Goal: Transaction & Acquisition: Purchase product/service

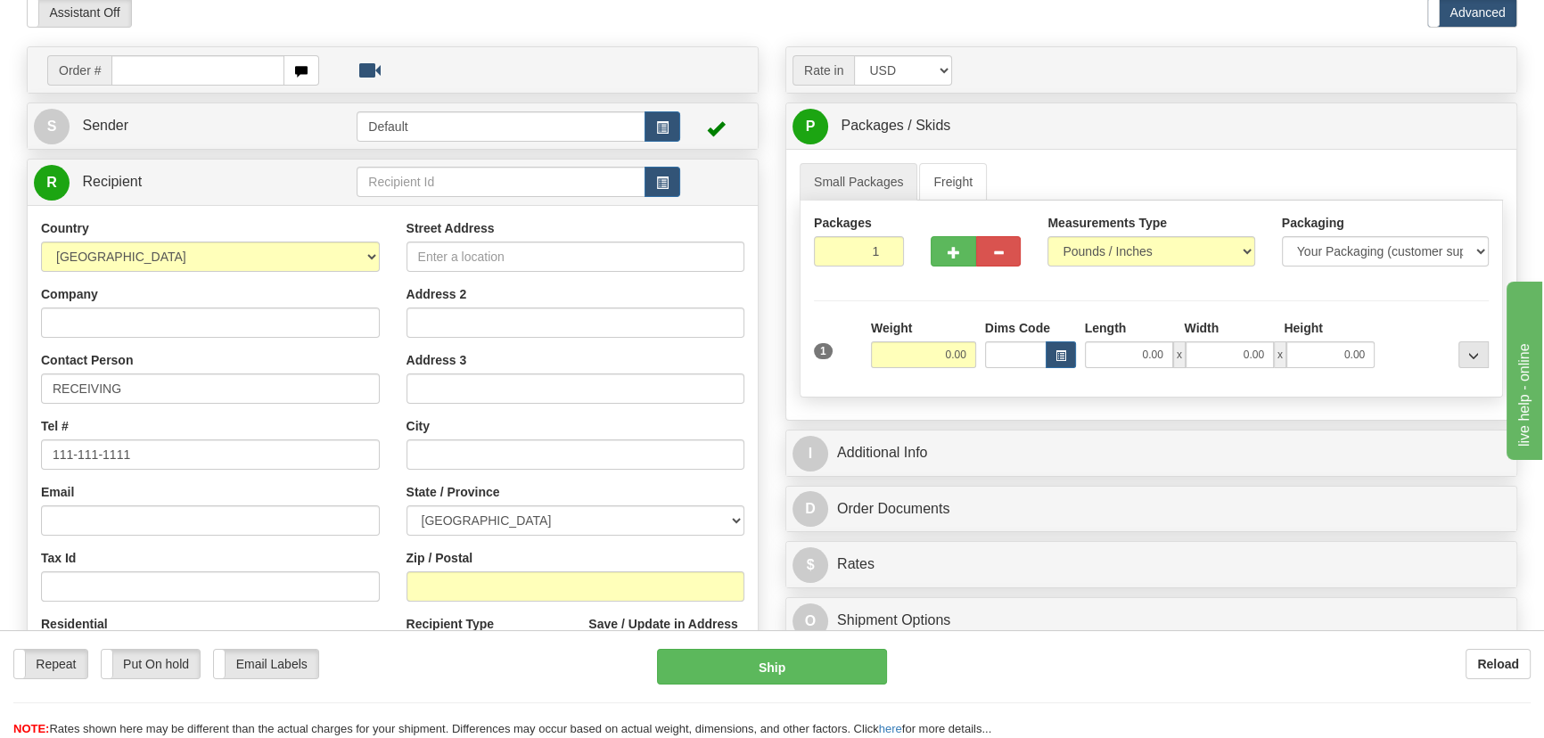
select select "AU"
click at [41, 242] on select "[GEOGRAPHIC_DATA] [GEOGRAPHIC_DATA] [GEOGRAPHIC_DATA] [GEOGRAPHIC_DATA] [US_STA…" at bounding box center [210, 257] width 339 height 30
drag, startPoint x: 868, startPoint y: 250, endPoint x: 921, endPoint y: 281, distance: 60.7
click at [921, 281] on div "Packages 1 1" at bounding box center [1150, 248] width 701 height 69
drag, startPoint x: 861, startPoint y: 249, endPoint x: 907, endPoint y: 285, distance: 59.0
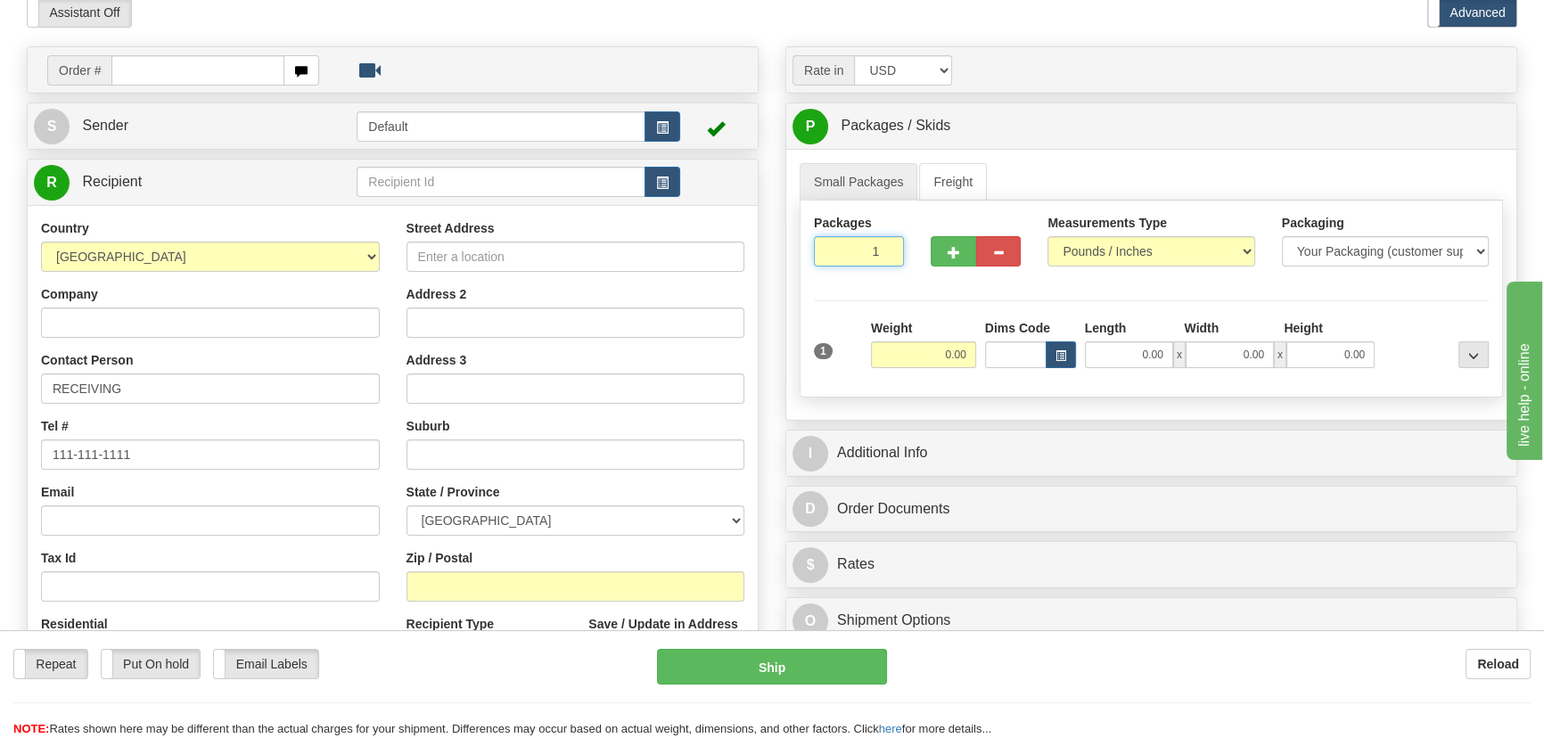
click at [901, 275] on div "Packages 1 1" at bounding box center [858, 247] width 117 height 66
type input "2"
click at [913, 301] on div "Packages 2 1 Measurements Type" at bounding box center [1150, 299] width 703 height 197
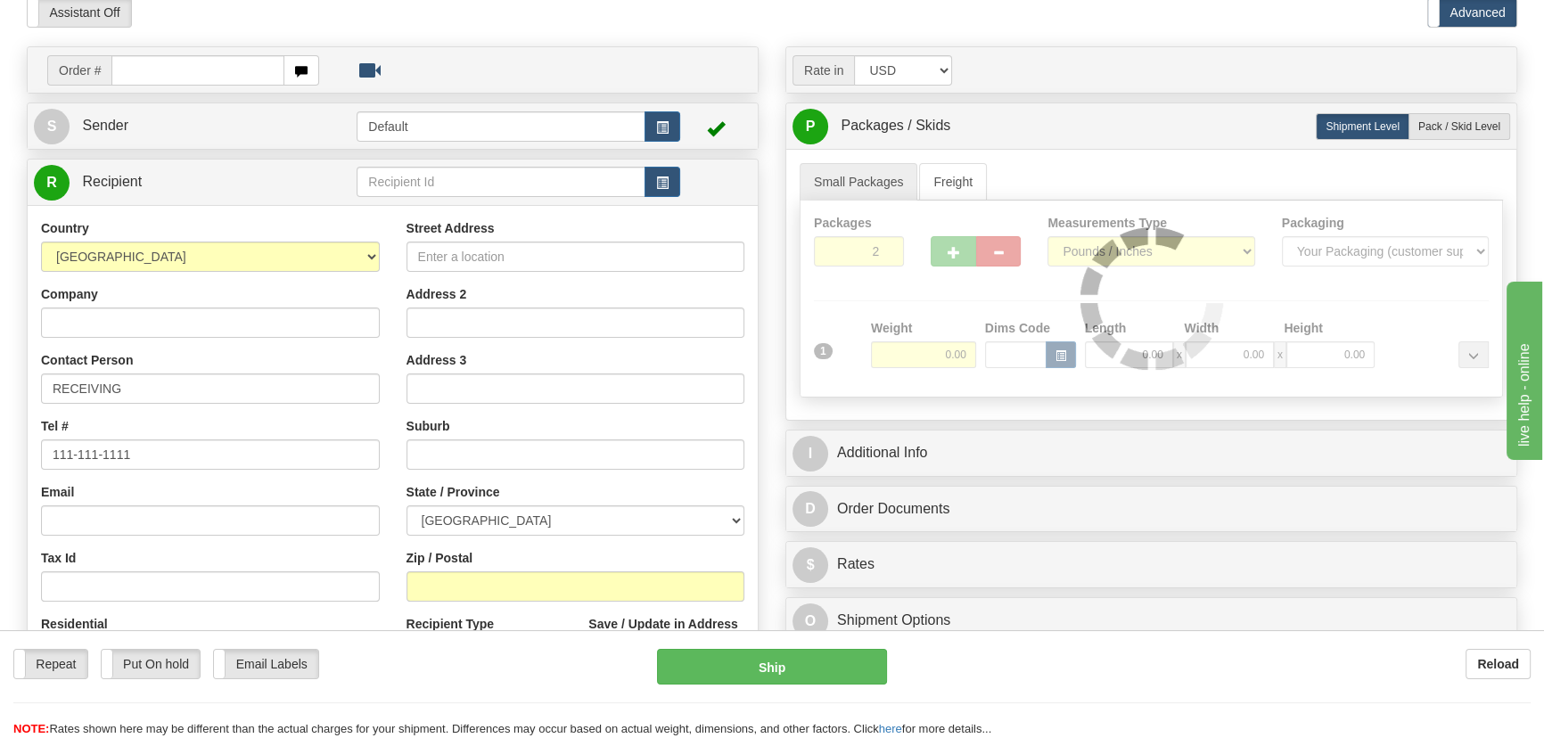
click at [917, 348] on div at bounding box center [1150, 299] width 701 height 196
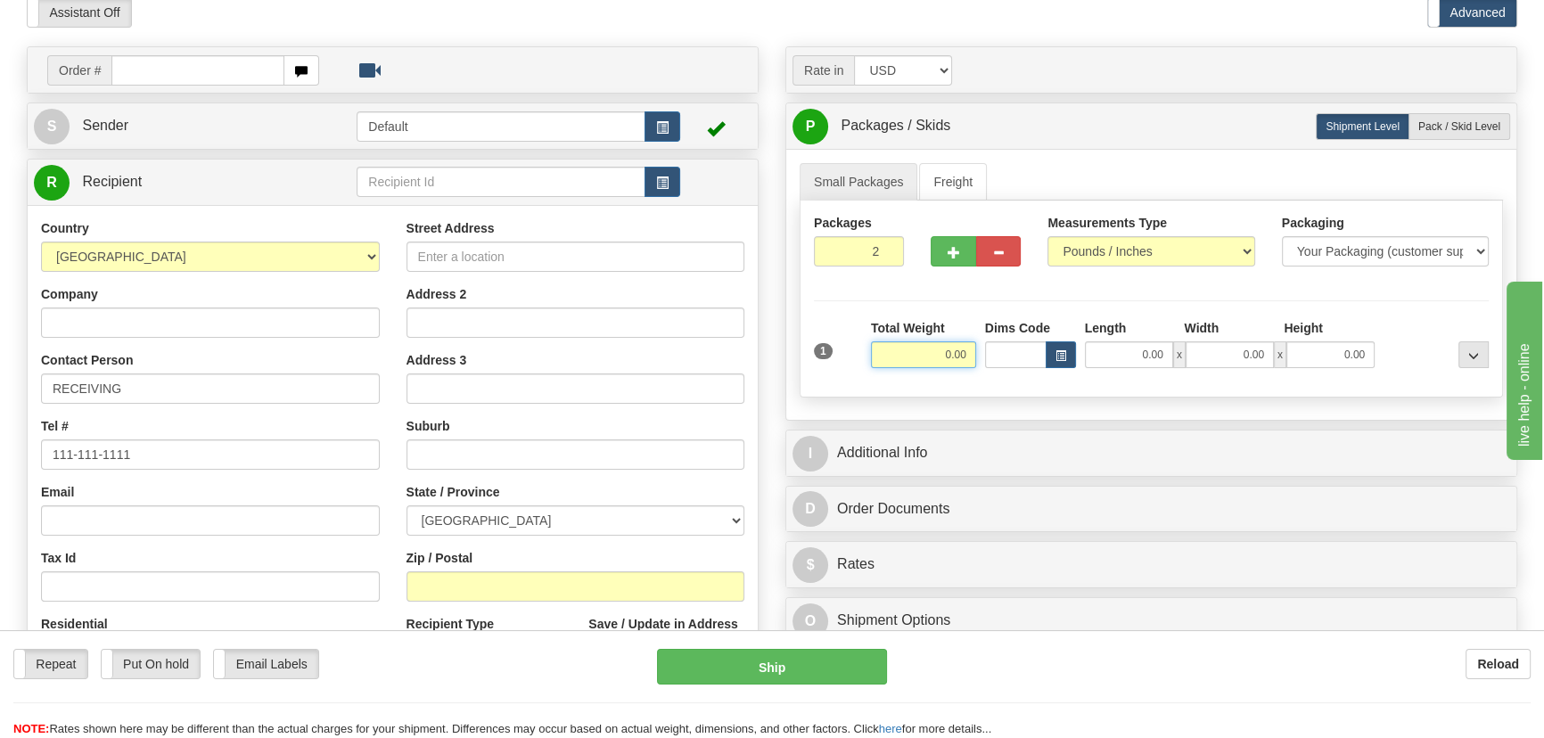
click at [923, 358] on input "0.00" at bounding box center [923, 354] width 105 height 27
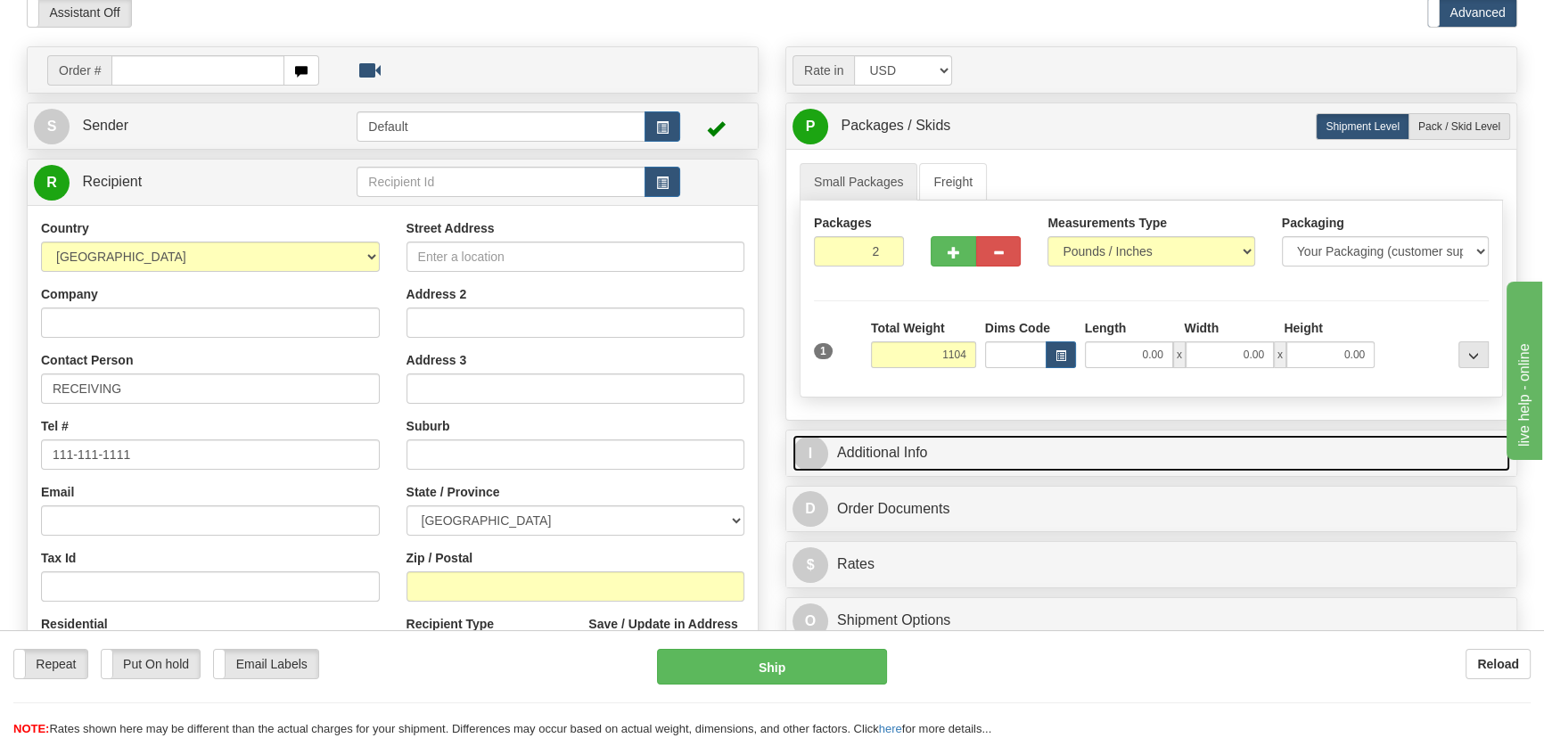
type input "1104.00"
click at [1159, 448] on link "I Additional Info" at bounding box center [1150, 453] width 717 height 37
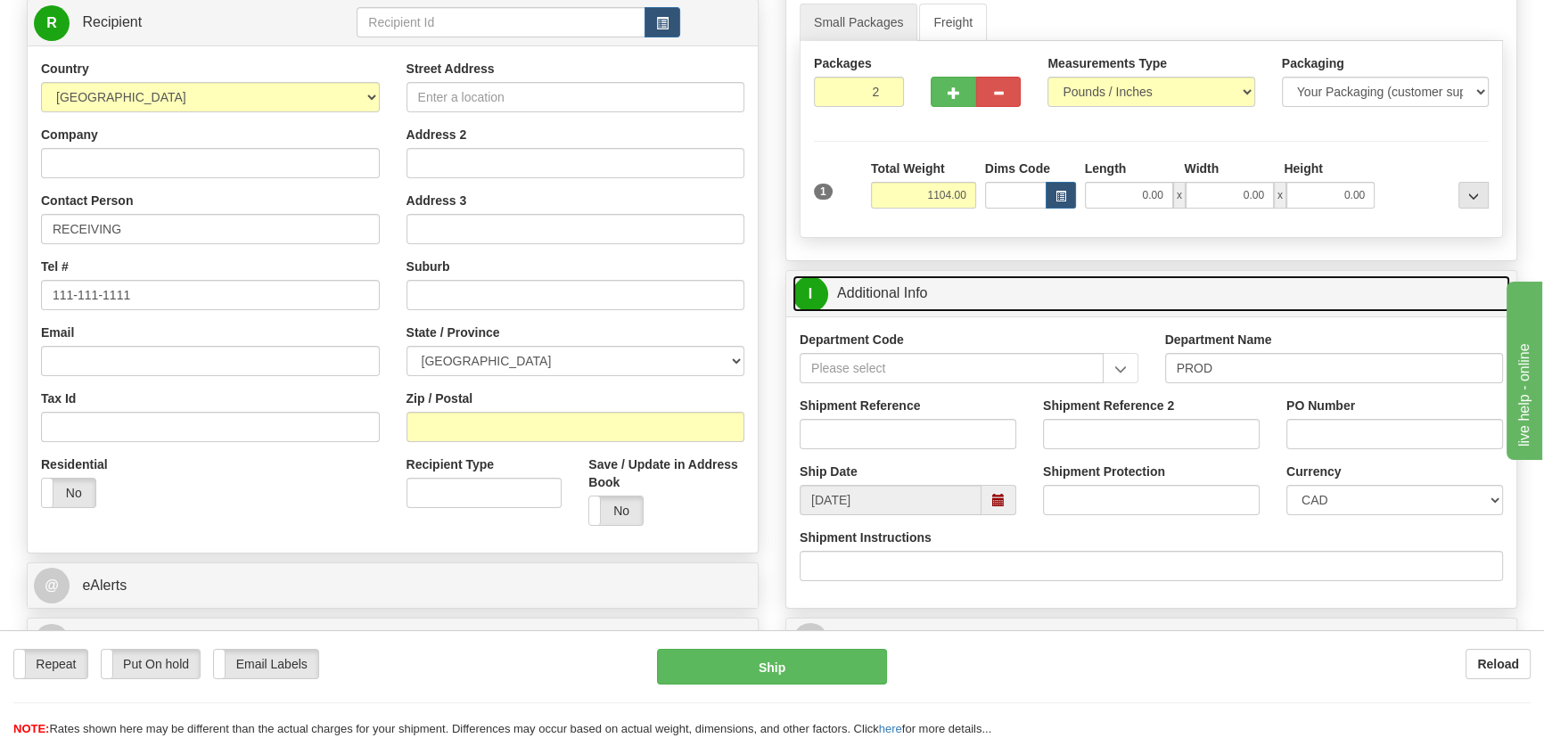
scroll to position [405, 0]
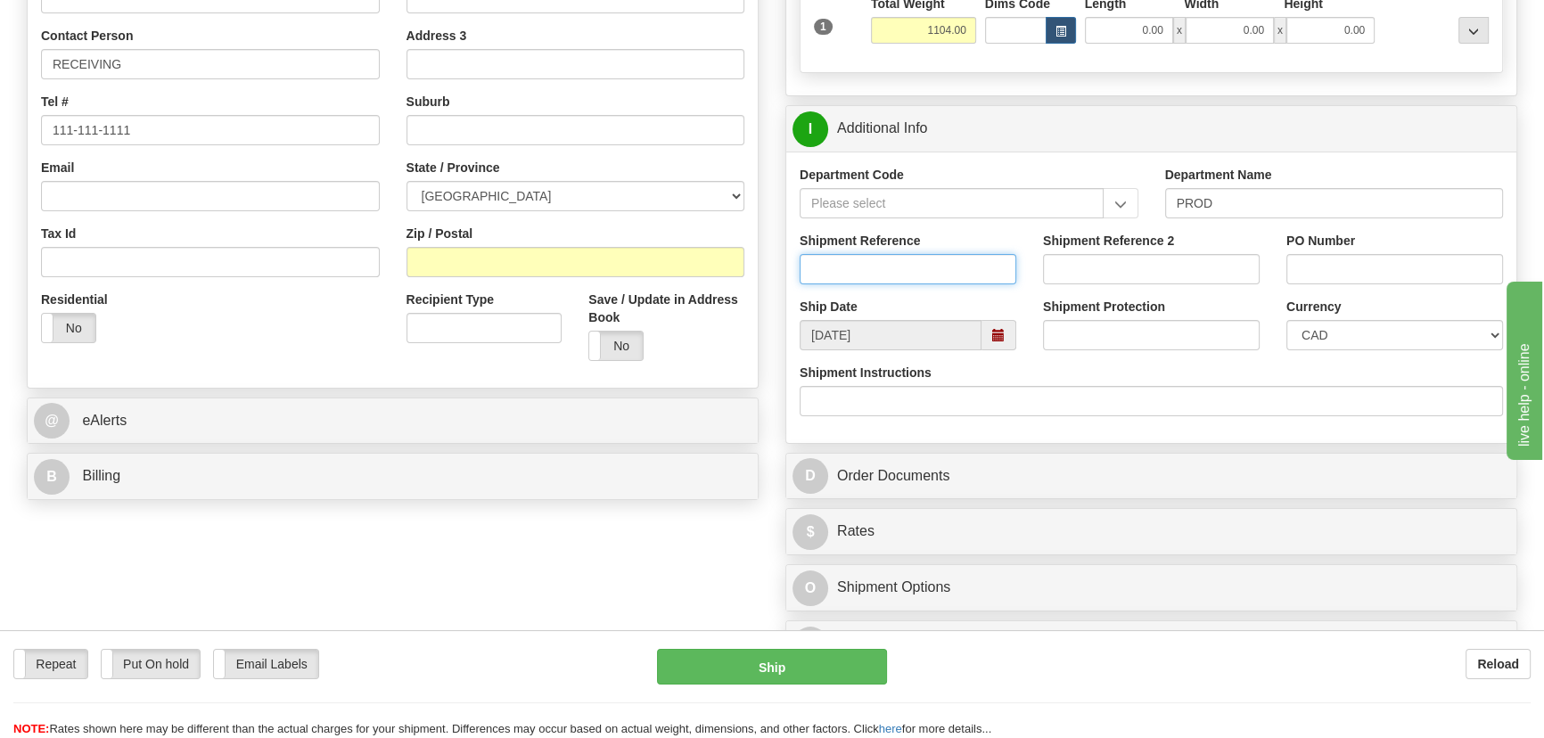
click at [926, 260] on input "Shipment Reference" at bounding box center [907, 269] width 217 height 30
type input "5399005972,"
click at [1371, 258] on input "PO Number" at bounding box center [1394, 269] width 217 height 30
paste input "4202000885"
type input "4202000885,"
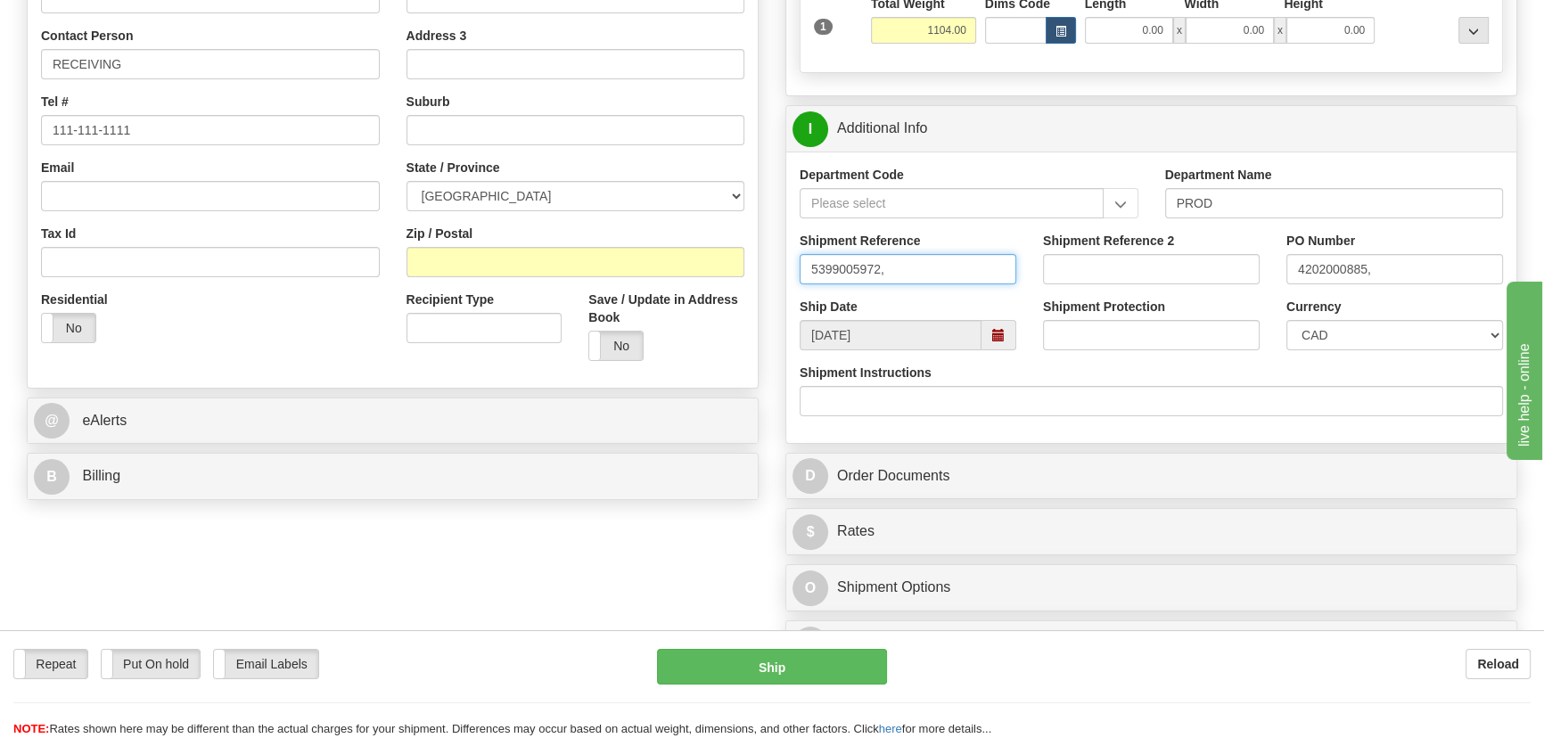
click at [930, 266] on input "5399005972," at bounding box center [907, 269] width 217 height 30
paste input "5399005806"
type input "5399005972,5399005806"
click at [1440, 271] on input "4202000885," at bounding box center [1394, 269] width 217 height 30
paste input "4201993984"
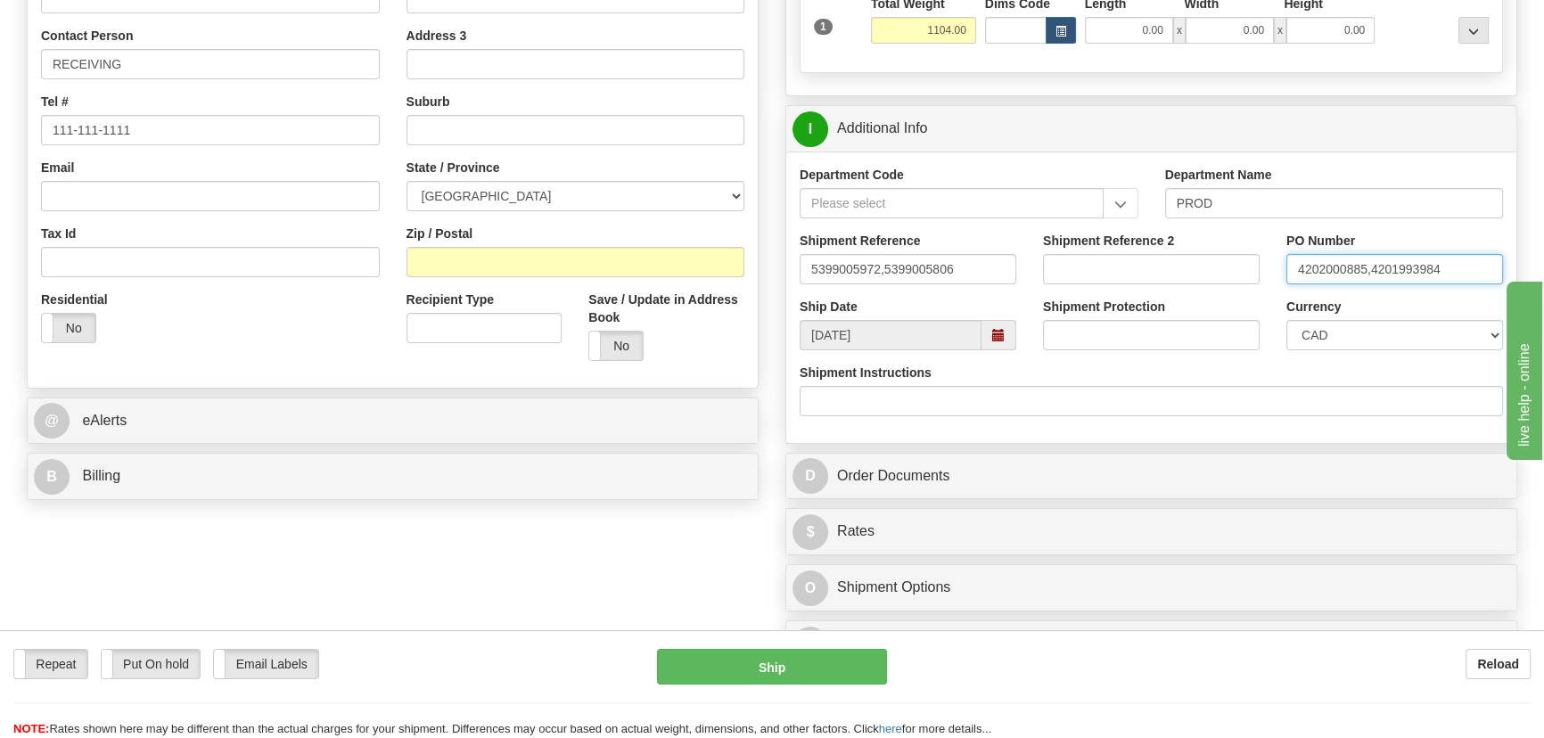
type input "4202000885,4201993984"
click at [1366, 332] on select "CAD USD EUR ZAR [PERSON_NAME] ARN AUD AUS AWG BBD BFR BGN BHD BMD BND BRC BRL C…" at bounding box center [1394, 335] width 217 height 30
select select "1"
click at [1286, 320] on select "CAD USD EUR ZAR [PERSON_NAME] ARN AUD AUS AWG BBD BFR BGN BHD BMD BND BRC BRL C…" at bounding box center [1394, 335] width 217 height 30
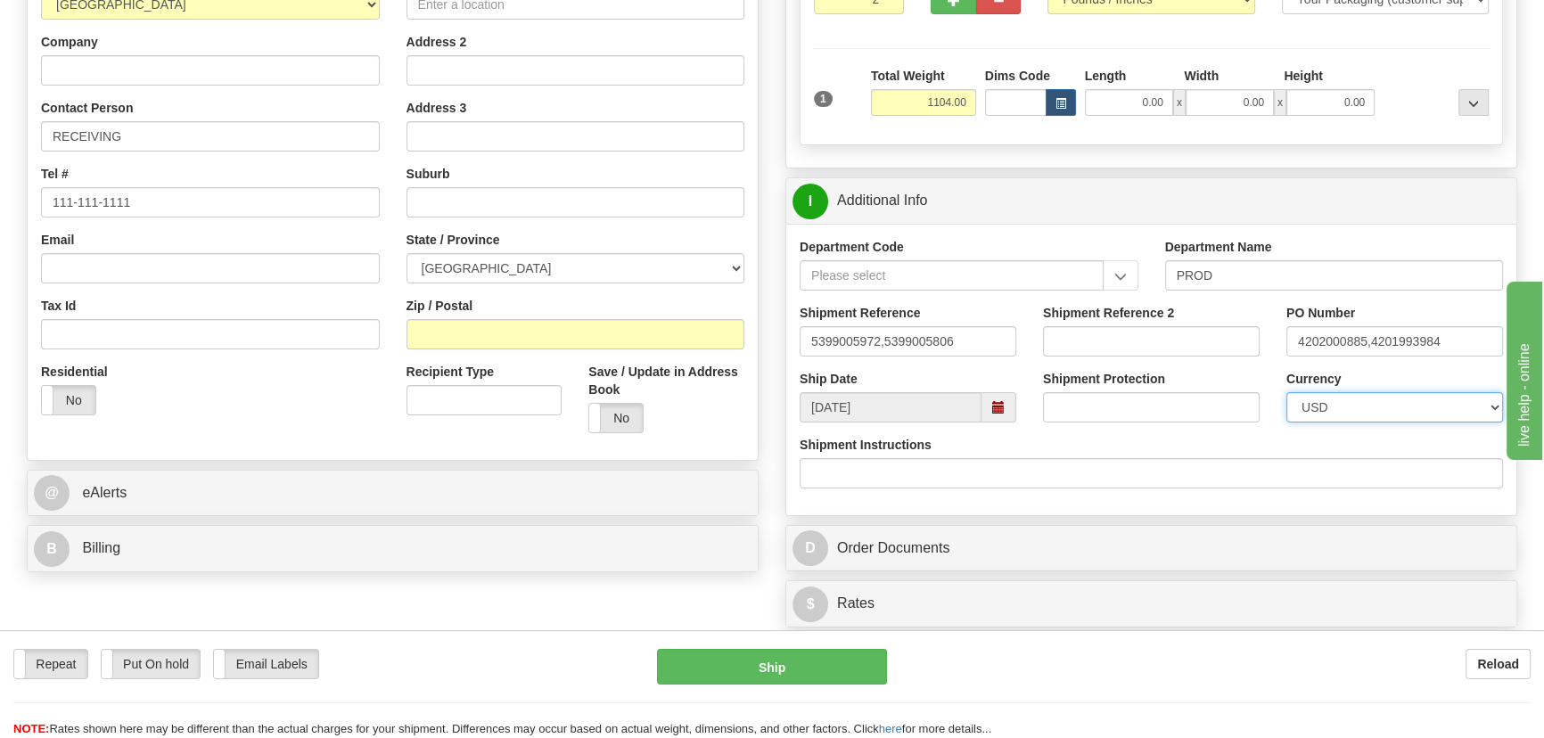
scroll to position [161, 0]
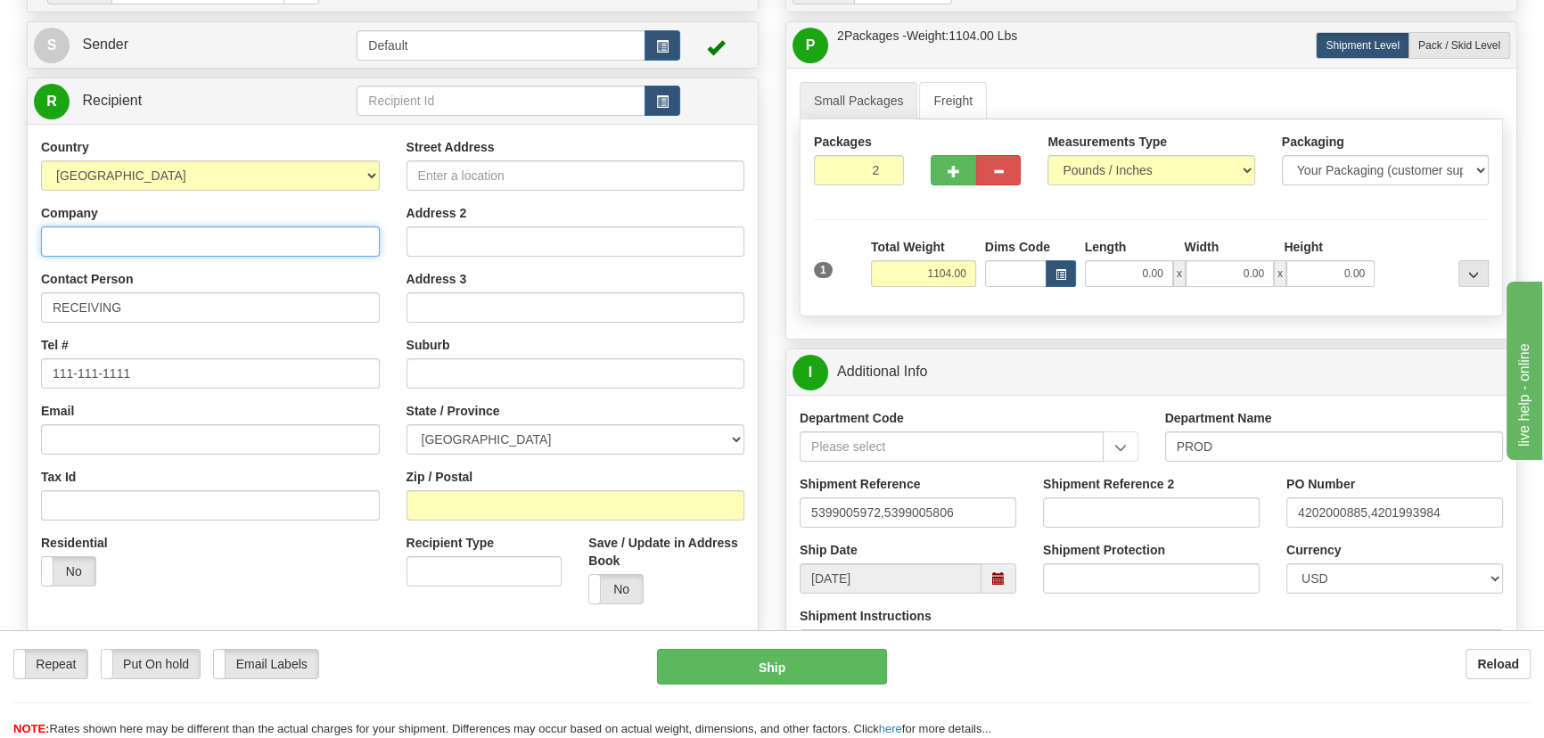
drag, startPoint x: 304, startPoint y: 241, endPoint x: 344, endPoint y: 198, distance: 58.6
click at [304, 241] on input "Company" at bounding box center [210, 241] width 339 height 30
paste input "[STREET_ADDRESS]"
type input "[STREET_ADDRESS]"
click at [468, 499] on input "Zip / Postal" at bounding box center [575, 505] width 339 height 30
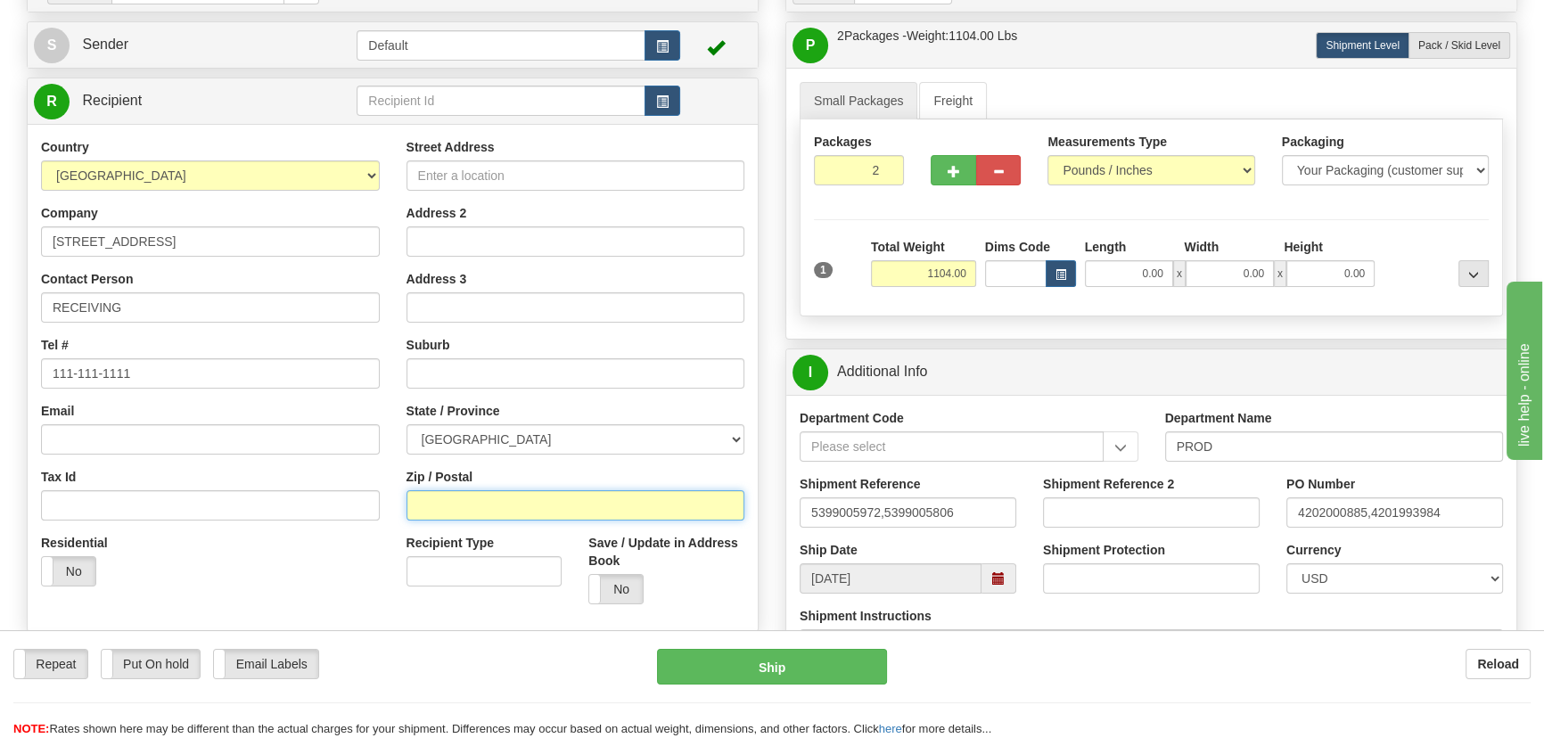
paste input "2153"
type input "2153"
drag, startPoint x: 204, startPoint y: 245, endPoint x: 0, endPoint y: 242, distance: 204.1
click at [0, 242] on div "Toggle navigation Settings Shipping Preferences Fields Preferences New" at bounding box center [772, 453] width 1544 height 1228
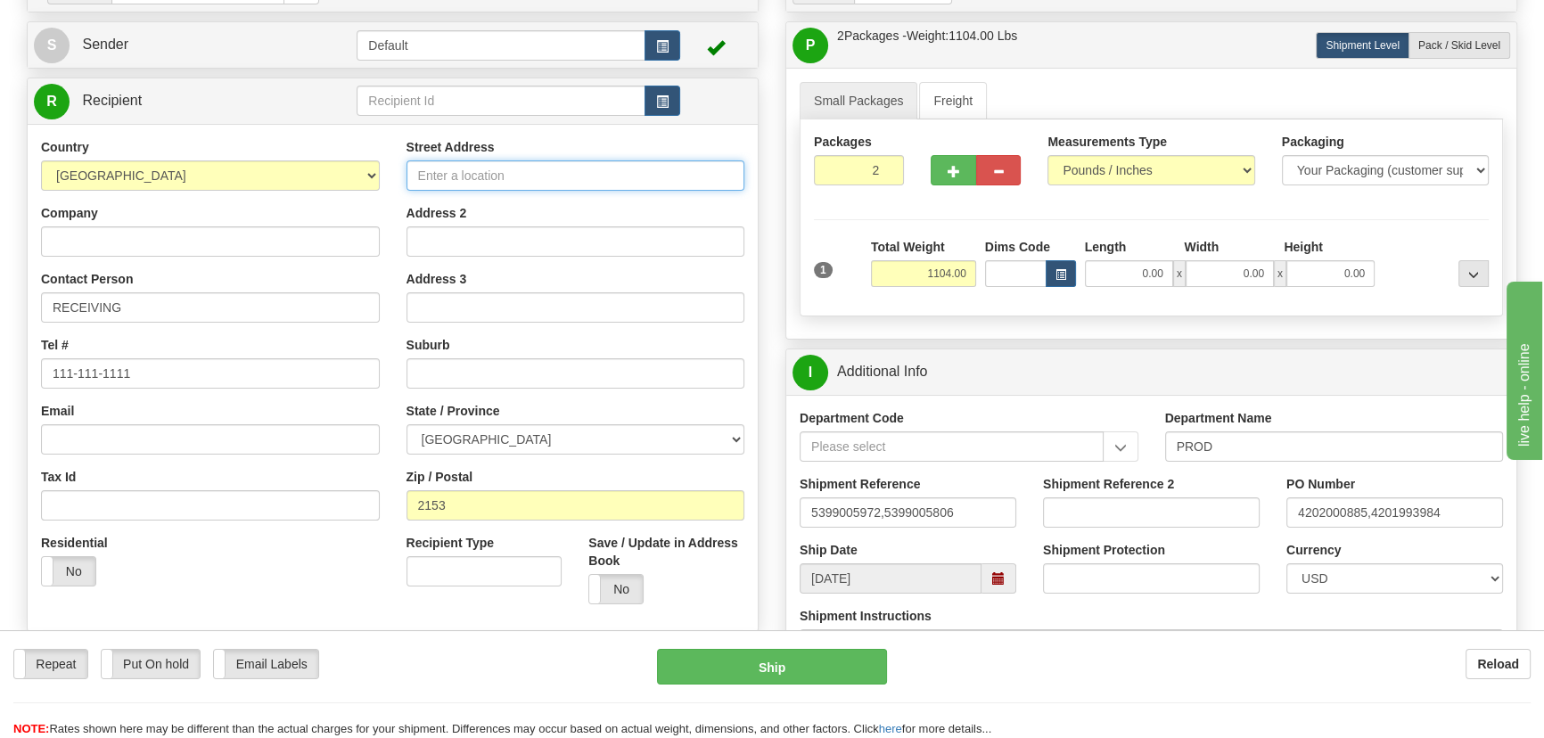
click at [589, 174] on input "Street Address" at bounding box center [575, 175] width 339 height 30
paste input "[STREET_ADDRESS]"
type input "[STREET_ADDRESS]"
click at [199, 242] on input "Company" at bounding box center [210, 241] width 339 height 30
paste input "CSE Uniserve Pty Ltd"
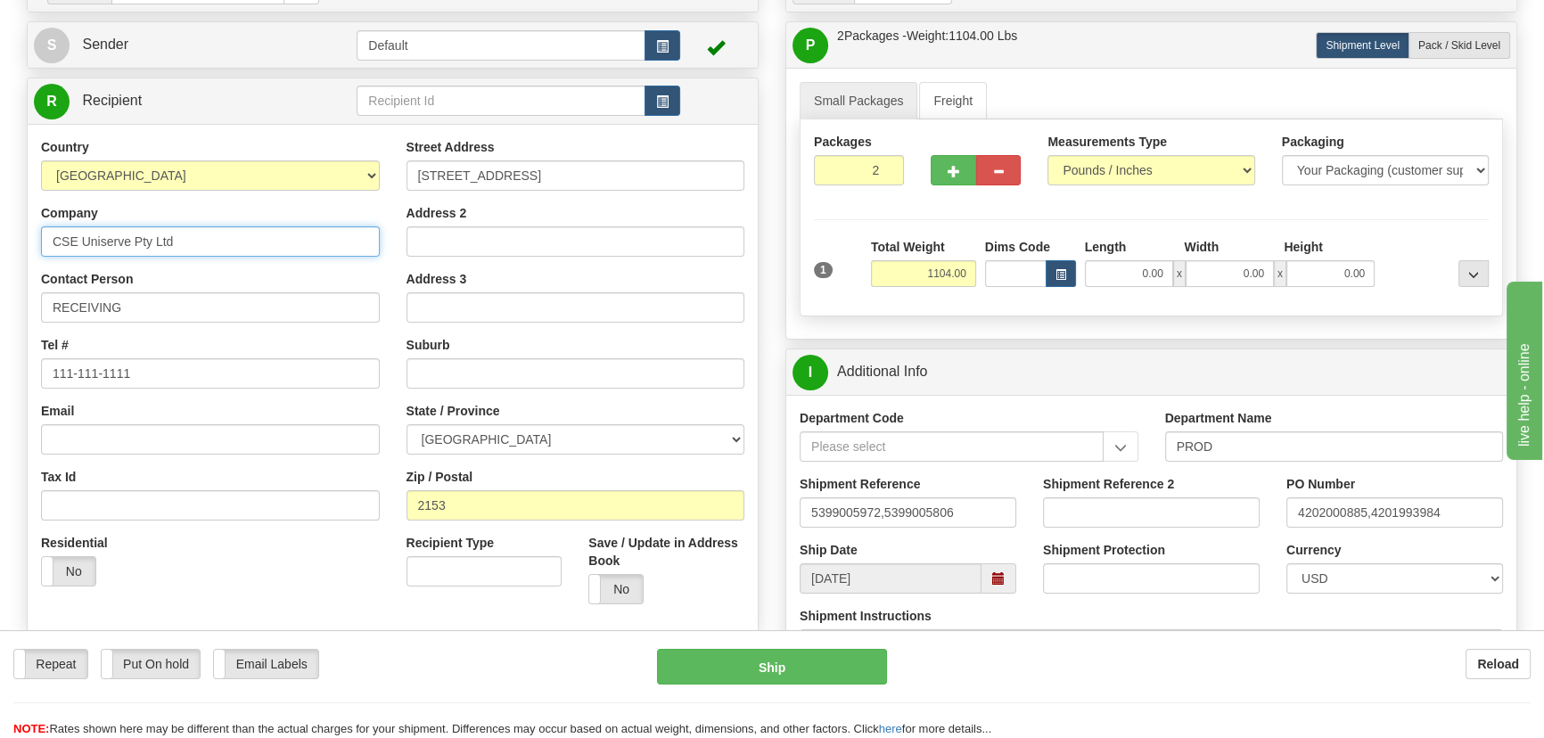
type input "CSE Uniserve Pty Ltd"
click at [195, 310] on input "RECEIVING" at bounding box center [210, 307] width 339 height 30
paste input "[PHONE_NUMBER]"
type input "RECEIVING/[PHONE_NUMBER]"
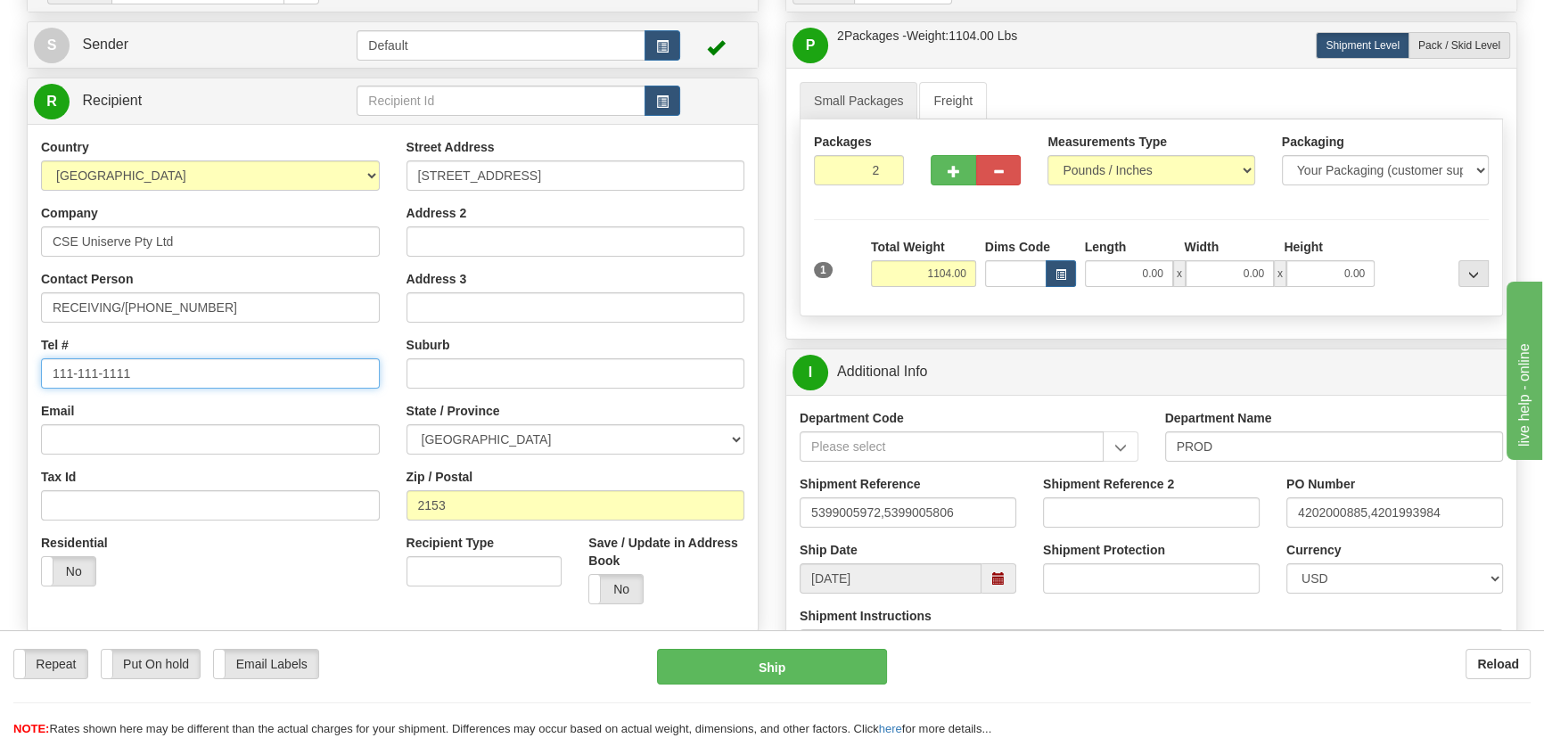
drag, startPoint x: 169, startPoint y: 367, endPoint x: 0, endPoint y: 349, distance: 170.3
click at [0, 352] on div "Toggle navigation Settings Shipping Preferences Fields Preferences New" at bounding box center [772, 453] width 1544 height 1228
paste input "[PHONE_NUMBER]"
type input "[PHONE_NUMBER]"
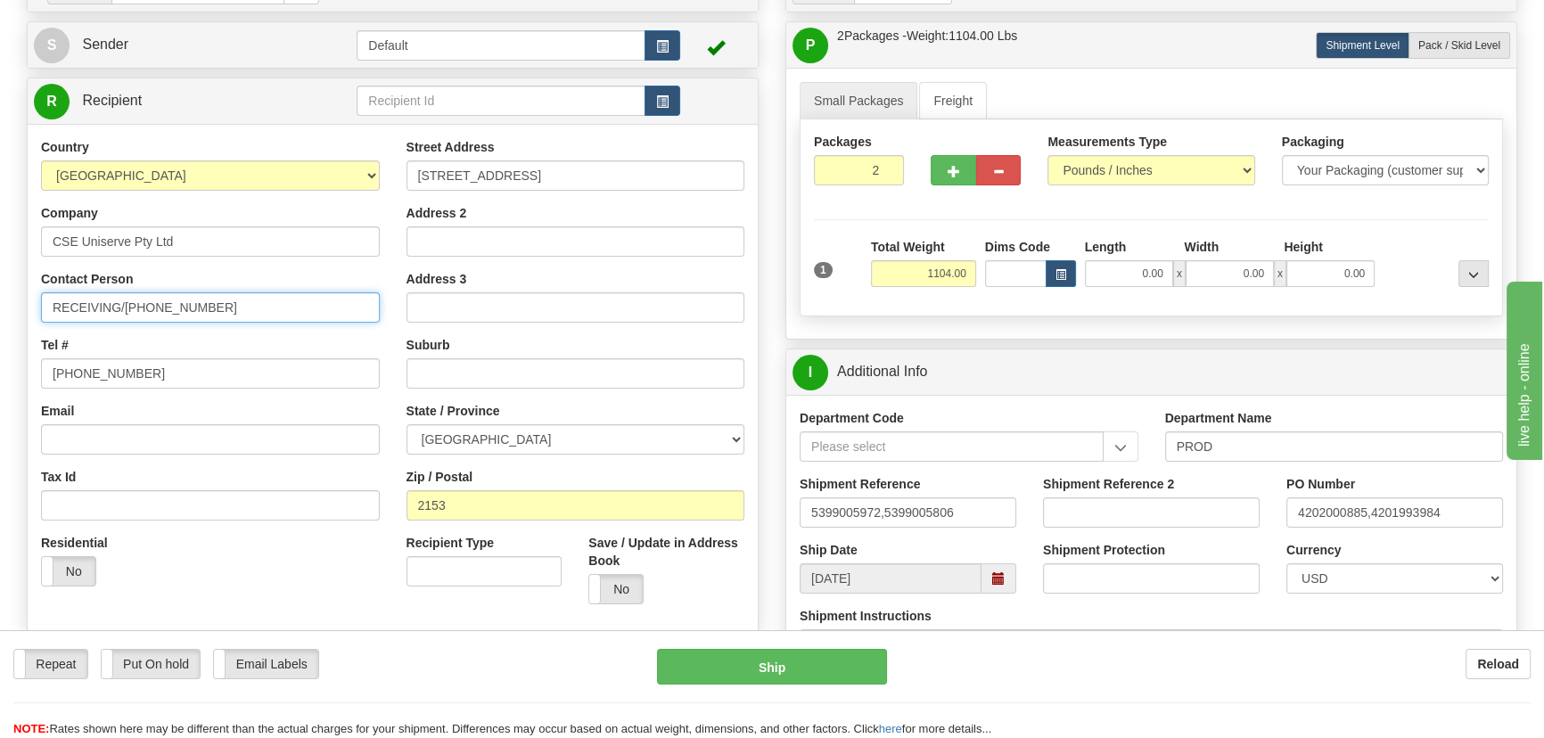
drag, startPoint x: 226, startPoint y: 304, endPoint x: 124, endPoint y: 304, distance: 102.5
click at [124, 304] on input "RECEIVING/[PHONE_NUMBER]" at bounding box center [210, 307] width 339 height 30
paste input "[PERSON_NAME][DATE]"
type input "RECEIVING/[PERSON_NAME][DATE]"
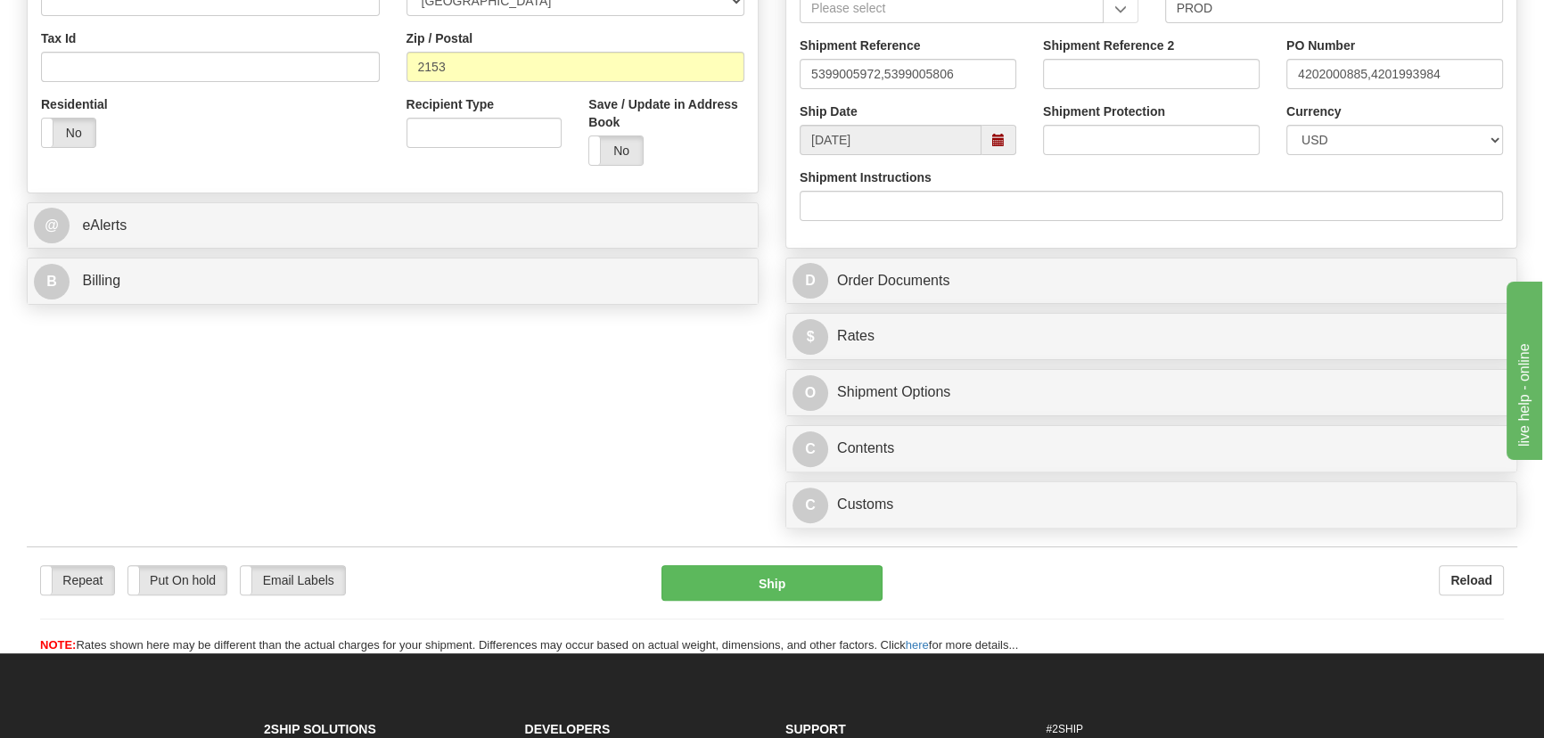
scroll to position [648, 0]
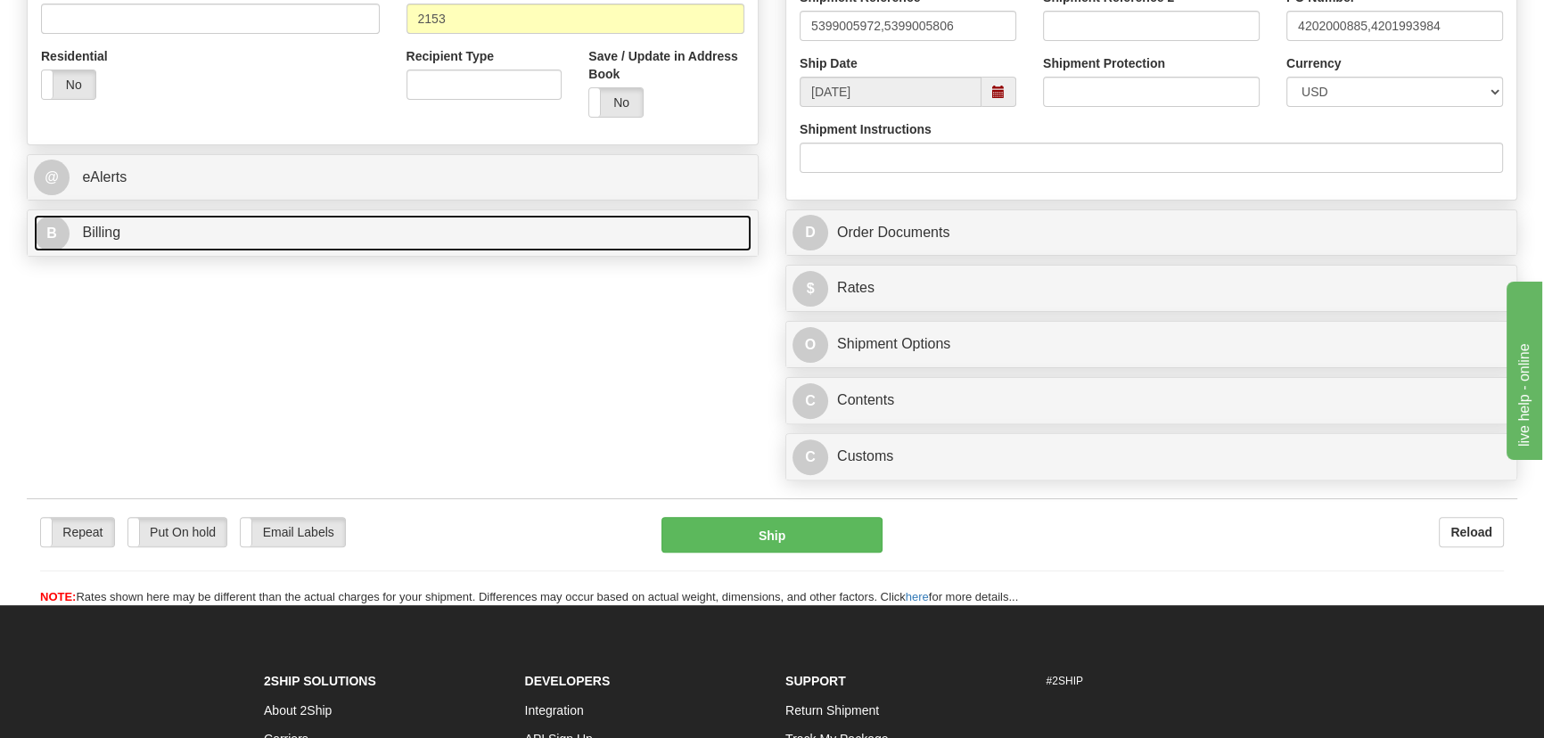
click at [443, 247] on link "B Billing" at bounding box center [392, 233] width 717 height 37
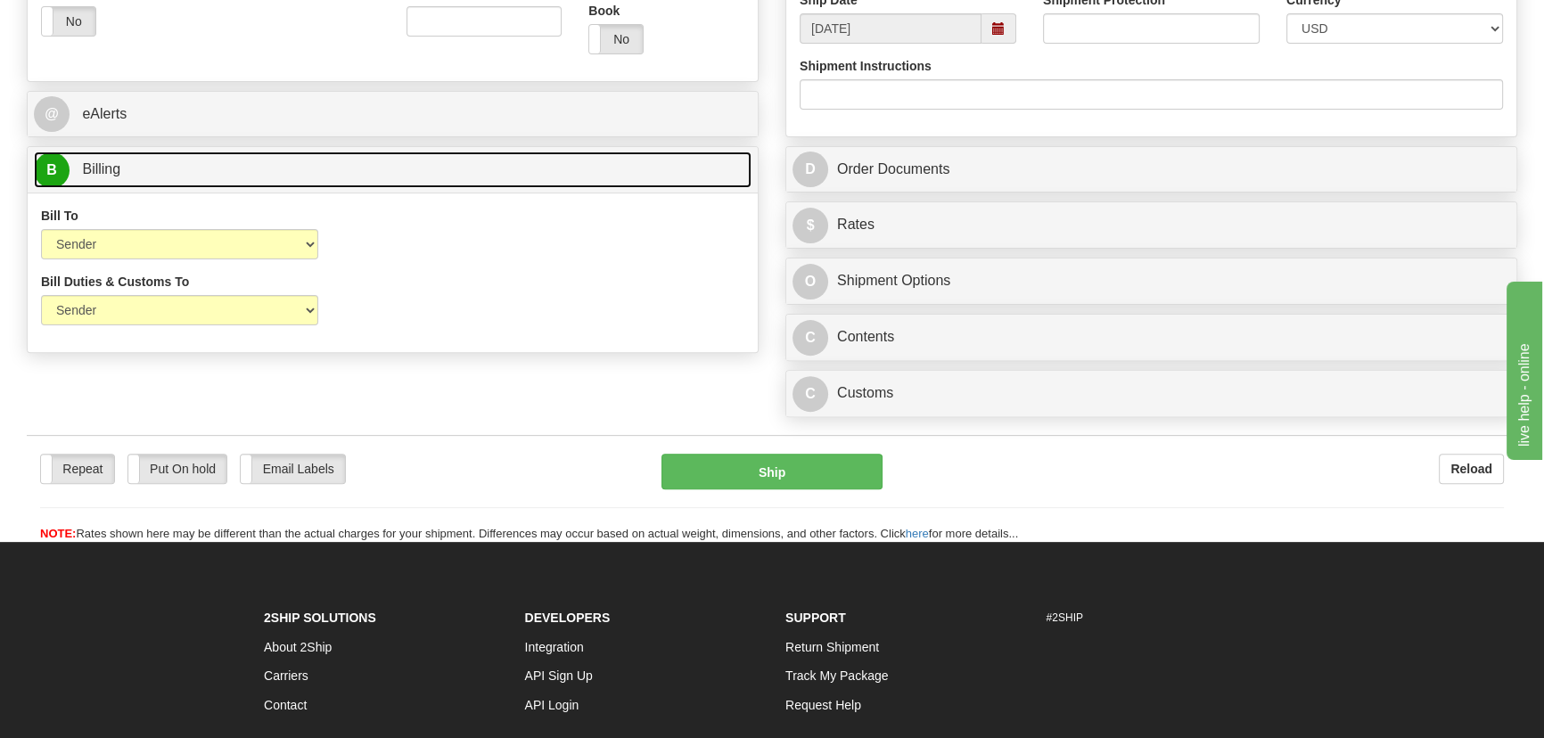
scroll to position [810, 0]
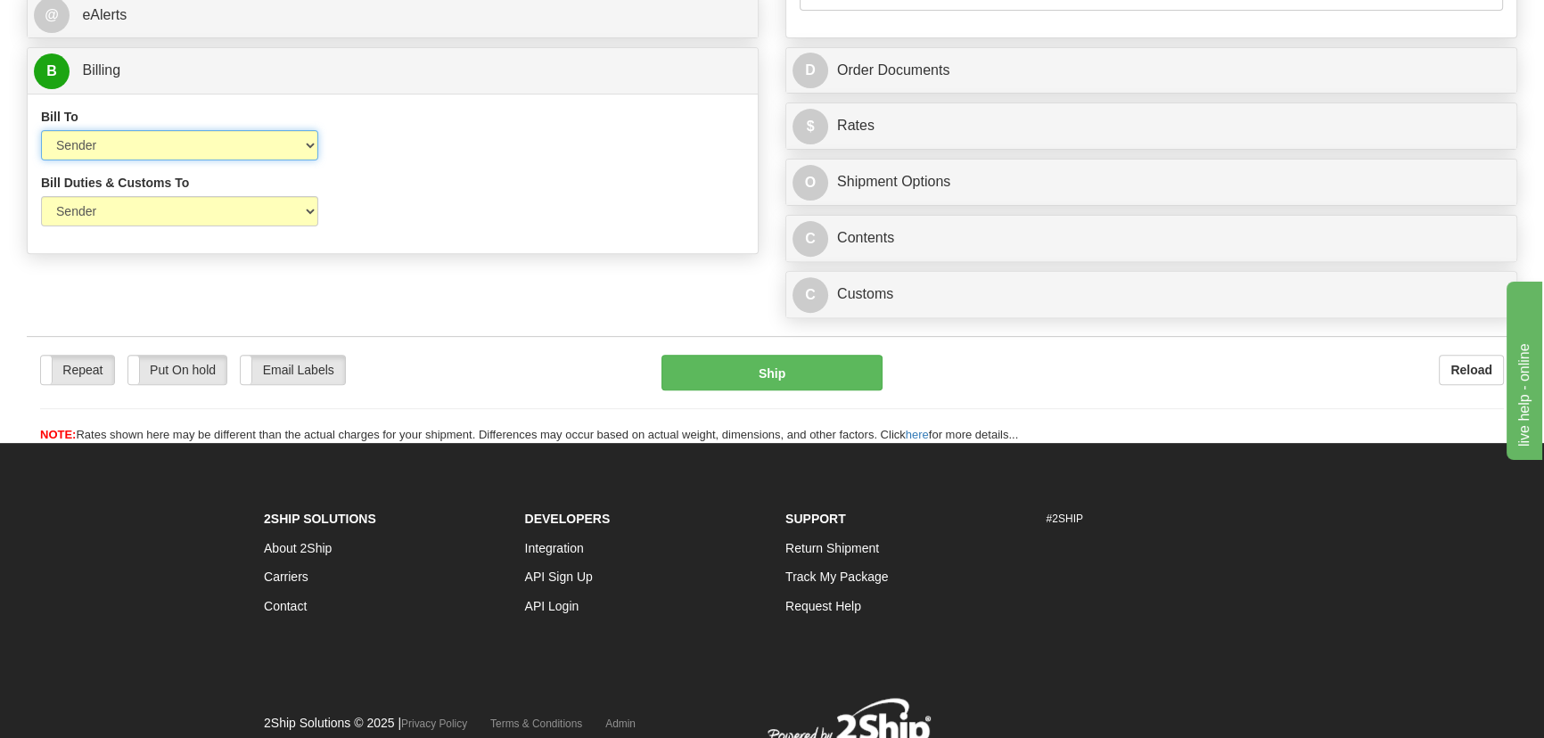
drag, startPoint x: 179, startPoint y: 140, endPoint x: 164, endPoint y: 157, distance: 22.7
click at [179, 142] on select "Sender Recipient Third Party Collect" at bounding box center [179, 145] width 277 height 30
click at [160, 134] on select "Sender Recipient Third Party Collect" at bounding box center [179, 145] width 277 height 30
select select "2"
click at [41, 131] on select "Sender Recipient Third Party Collect" at bounding box center [179, 145] width 277 height 30
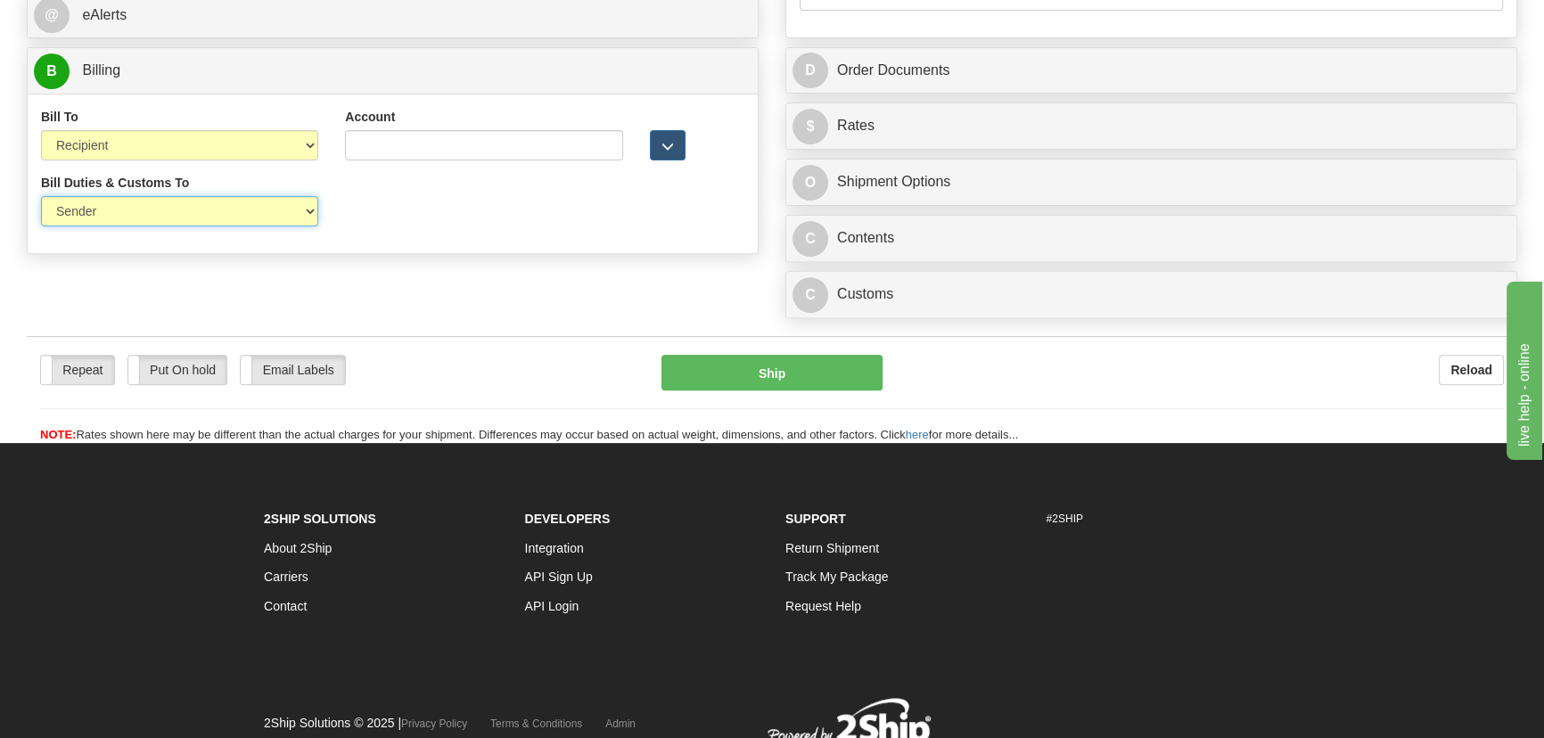
click at [143, 208] on select "Sender Recipient Third Party" at bounding box center [179, 211] width 277 height 30
select select "2"
click at [41, 197] on select "Sender Recipient Third Party" at bounding box center [179, 211] width 277 height 30
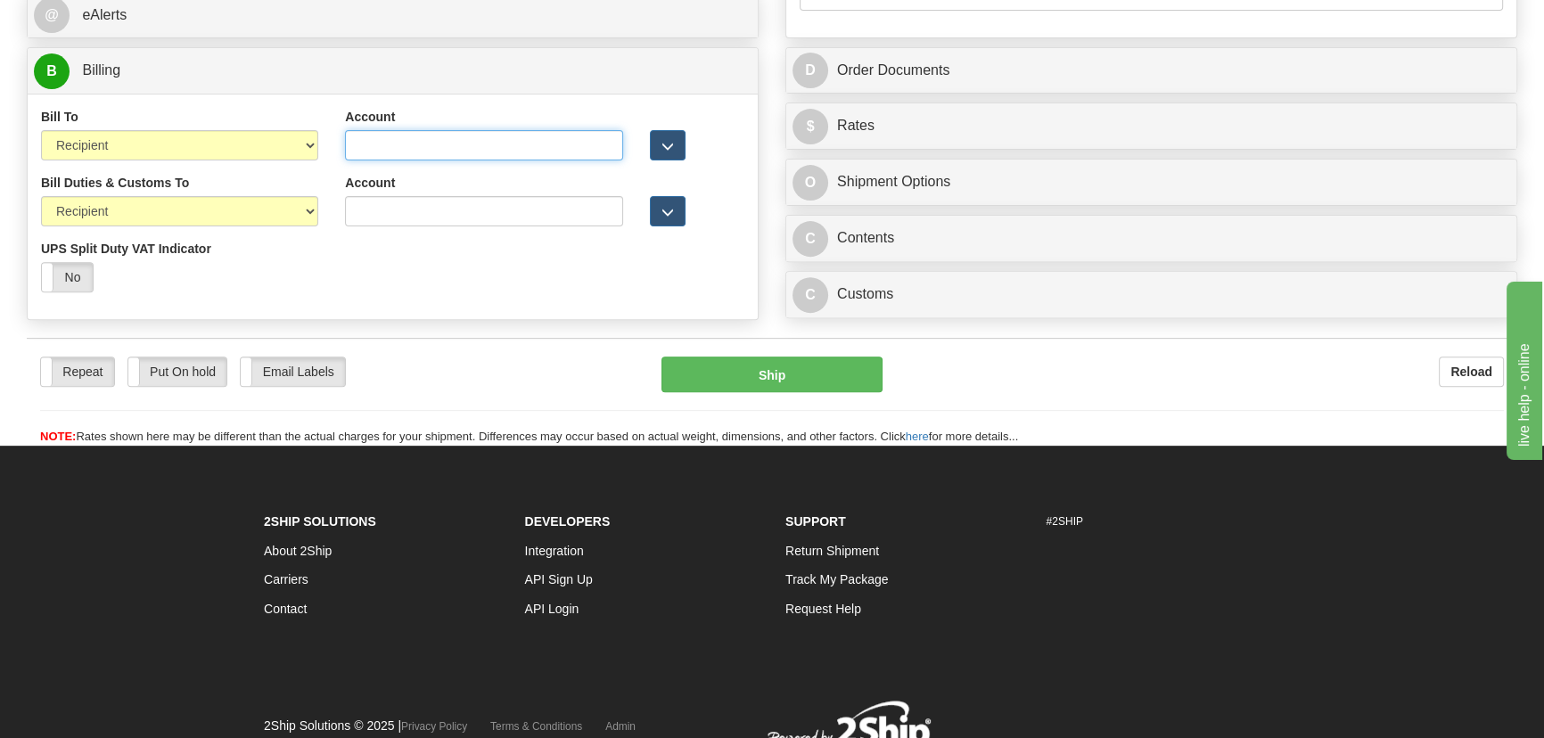
click at [542, 139] on input "Account" at bounding box center [483, 145] width 277 height 30
paste input "962 612 323"
drag, startPoint x: 542, startPoint y: 139, endPoint x: 193, endPoint y: 120, distance: 349.0
click at [216, 105] on div "Bill To Sender Recipient Third Party Collect Account 962612323 3rd Party Accoun…" at bounding box center [393, 206] width 730 height 225
type input "962612323"
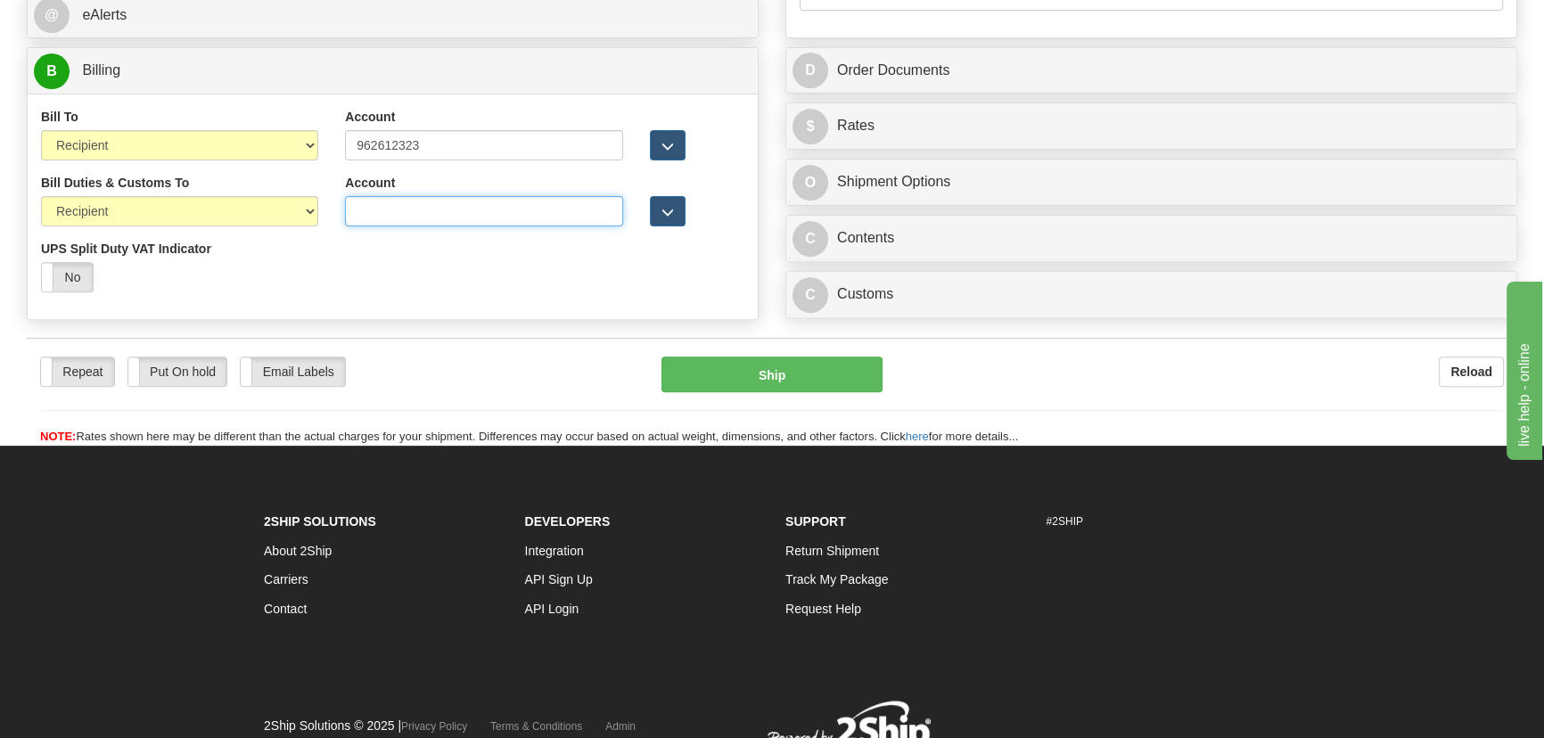
click at [395, 206] on input "Account" at bounding box center [483, 211] width 277 height 30
paste input "962612323"
type input "962612323"
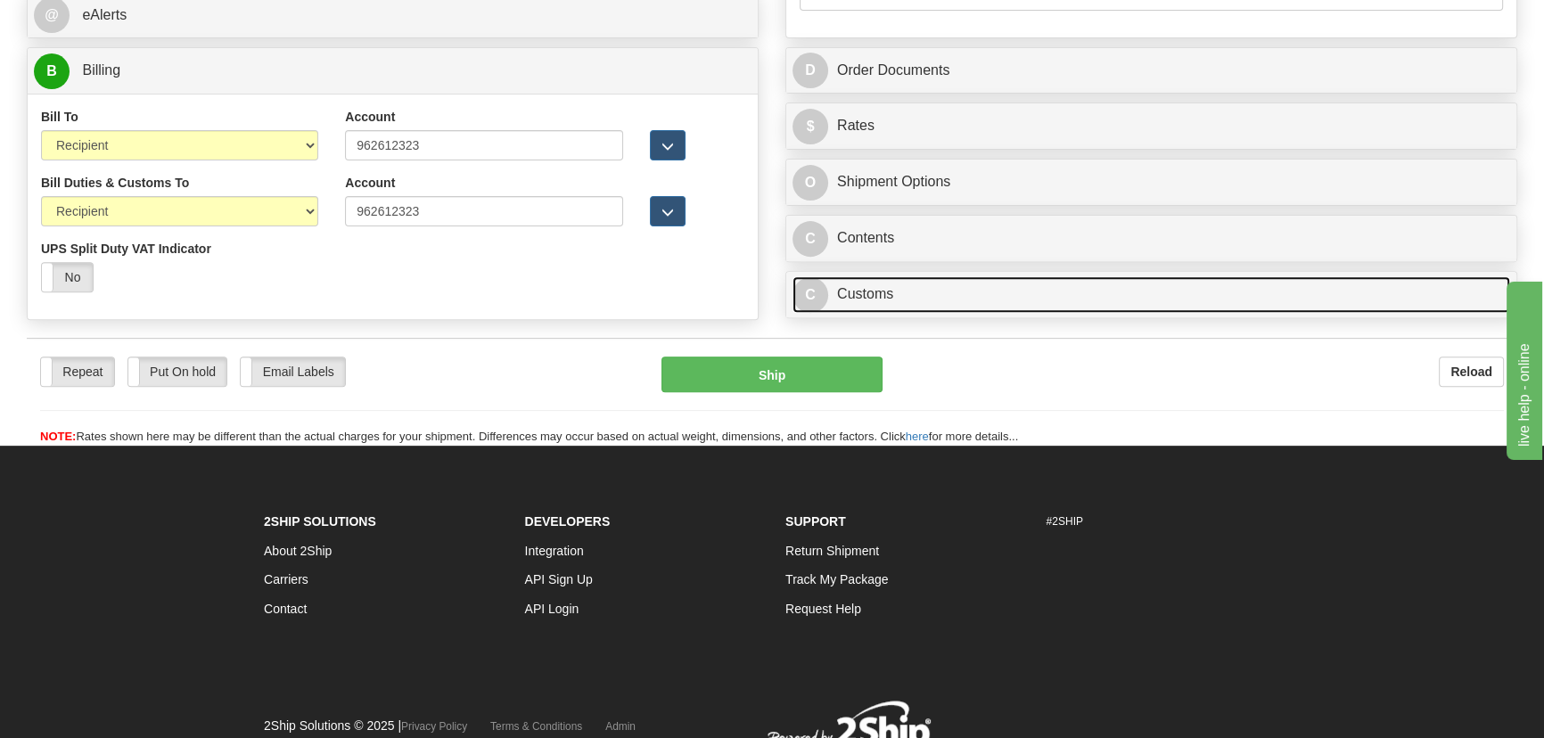
click at [1159, 307] on link "C Customs" at bounding box center [1150, 294] width 717 height 37
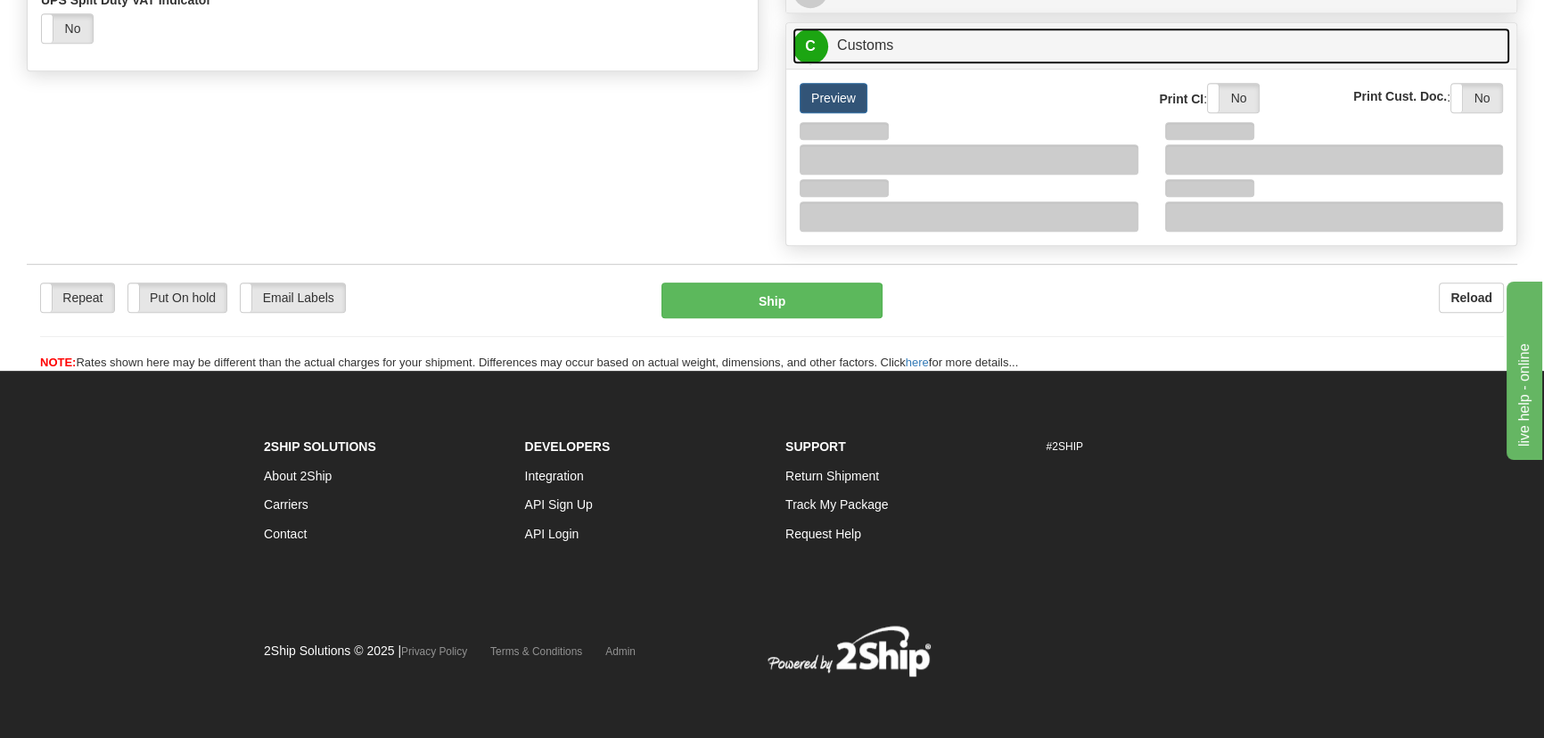
scroll to position [1061, 0]
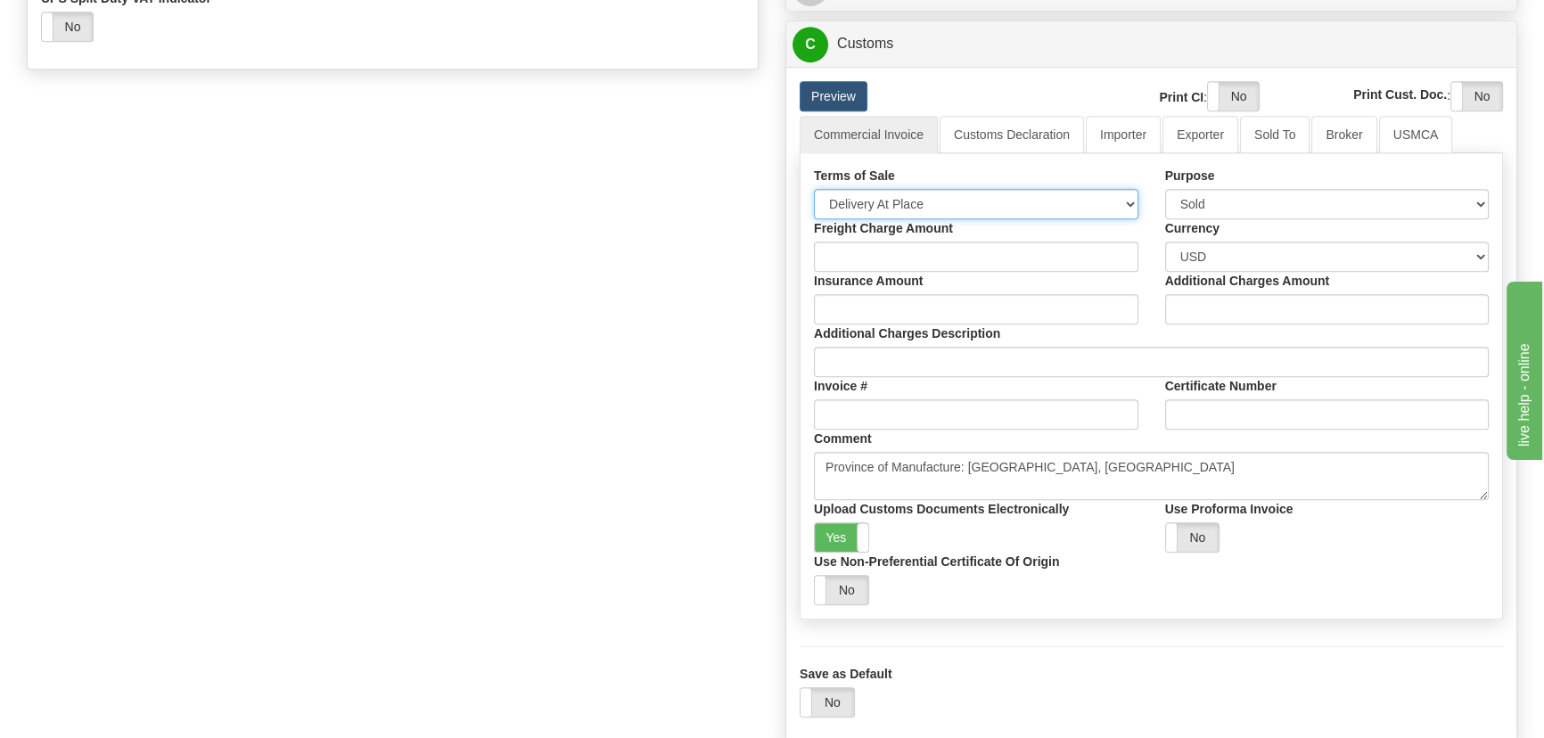
click at [961, 212] on select "Free Carrier Free On Board Ex Works Delivered Duty Unpaid Delivered Duty Paid C…" at bounding box center [976, 204] width 324 height 30
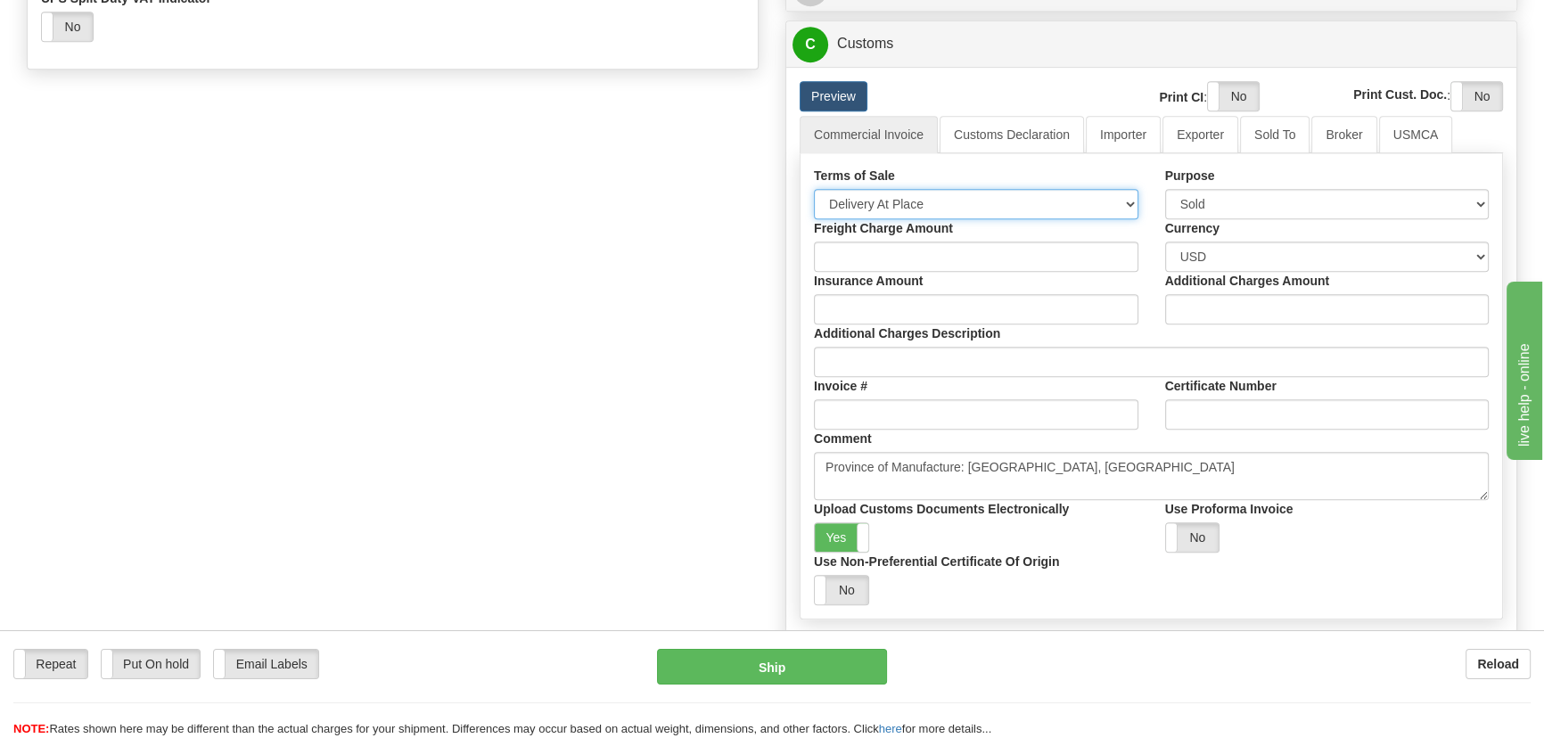
select select "7"
click at [814, 189] on select "Free Carrier Free On Board Ex Works Delivered Duty Unpaid Delivered Duty Paid C…" at bounding box center [976, 204] width 324 height 30
click at [1136, 133] on link "Importer" at bounding box center [1123, 134] width 75 height 37
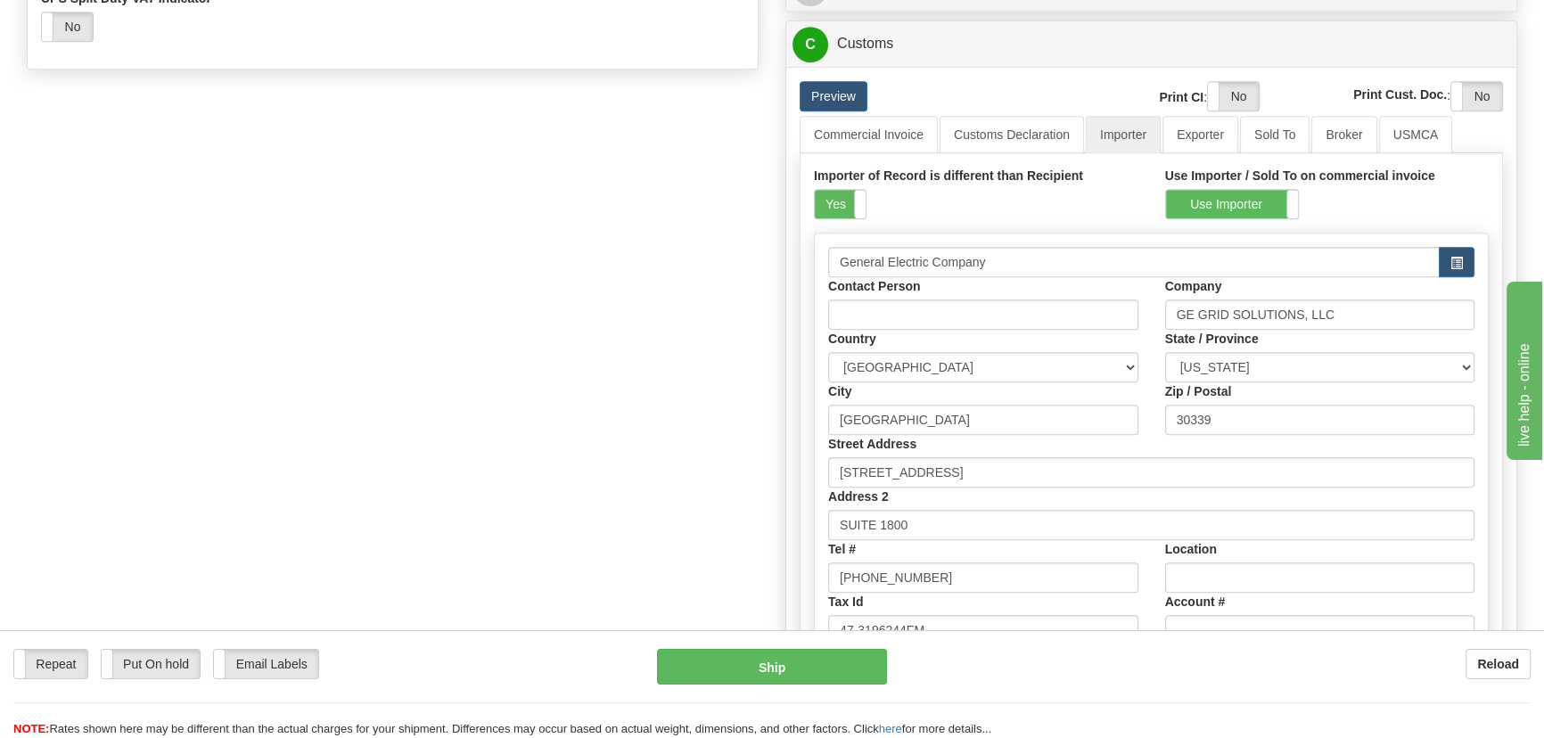
click at [847, 184] on div "Importer of Record is different than Recipient Yes No" at bounding box center [976, 193] width 324 height 53
click at [848, 204] on label "Yes" at bounding box center [840, 204] width 51 height 29
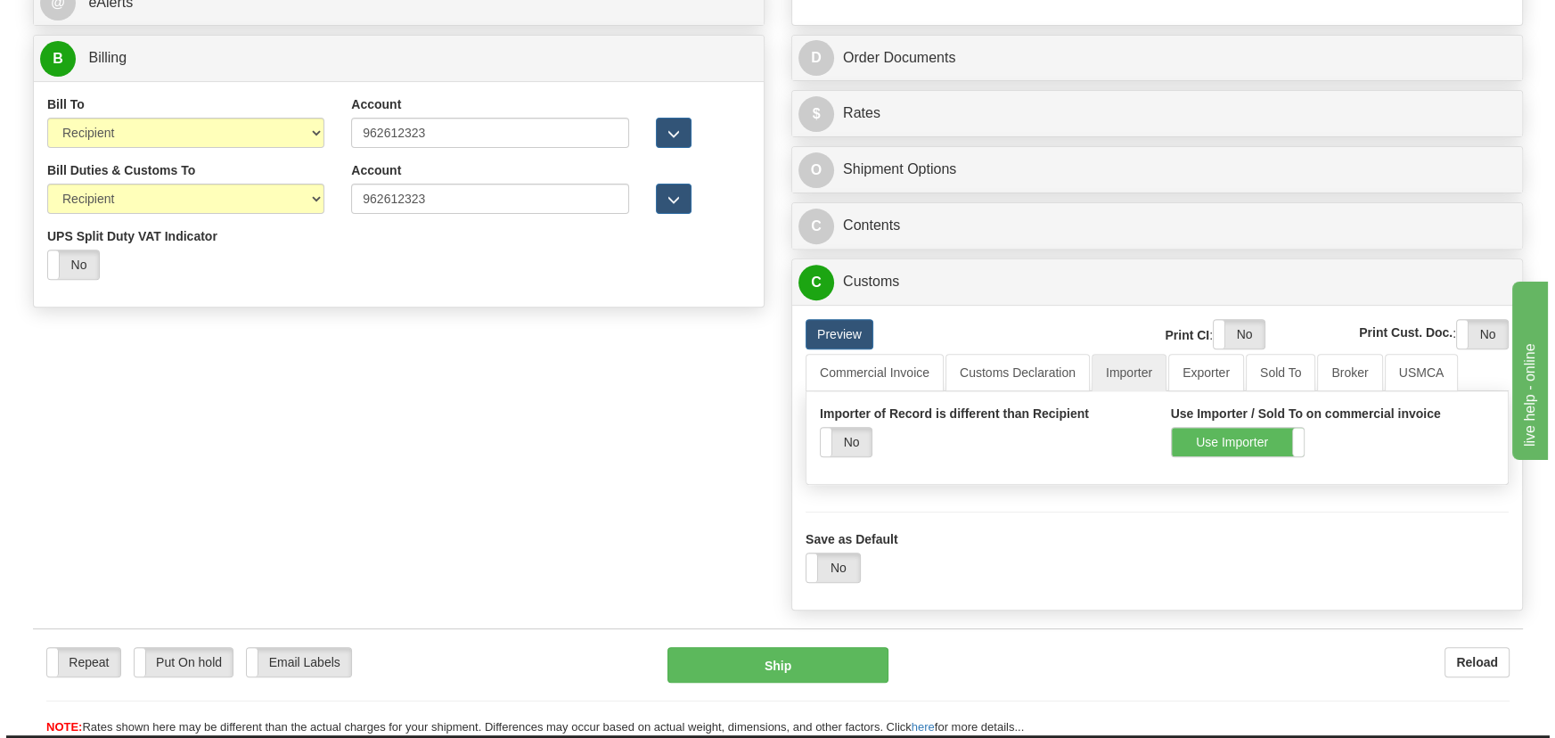
scroll to position [818, 0]
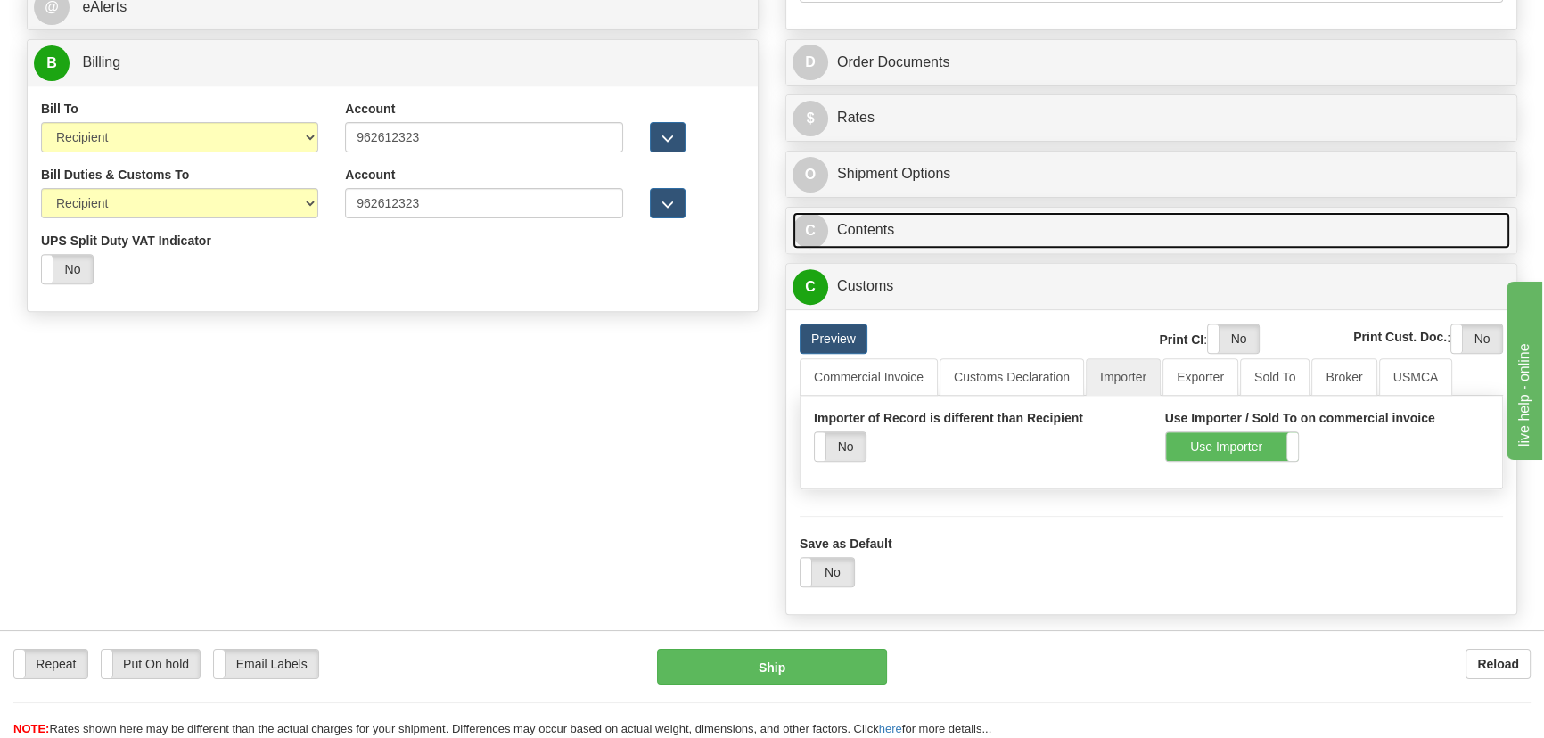
click at [1082, 227] on link "C Contents" at bounding box center [1150, 230] width 717 height 37
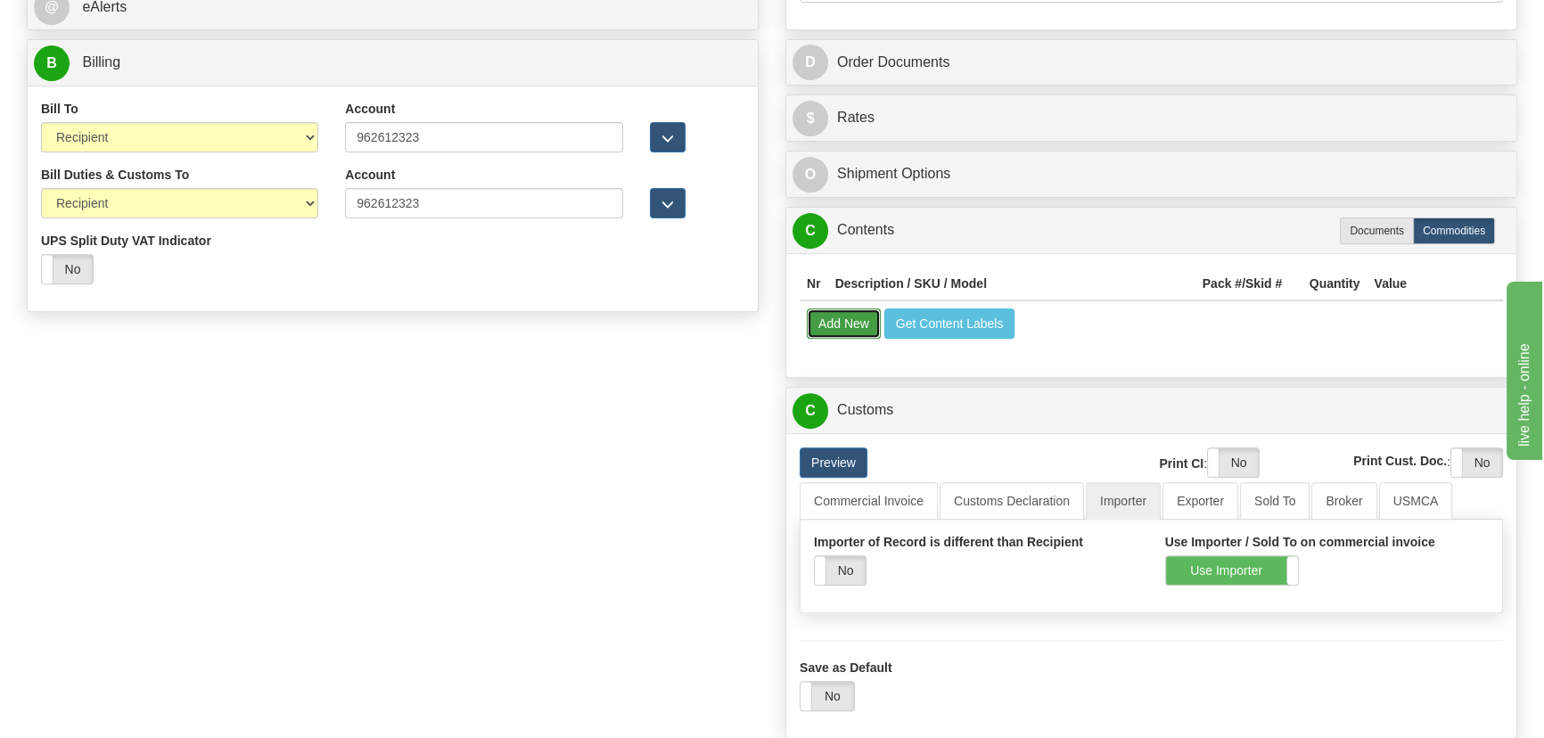
click at [857, 316] on button "Add New" at bounding box center [844, 323] width 74 height 30
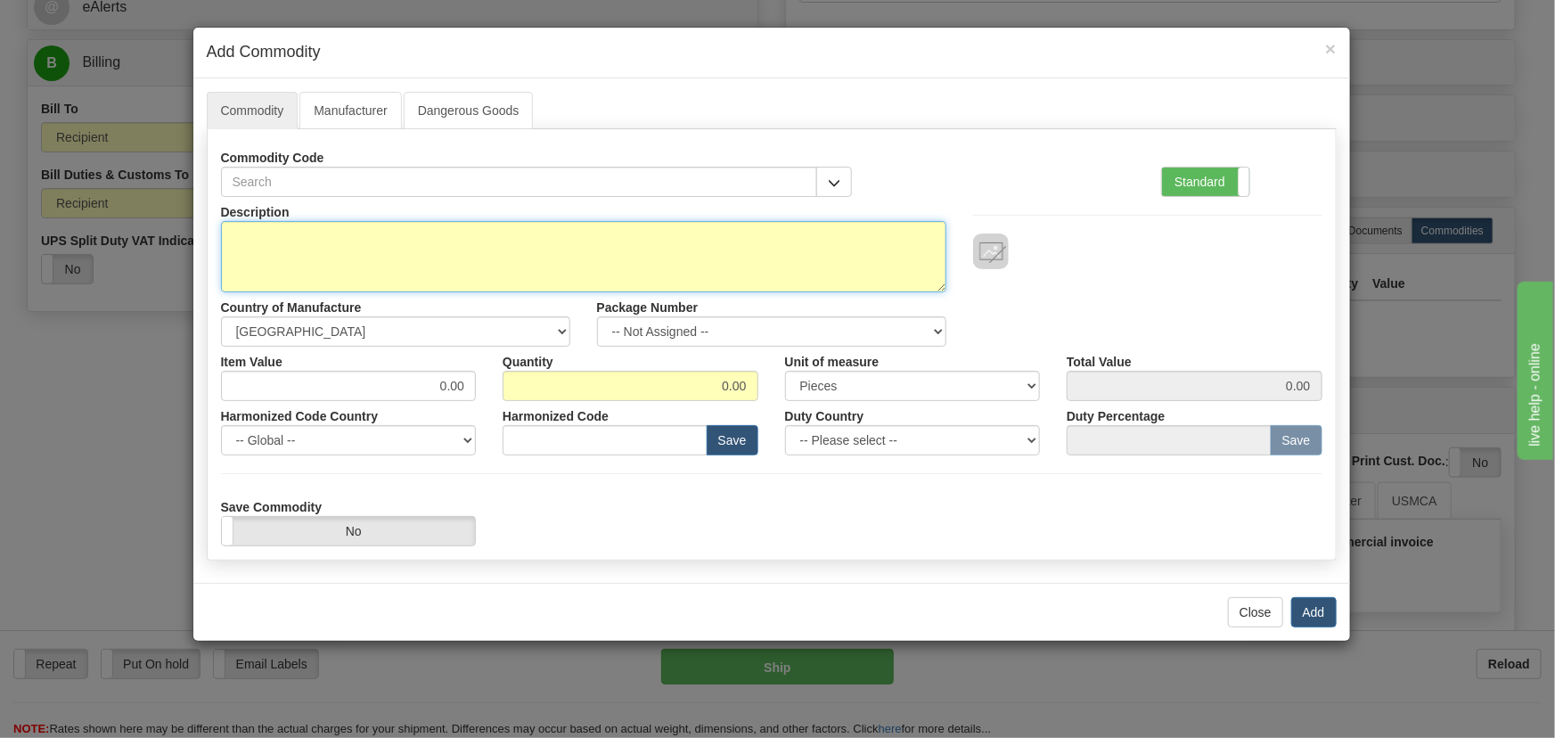
click at [681, 240] on textarea "Description" at bounding box center [583, 256] width 725 height 71
paste textarea "850DP1NNG1HCNABBADPTA3ACNB4043X"
type textarea "850DP1NNG1HCNABBADPTA3ACNB4043X"
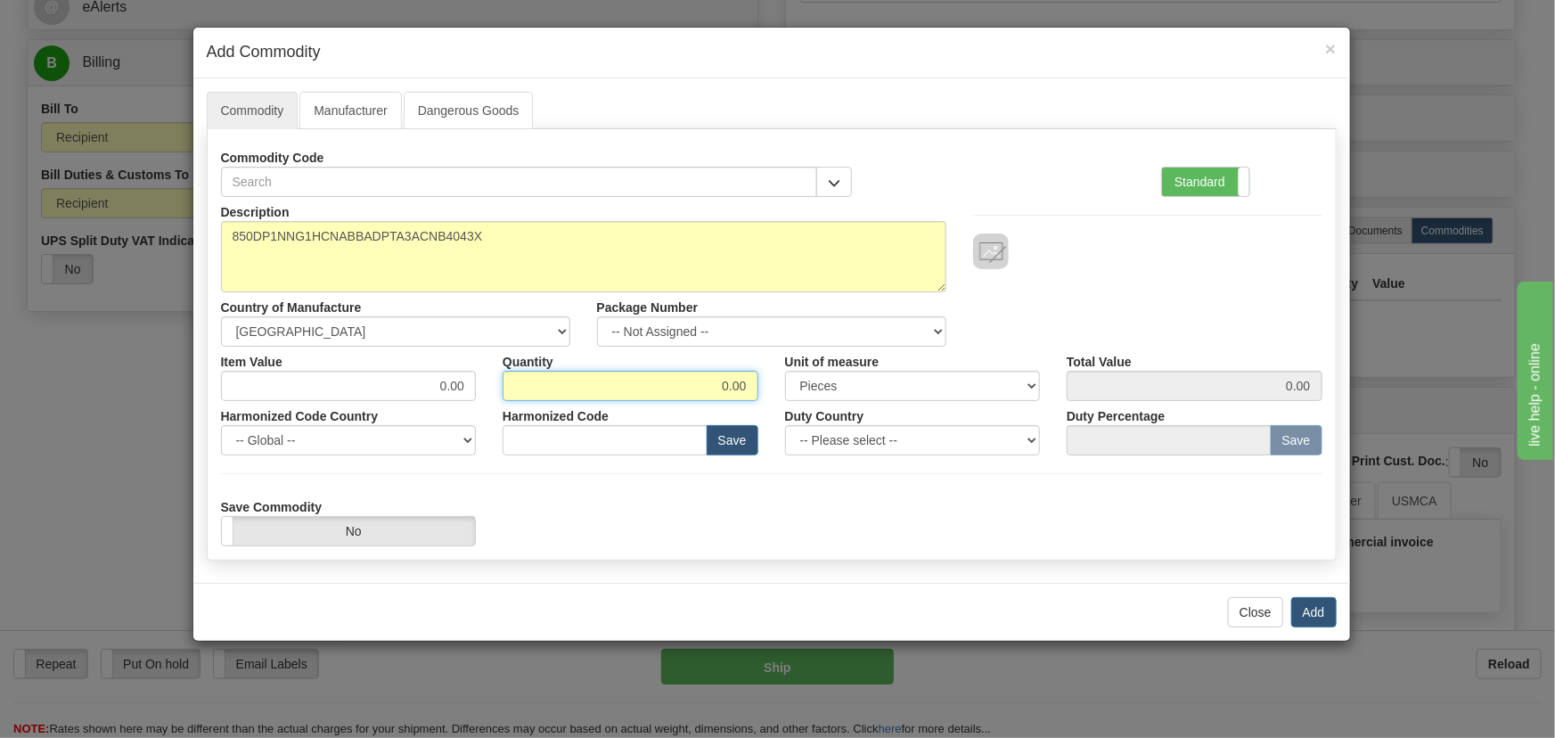
drag, startPoint x: 687, startPoint y: 389, endPoint x: 788, endPoint y: 372, distance: 102.1
click at [816, 378] on div "Item Value 0.00 Quantity 0.00 Unit of measure 3 Thousand Square Inches Adjustme…" at bounding box center [772, 374] width 1128 height 54
type input "50"
click at [1231, 176] on label "Standard" at bounding box center [1205, 182] width 87 height 29
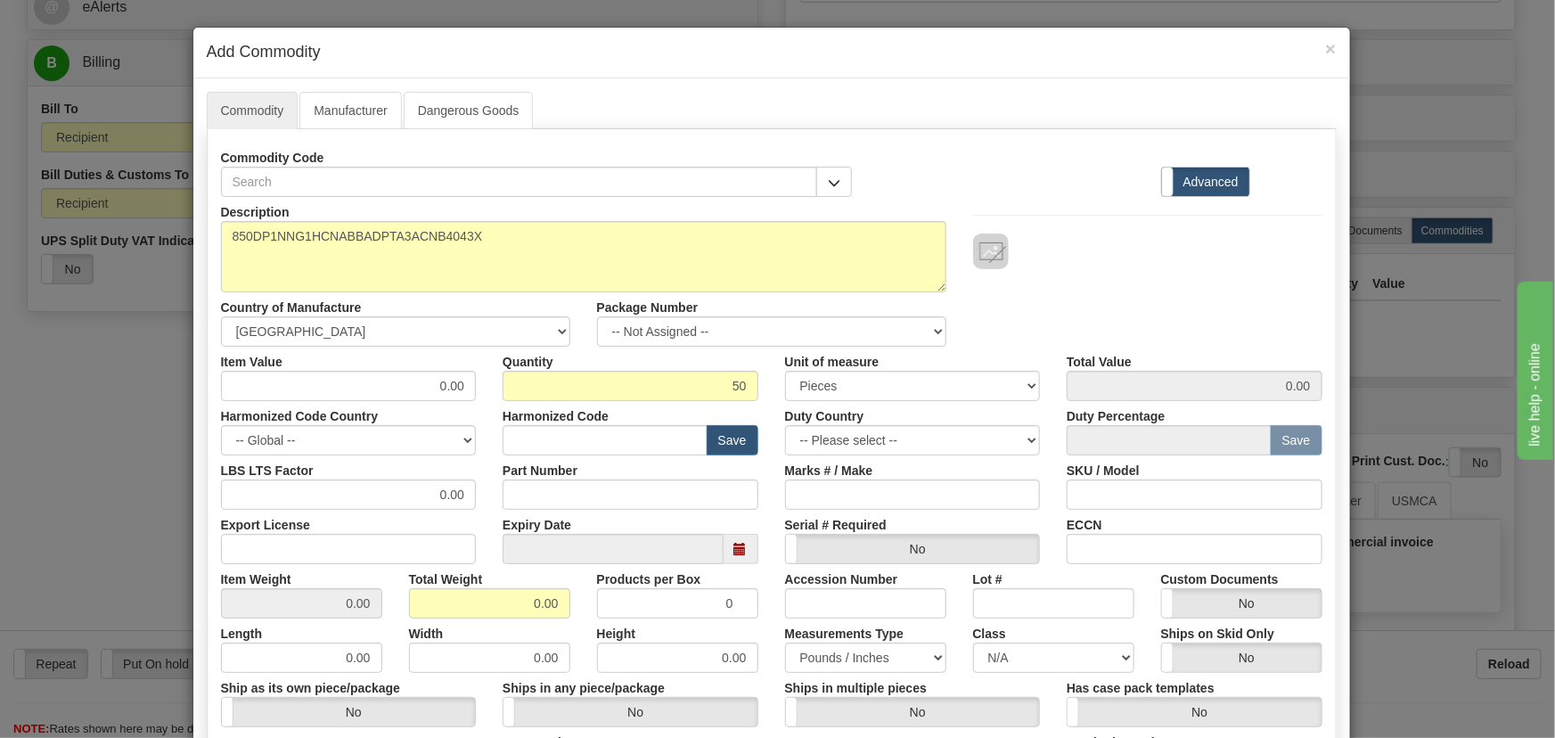
drag, startPoint x: 512, startPoint y: 585, endPoint x: 564, endPoint y: 607, distance: 56.3
click at [568, 607] on div "Total Weight 0.00" at bounding box center [490, 591] width 188 height 54
click at [561, 584] on div "Total Weight 0.00" at bounding box center [490, 591] width 188 height 54
drag, startPoint x: 501, startPoint y: 607, endPoint x: 535, endPoint y: 644, distance: 50.5
click at [572, 634] on div "Description 850DP1NNG1HCNABBADPTA3ACNB4043X Country of Manufacture -- Unknown -…" at bounding box center [772, 589] width 1102 height 784
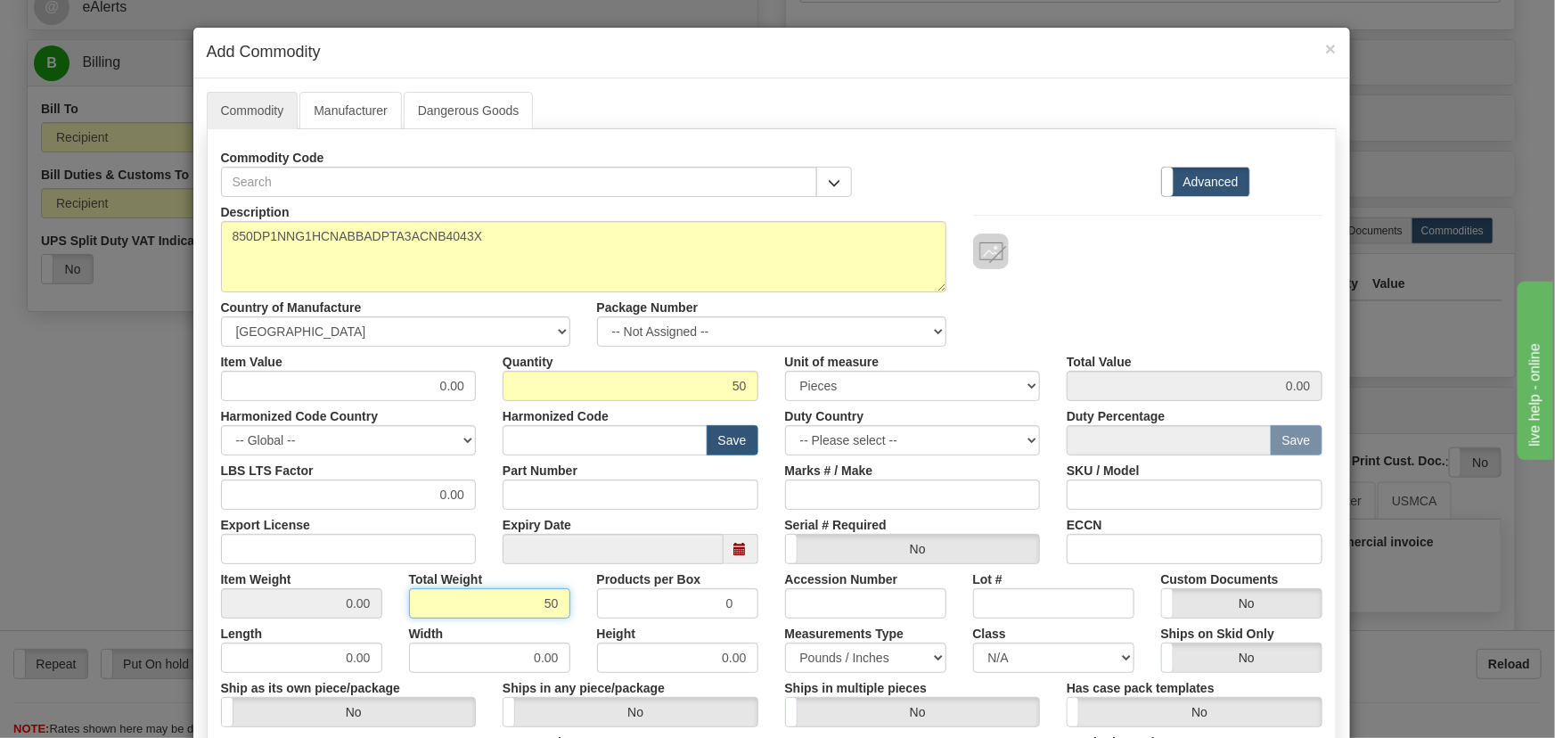
type input "50"
type input "1.0000"
drag, startPoint x: 425, startPoint y: 393, endPoint x: 473, endPoint y: 403, distance: 49.1
click at [476, 401] on div "Harmonized Code Country -- Global -- [GEOGRAPHIC_DATA] [GEOGRAPHIC_DATA] [GEOGR…" at bounding box center [349, 428] width 283 height 54
drag, startPoint x: 410, startPoint y: 378, endPoint x: 458, endPoint y: 399, distance: 52.7
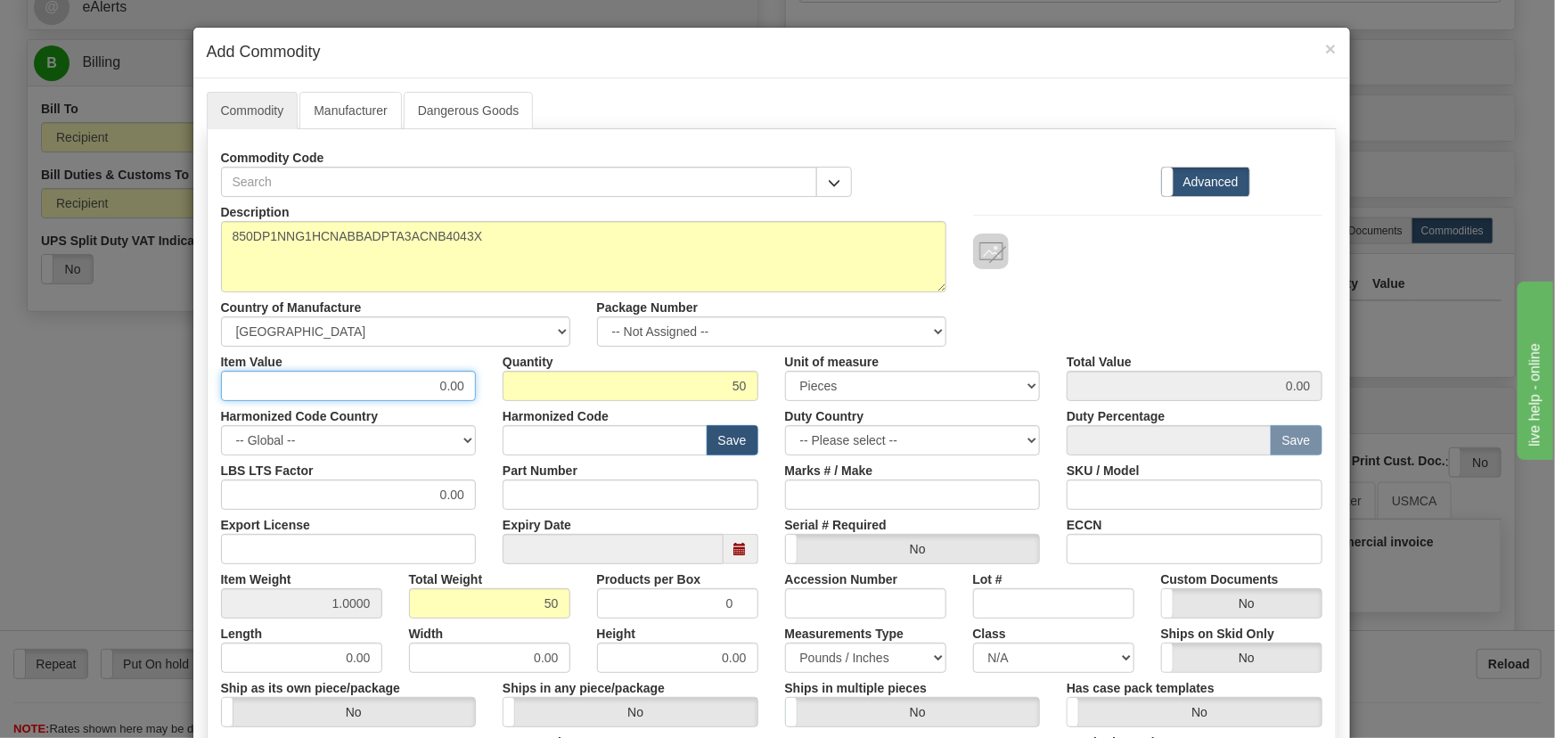
click at [463, 396] on input "0.00" at bounding box center [349, 386] width 256 height 30
type input "3606.218"
type input "180310.90"
click at [1130, 299] on div "Description 850DP1NNG1HCNABBADPTA3ACNB4043X Country of Manufacture -- Unknown -…" at bounding box center [772, 272] width 1128 height 150
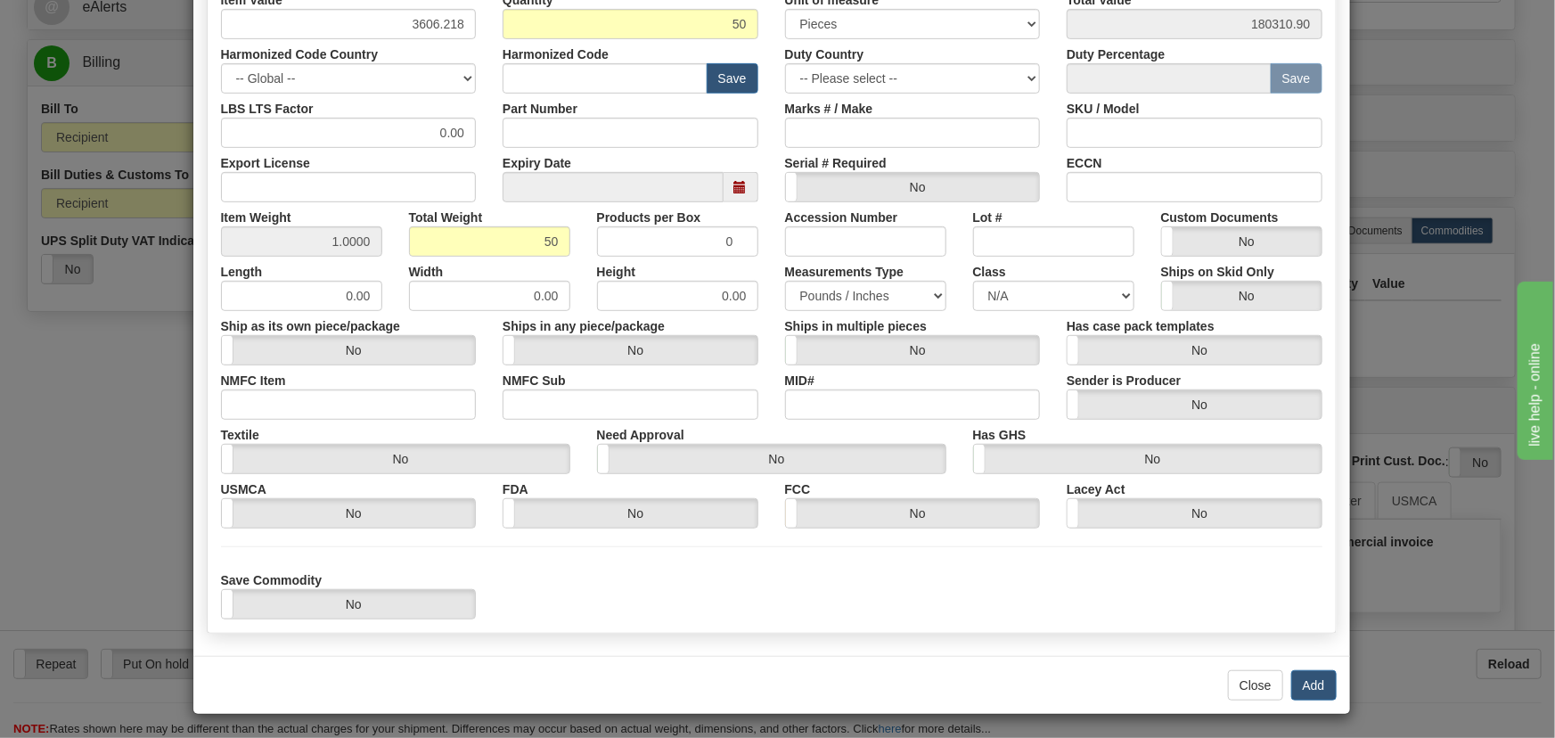
scroll to position [364, 0]
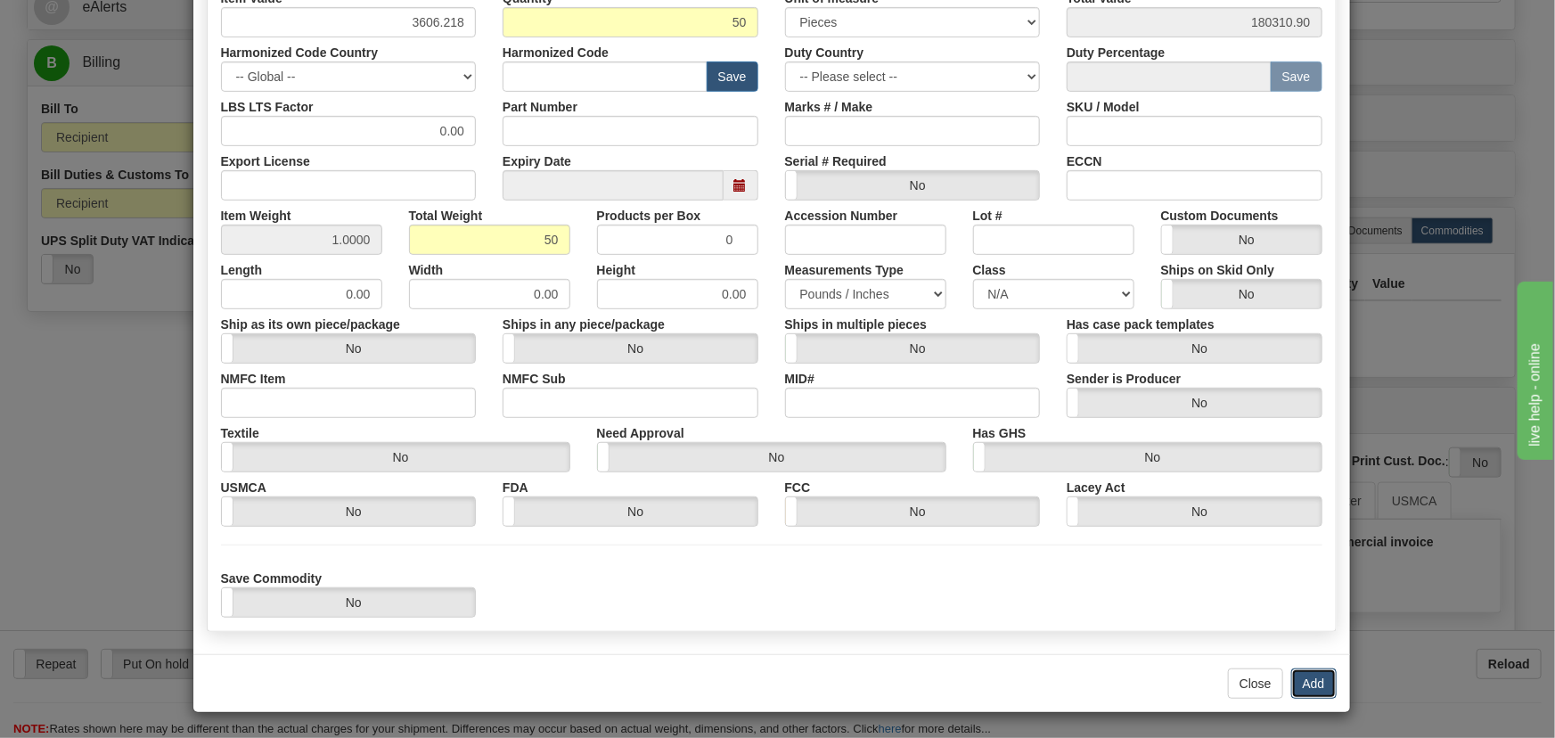
click at [1301, 679] on button "Add" at bounding box center [1313, 683] width 45 height 30
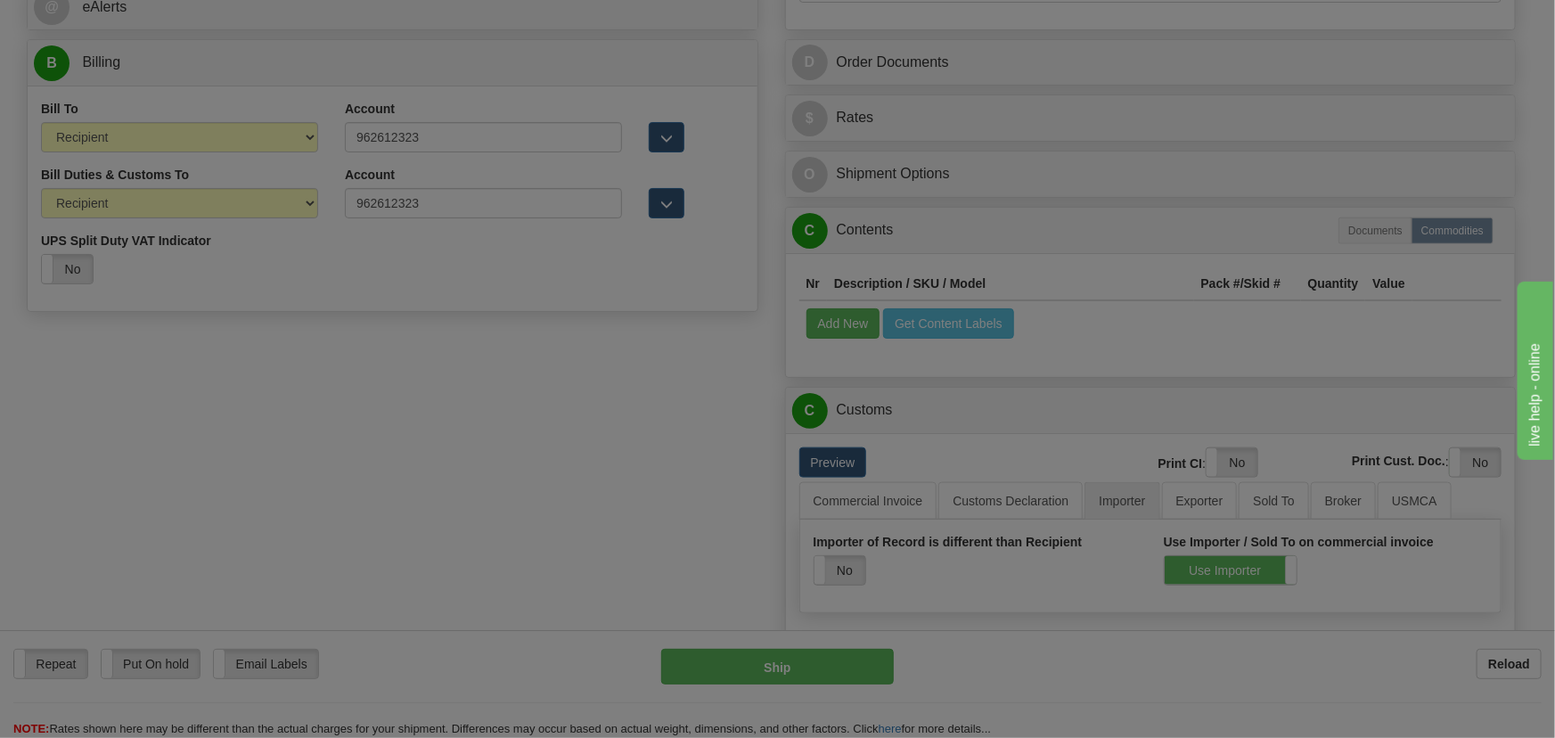
scroll to position [0, 0]
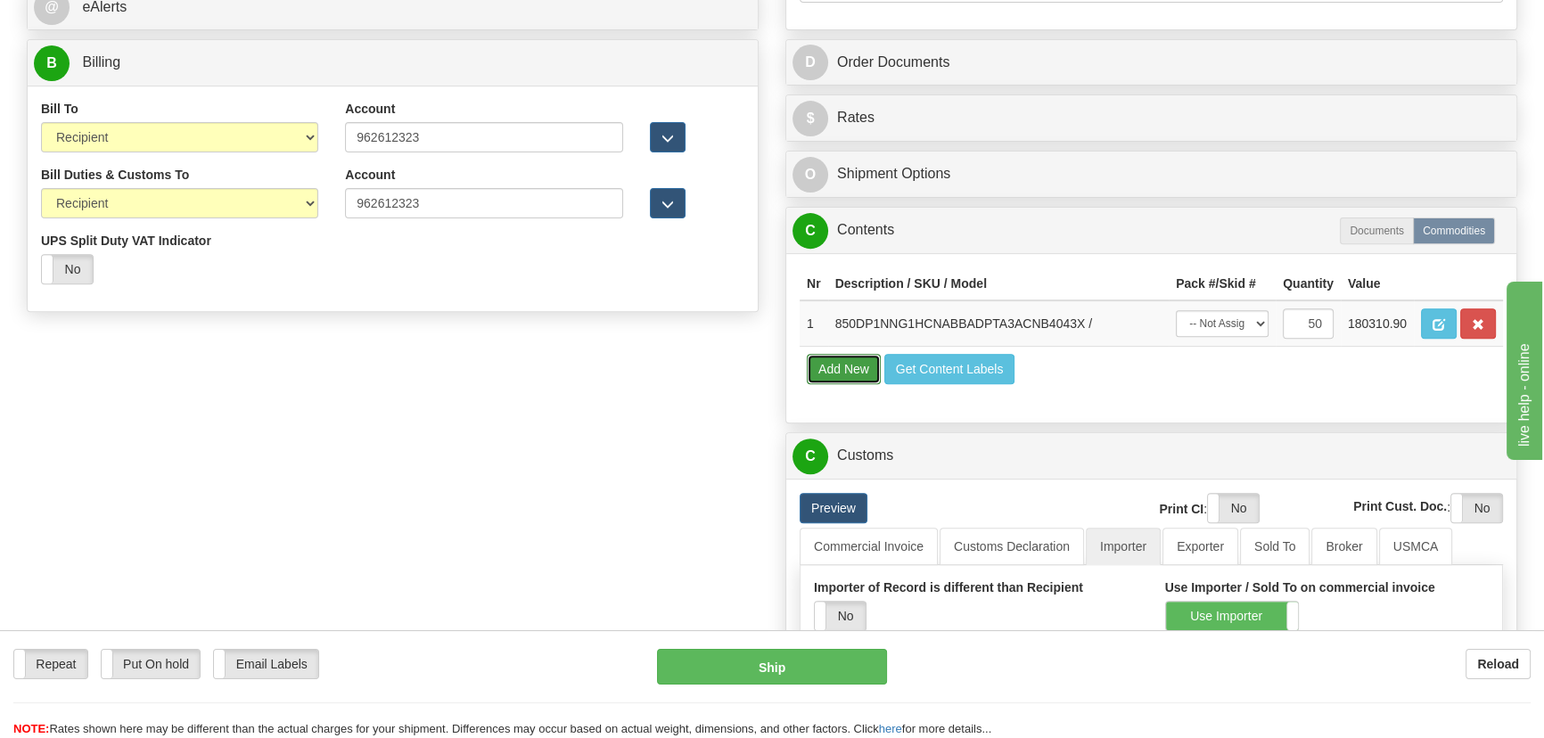
click at [843, 362] on button "Add New" at bounding box center [844, 369] width 74 height 30
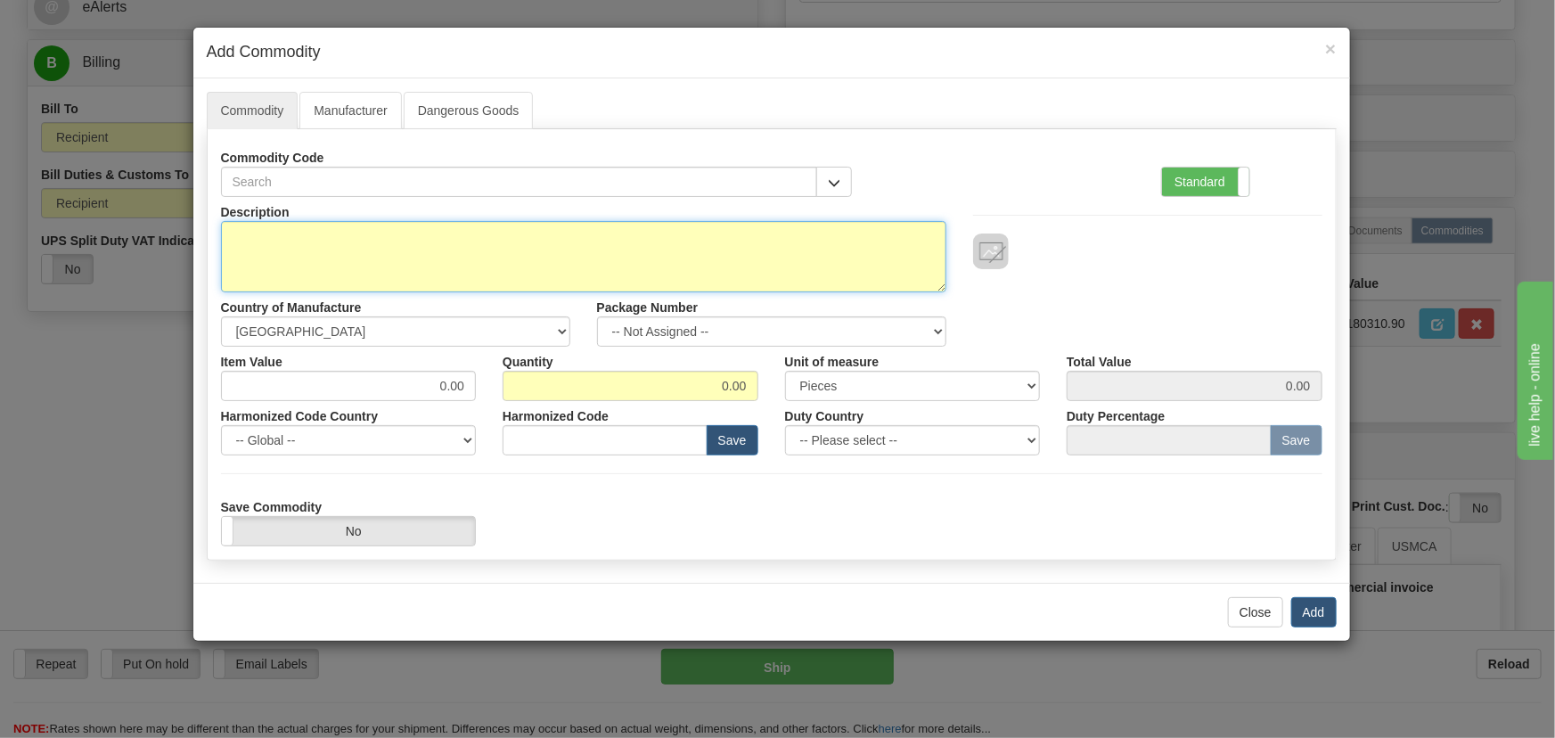
click at [676, 259] on textarea "Description" at bounding box center [583, 256] width 725 height 71
paste textarea "PQMII-T20-C-A-MODXXX"
type textarea "PQMII-T20-C-A-MODXXX"
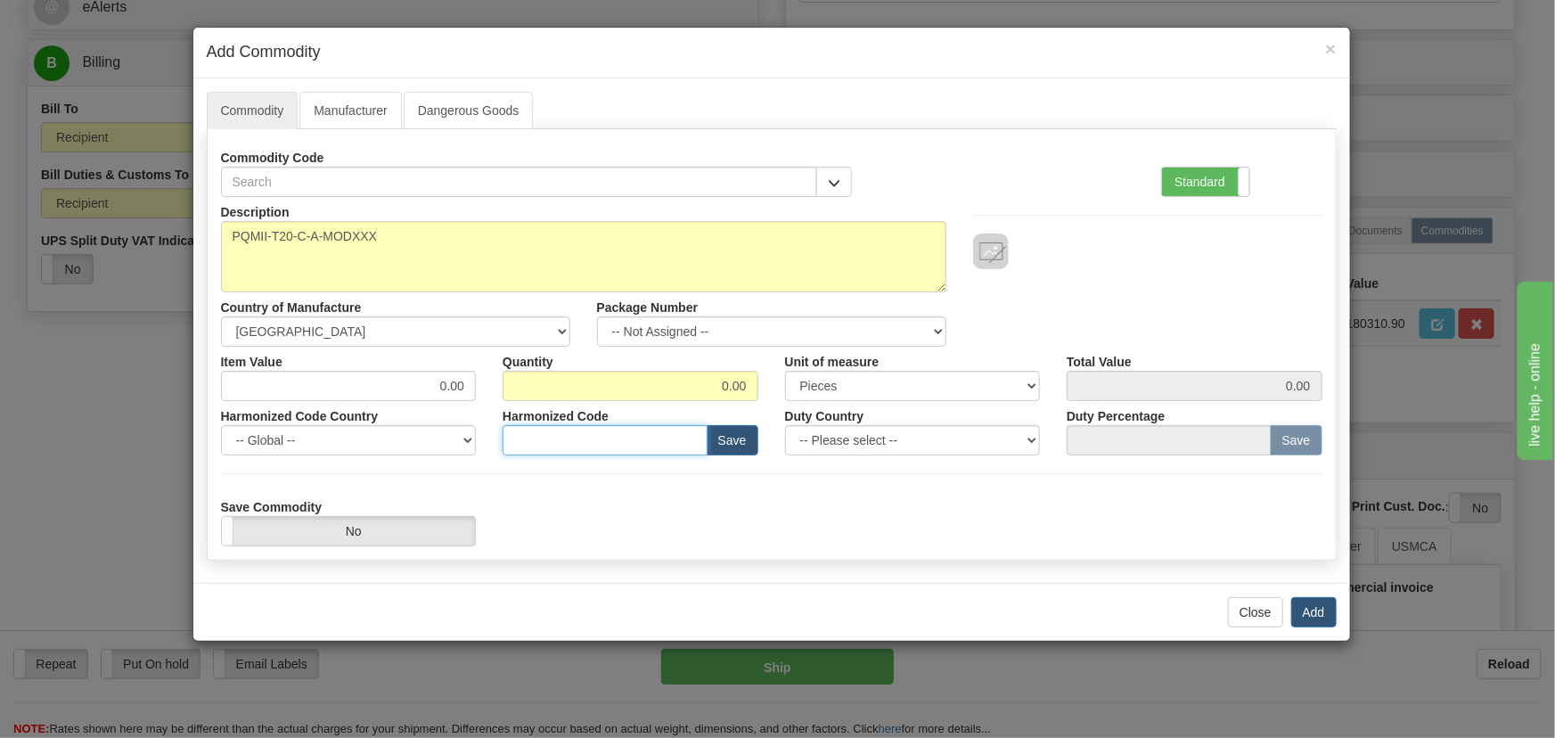
click at [560, 450] on input "text" at bounding box center [605, 440] width 205 height 30
paste input "8536.49.00"
type input "8536.49.00"
click at [1237, 180] on label "Standard" at bounding box center [1205, 182] width 87 height 29
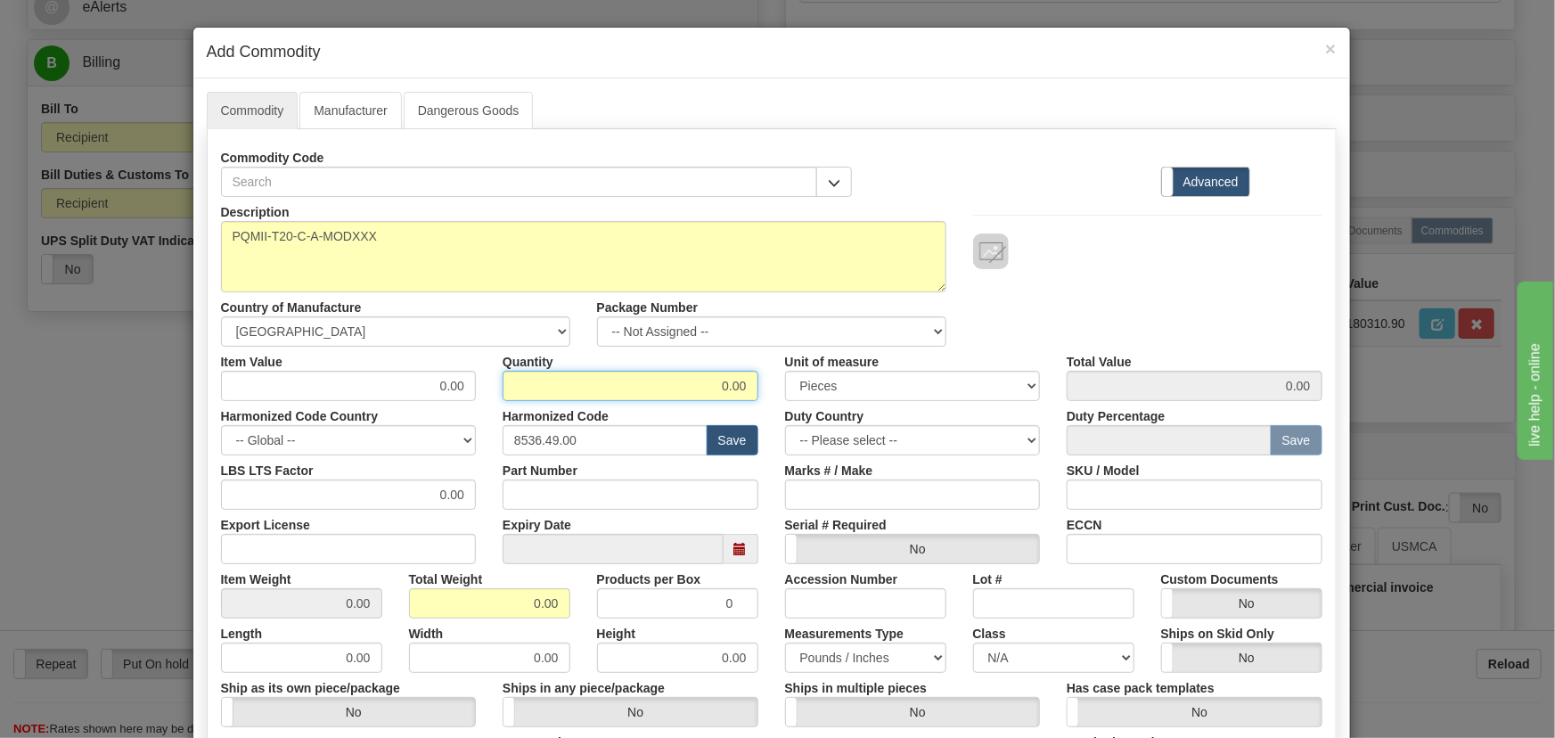
drag, startPoint x: 758, startPoint y: 394, endPoint x: 770, endPoint y: 413, distance: 22.5
click at [778, 399] on div "Item Value 0.00 Quantity 0.00 Unit of measure 3 Thousand Square Inches Adjustme…" at bounding box center [772, 374] width 1128 height 54
type input "1"
drag, startPoint x: 561, startPoint y: 619, endPoint x: 573, endPoint y: 624, distance: 12.4
click at [567, 622] on div "Description PQMII-T20-C-A-MODXXX Country of Manufacture -- Unknown -- [GEOGRAPH…" at bounding box center [772, 589] width 1102 height 784
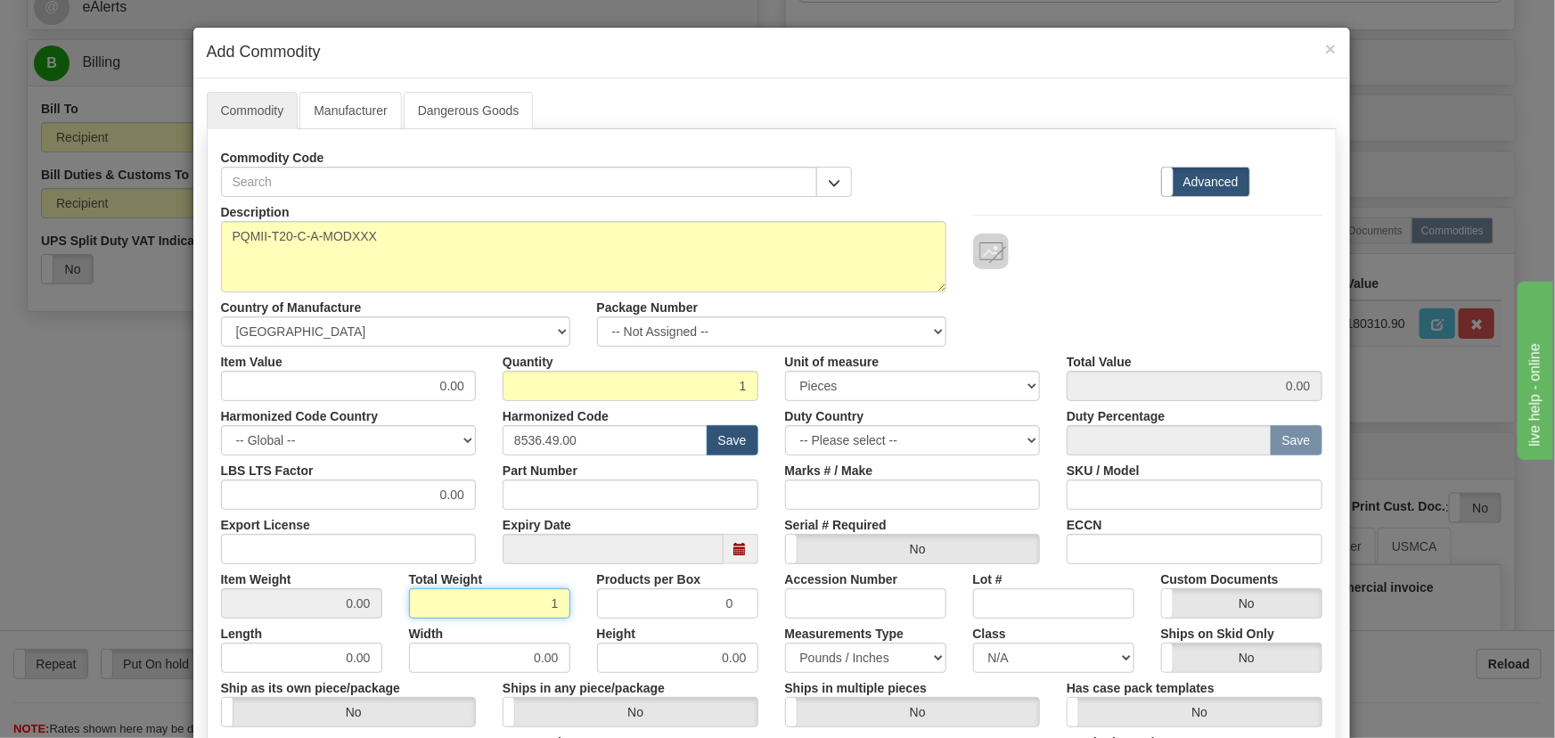
type input "1"
type input "1.0000"
click at [584, 624] on div "Height 0.00" at bounding box center [678, 646] width 188 height 54
drag, startPoint x: 419, startPoint y: 387, endPoint x: 471, endPoint y: 406, distance: 55.8
click at [471, 406] on div "Description PQMII-T20-C-A-MODXXX Country of Manufacture -- Unknown -- [GEOGRAPH…" at bounding box center [772, 589] width 1102 height 784
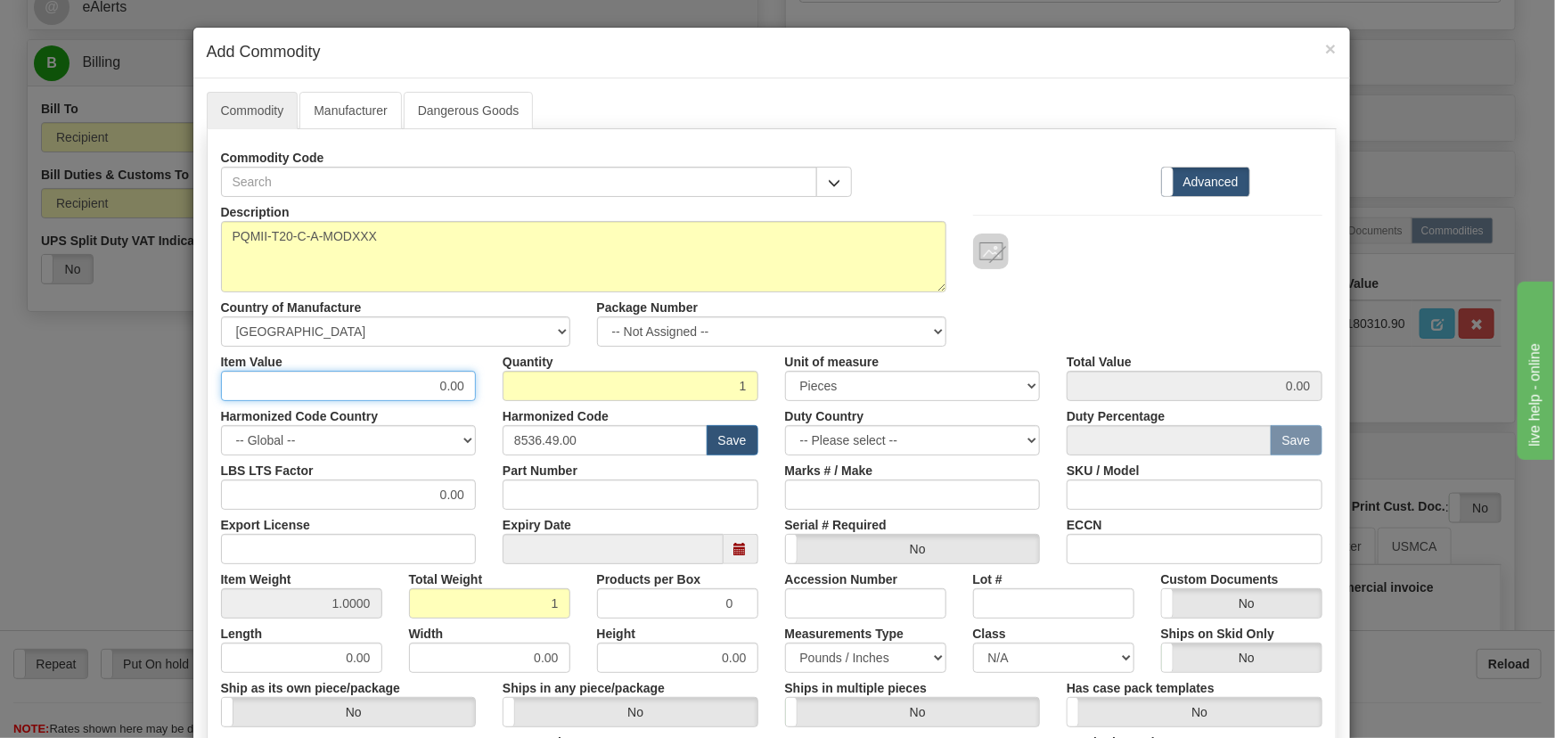
paste input "1,482.48"
type input "1482.48"
click at [1168, 247] on div at bounding box center [1147, 252] width 349 height 36
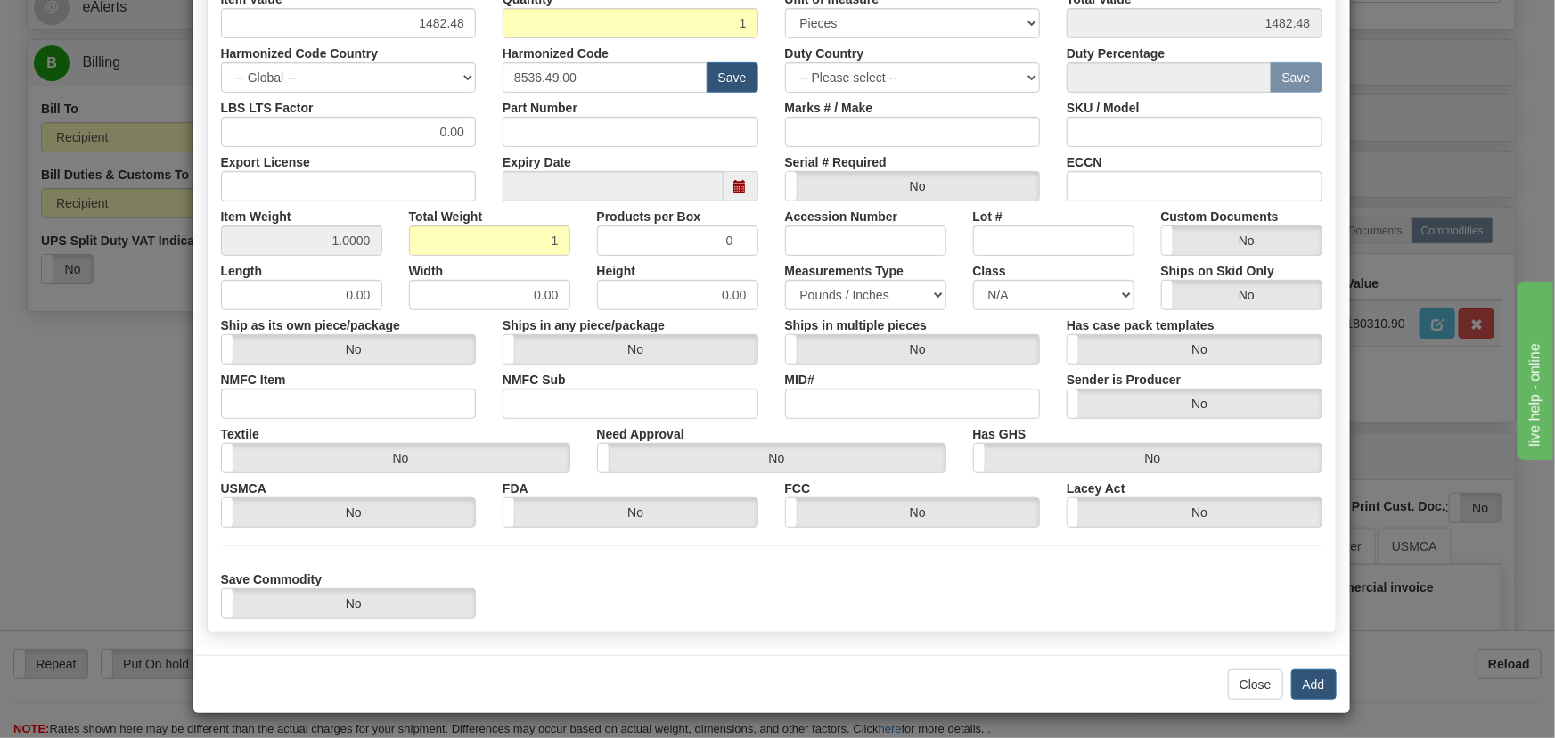
scroll to position [364, 0]
click at [1306, 678] on button "Add" at bounding box center [1313, 683] width 45 height 30
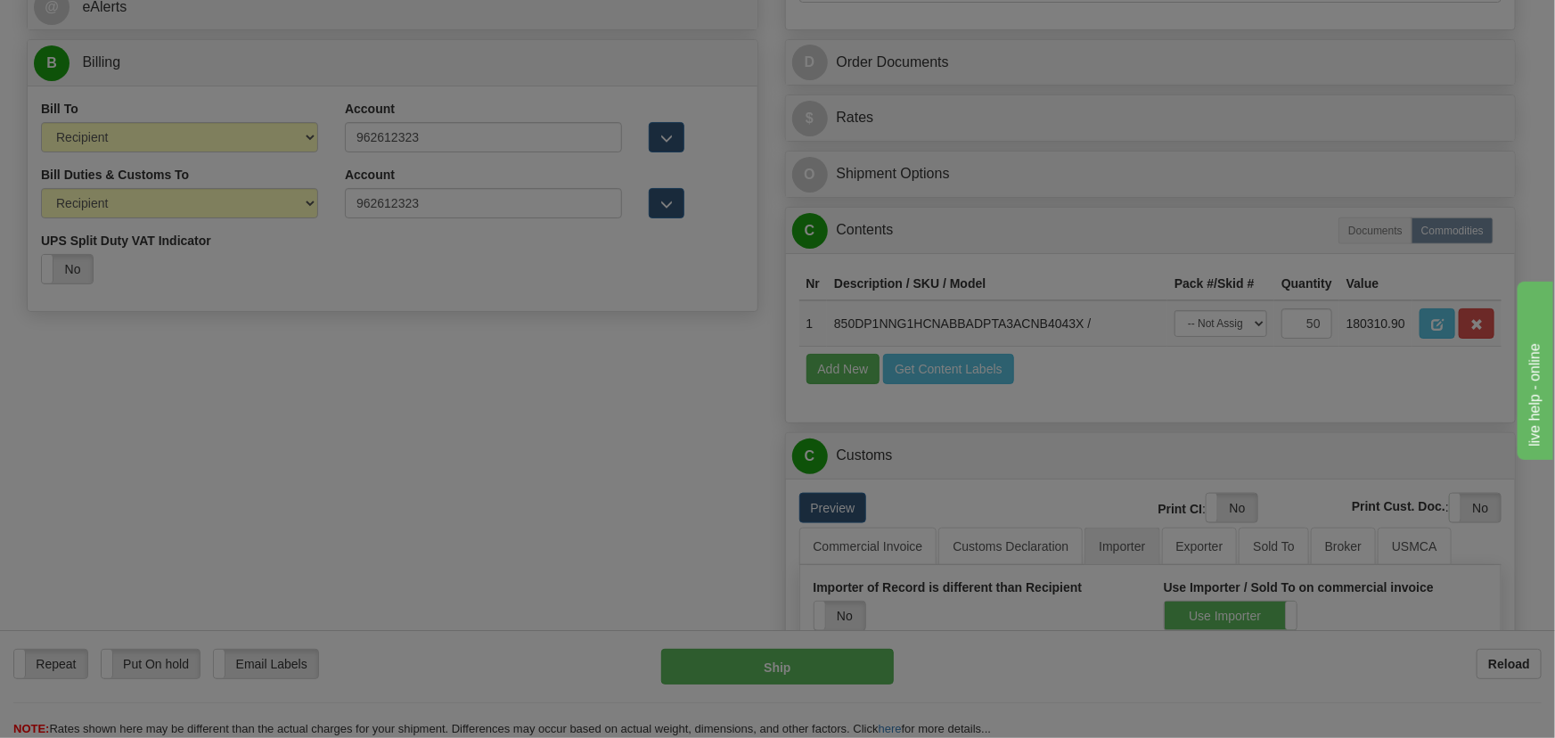
scroll to position [0, 0]
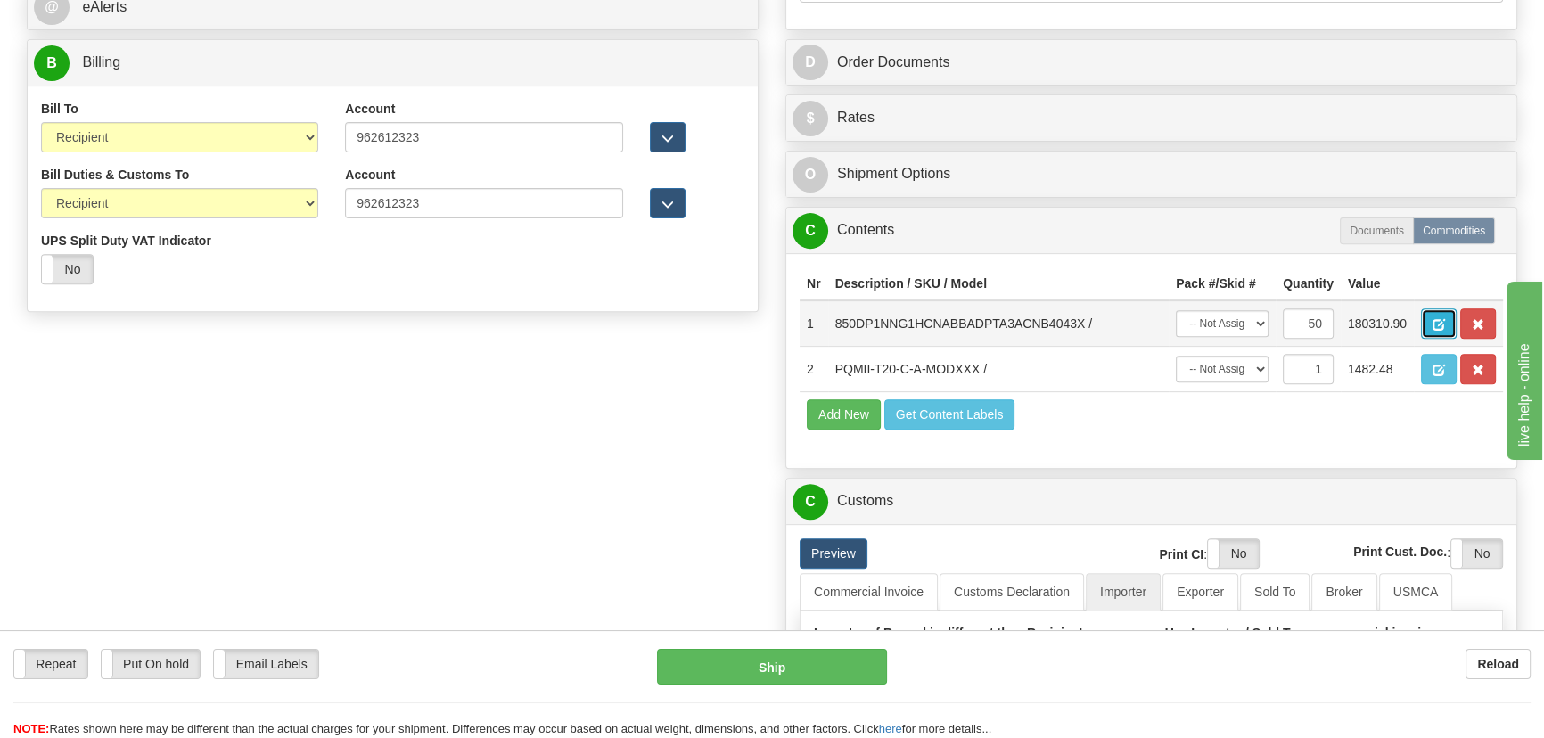
click at [1437, 319] on span "button" at bounding box center [1438, 325] width 12 height 12
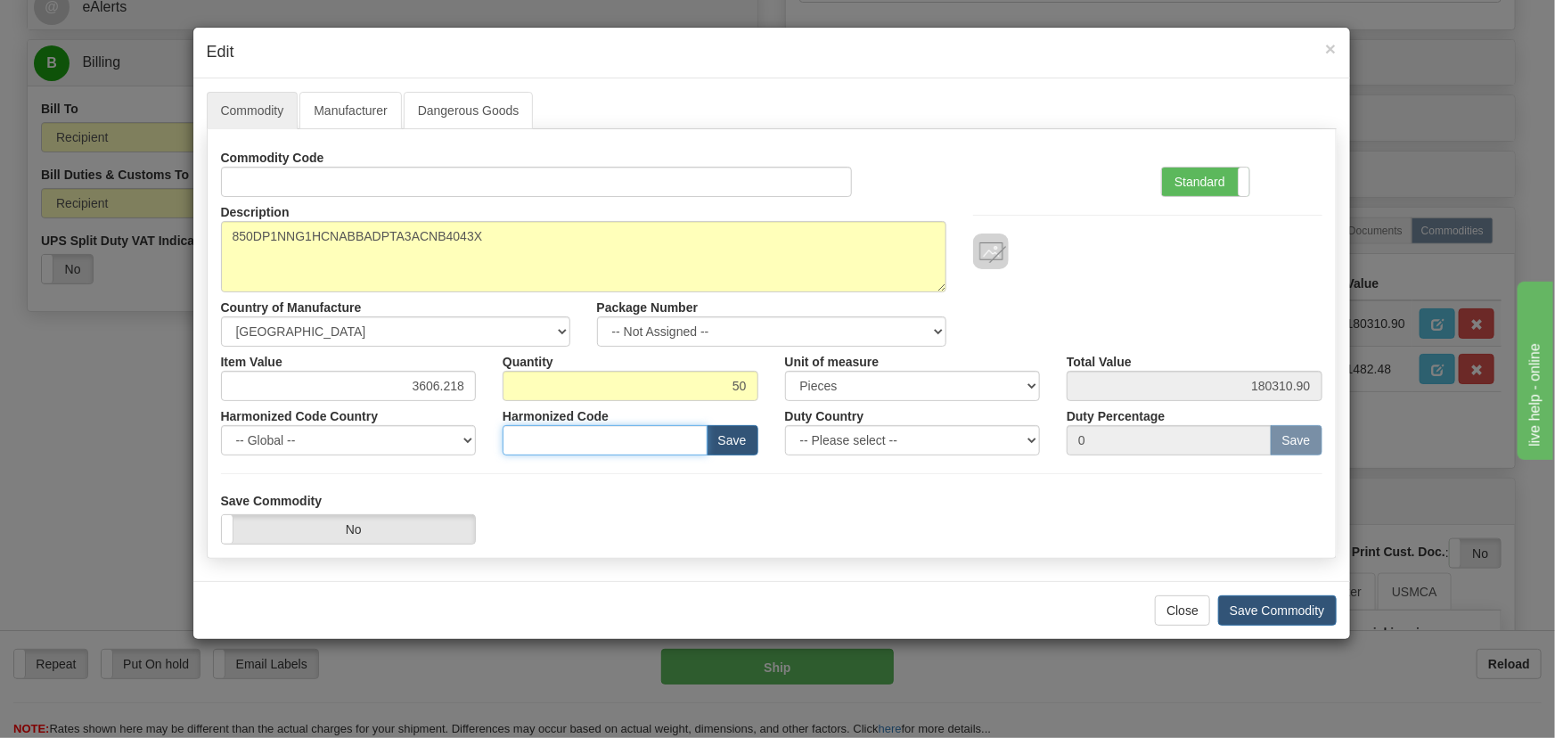
drag, startPoint x: 660, startPoint y: 433, endPoint x: 1265, endPoint y: 134, distance: 675.2
click at [660, 433] on input "text" at bounding box center [605, 440] width 205 height 30
paste input "8536.49.00"
type input "8536.49.00"
click at [1198, 184] on label "Standard" at bounding box center [1205, 182] width 87 height 29
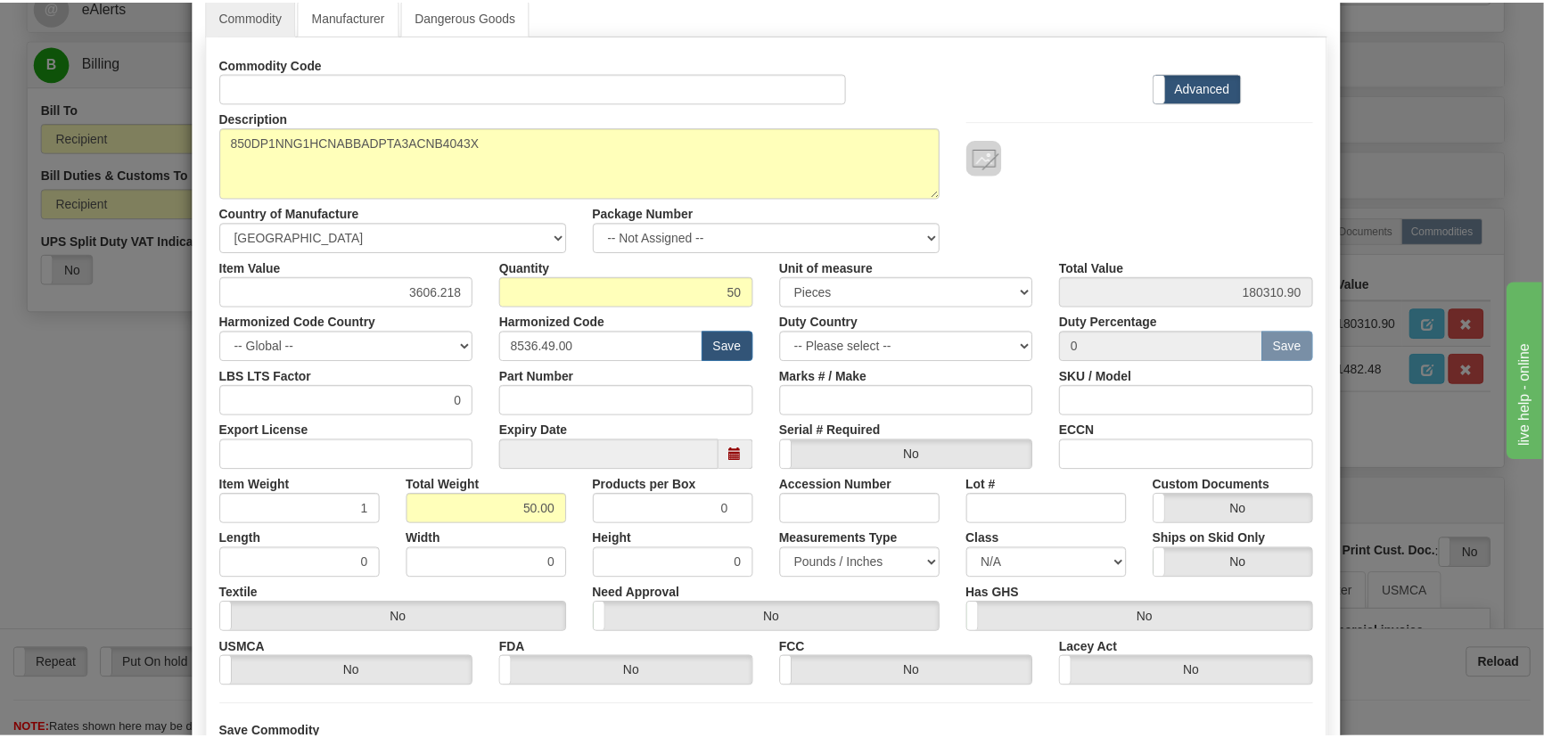
scroll to position [253, 0]
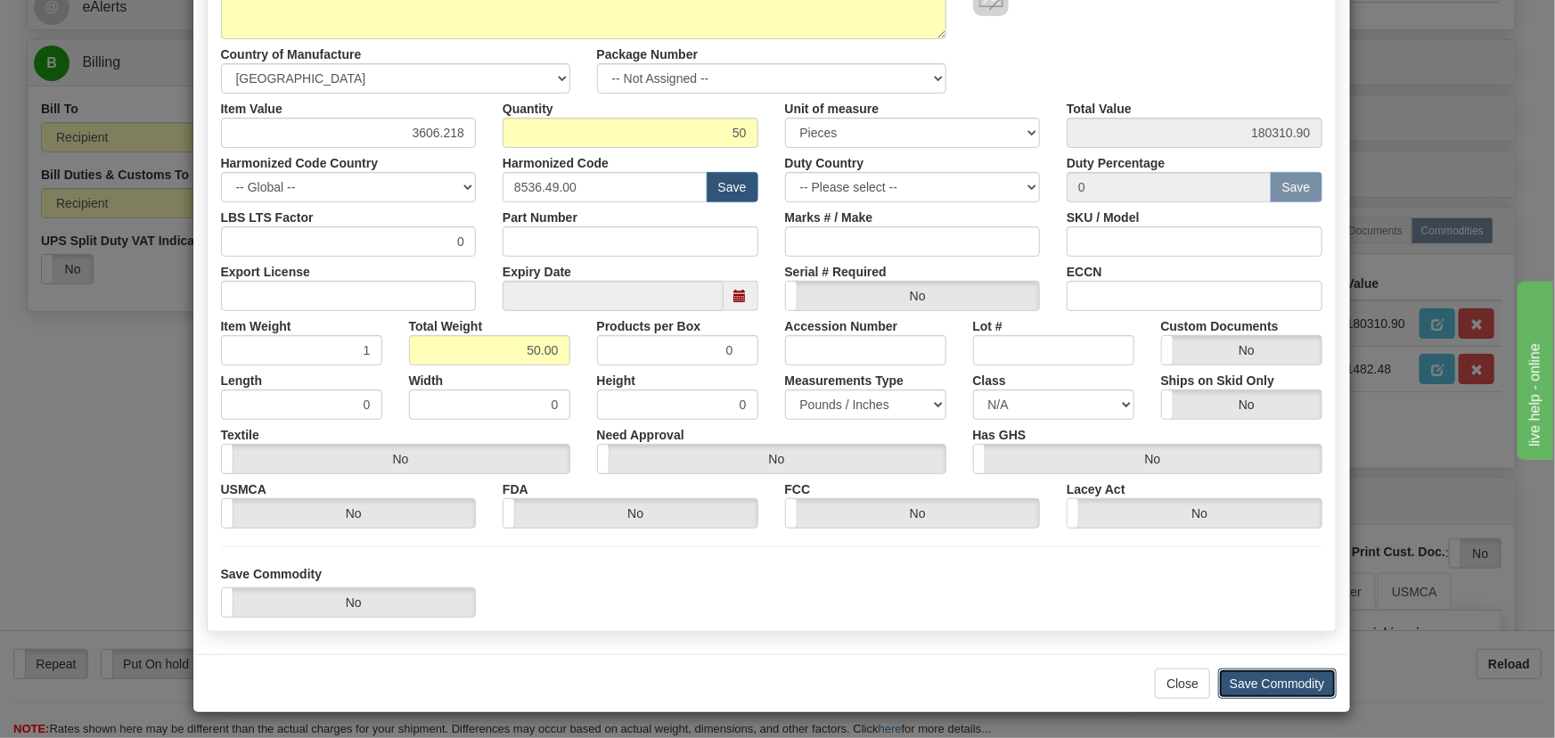
click at [1283, 681] on button "Save Commodity" at bounding box center [1277, 683] width 119 height 30
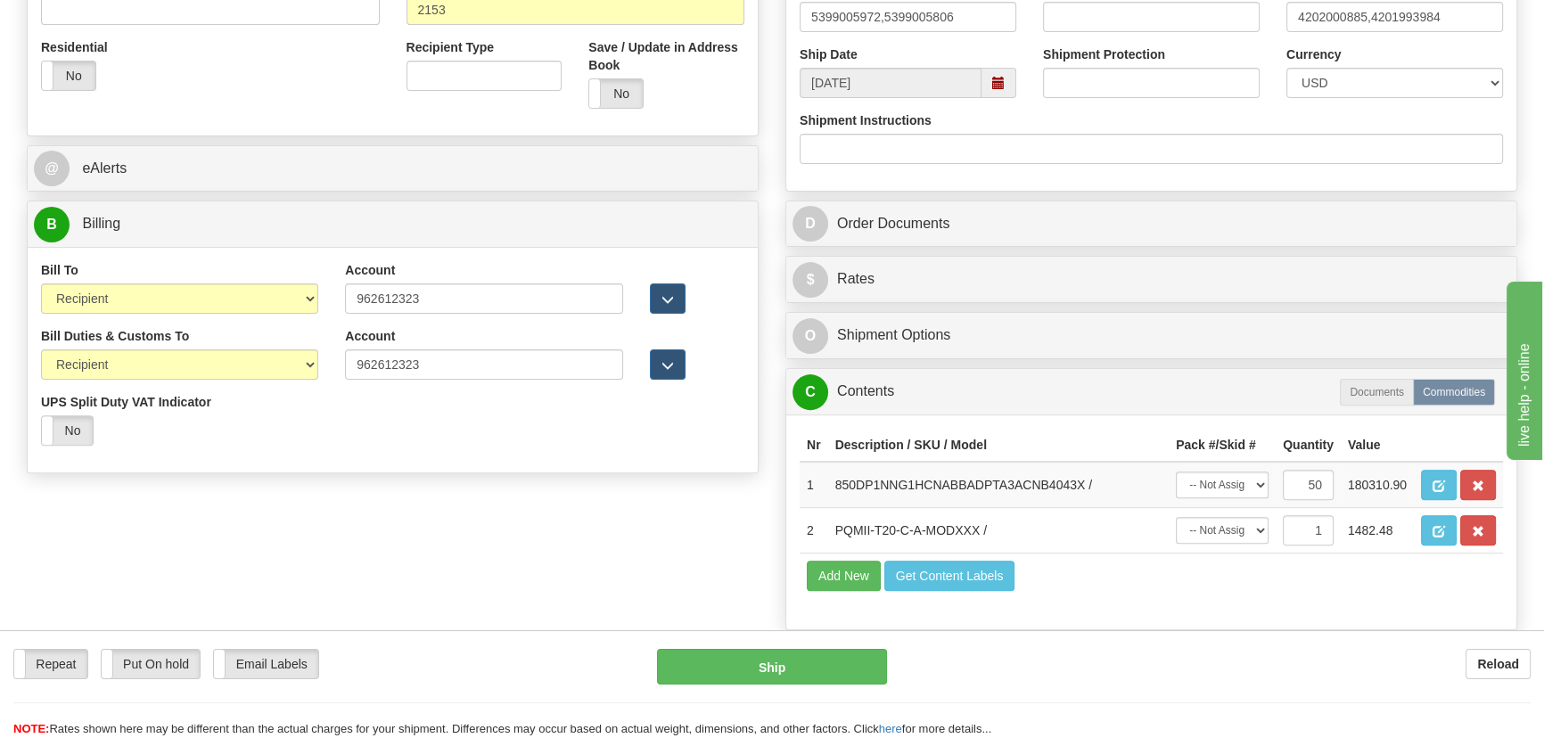
scroll to position [656, 0]
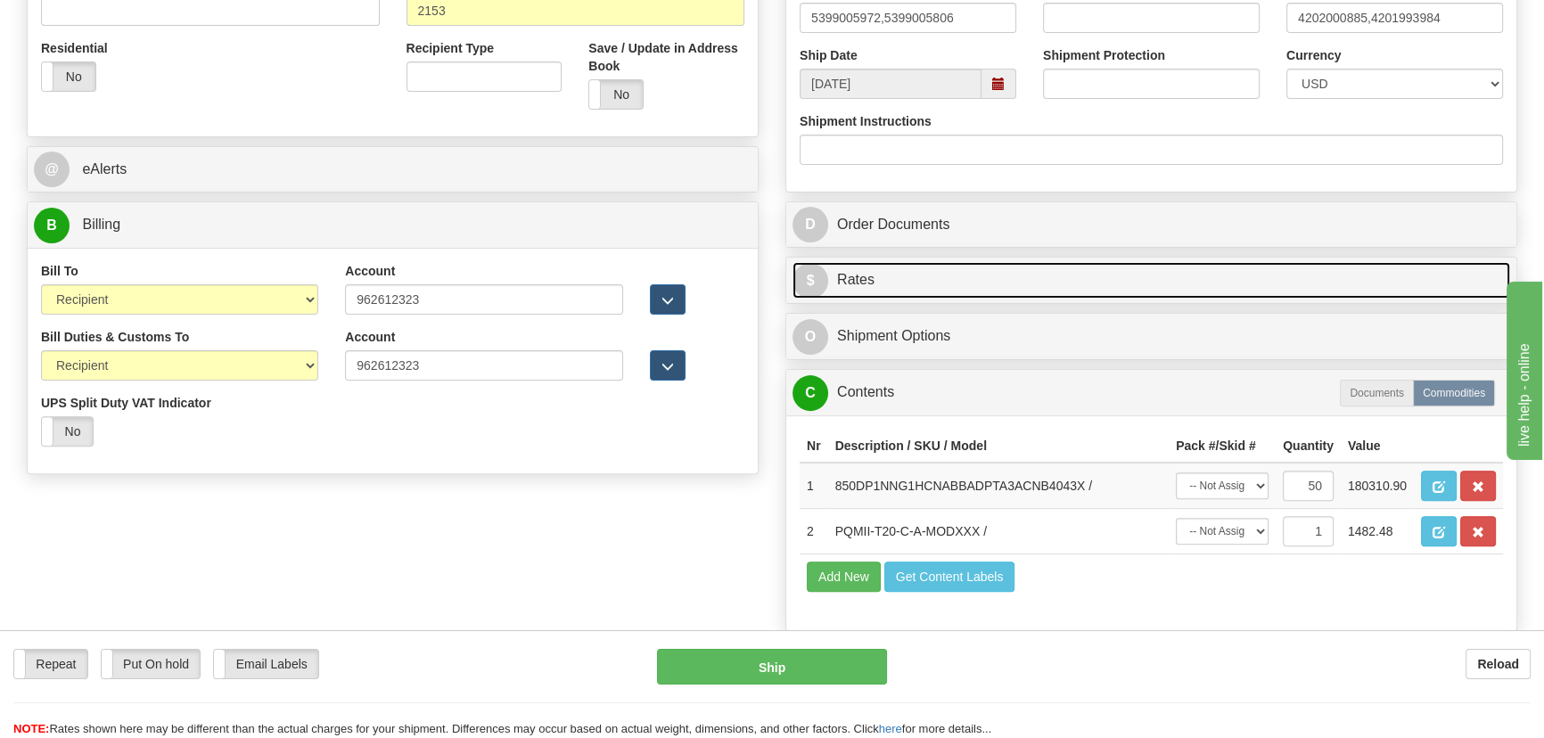
click at [1340, 269] on link "$ Rates" at bounding box center [1150, 280] width 717 height 37
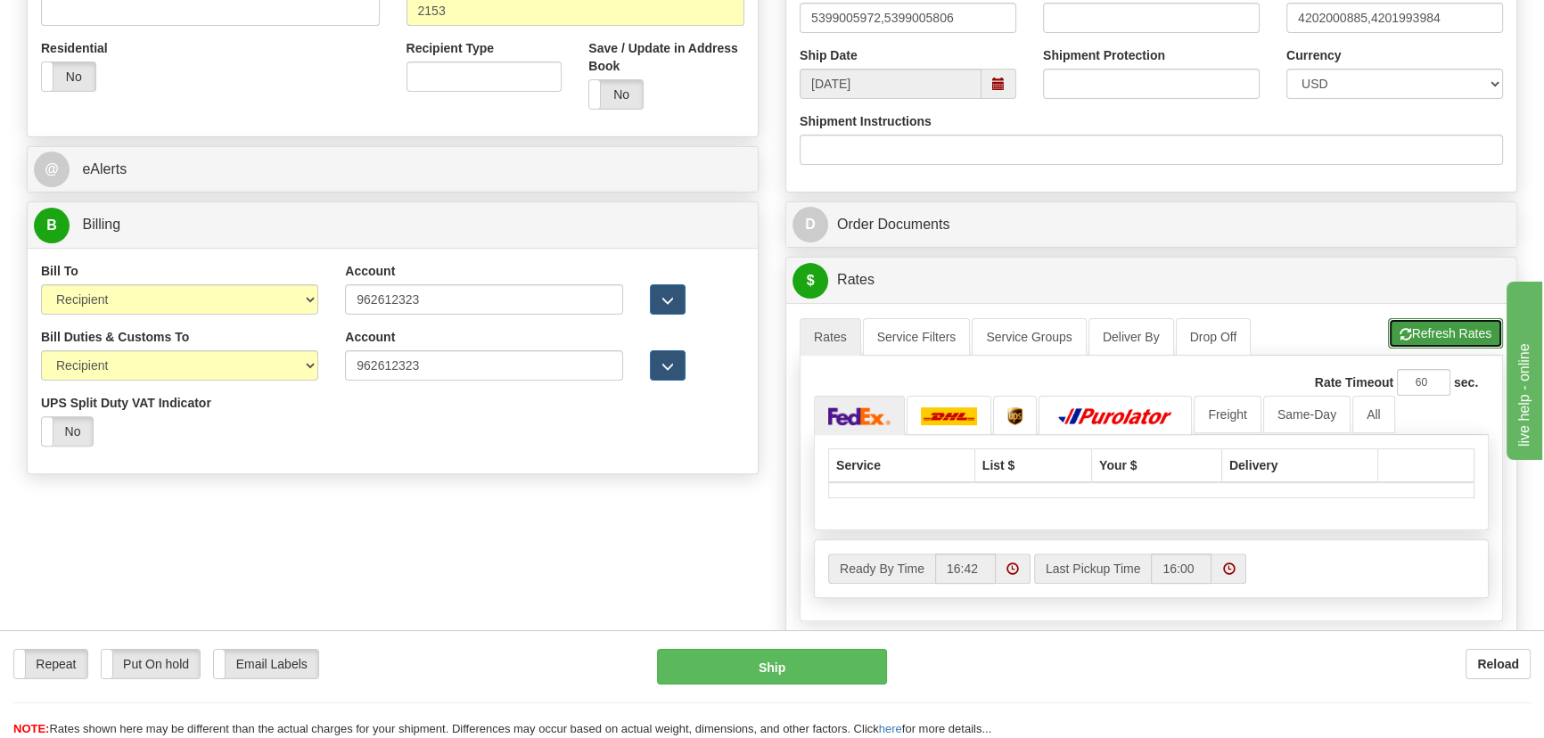
click at [1439, 330] on button "Refresh Rates" at bounding box center [1445, 333] width 115 height 30
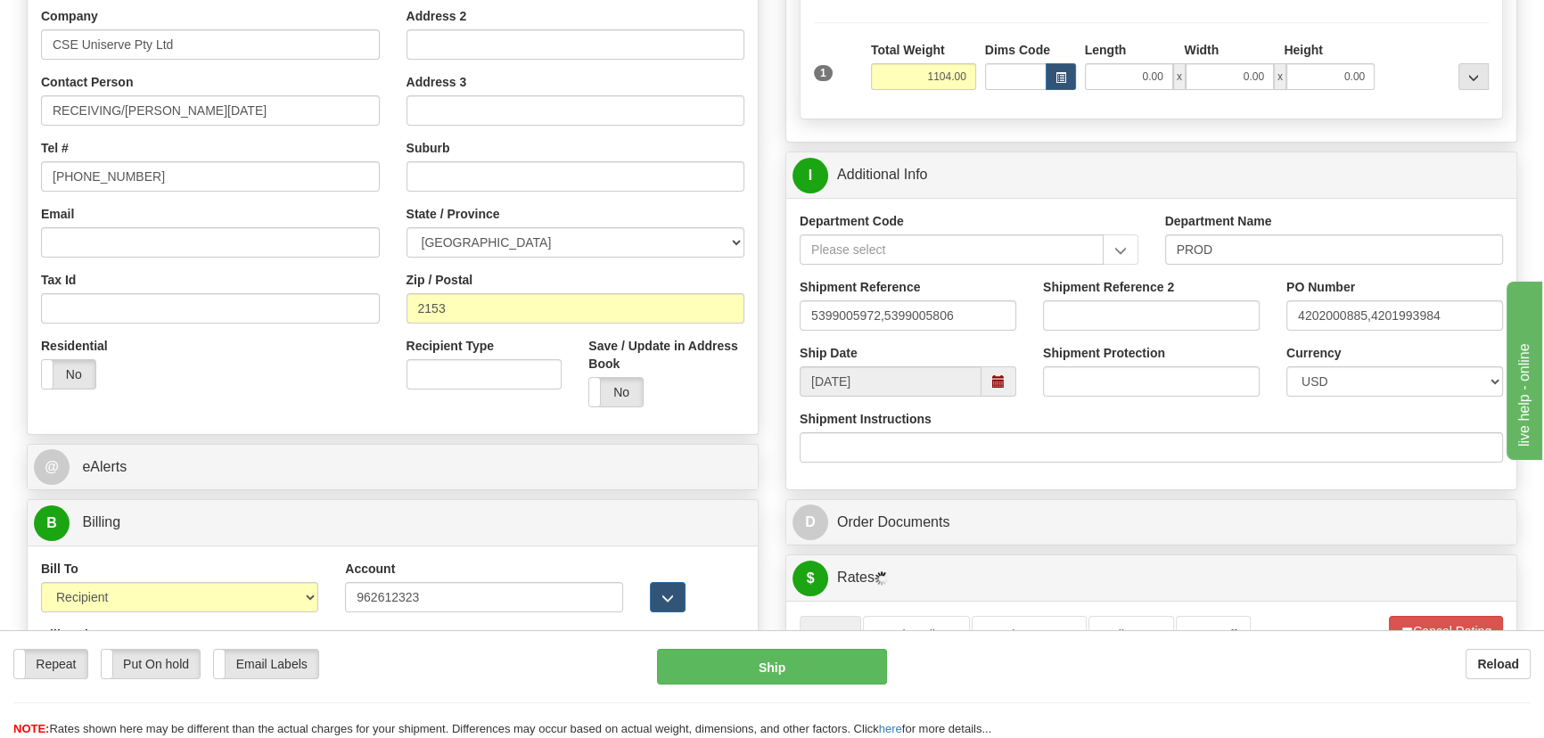
scroll to position [332, 0]
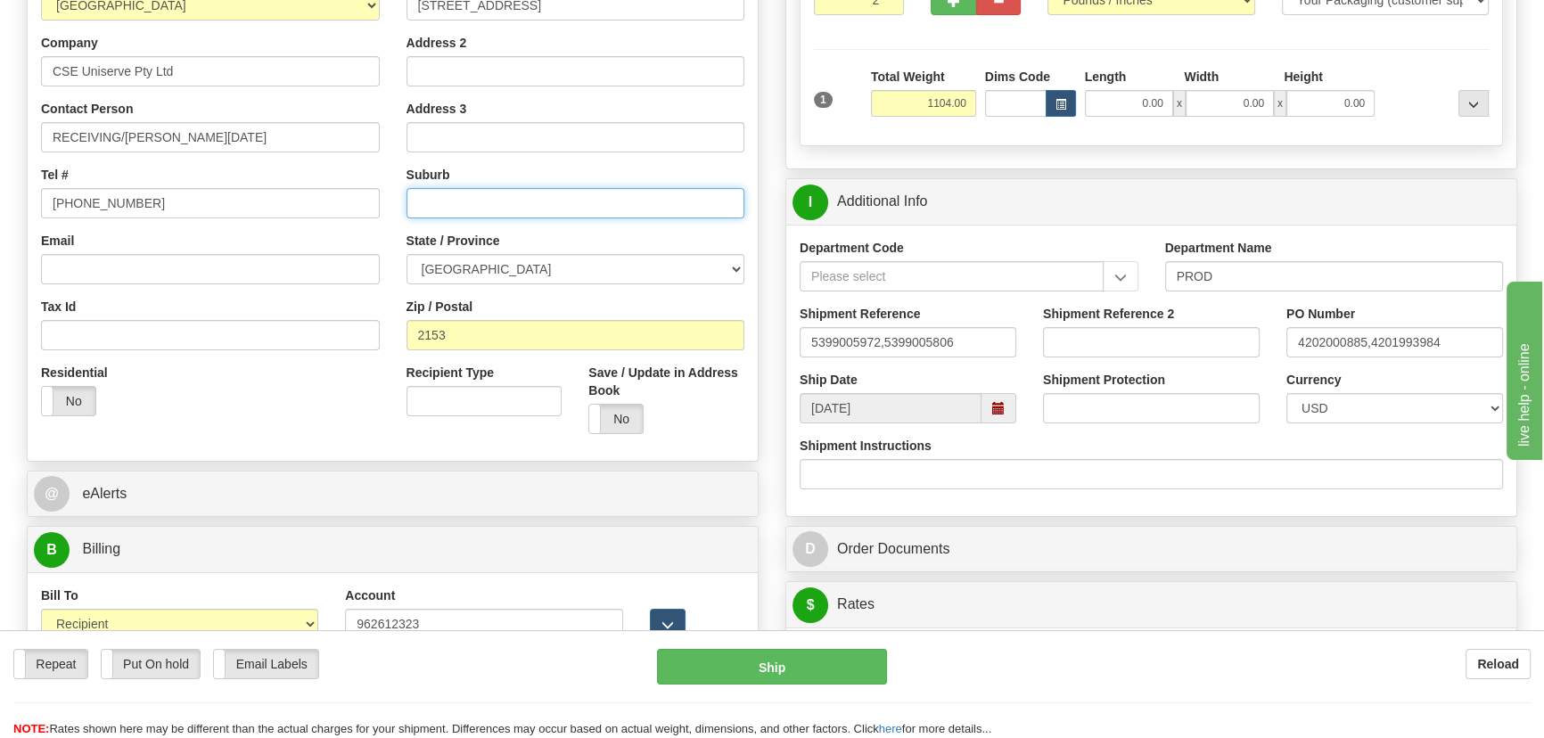
click at [540, 198] on input "text" at bounding box center [575, 203] width 339 height 30
paste input "[GEOGRAPHIC_DATA]"
type input "[GEOGRAPHIC_DATA]"
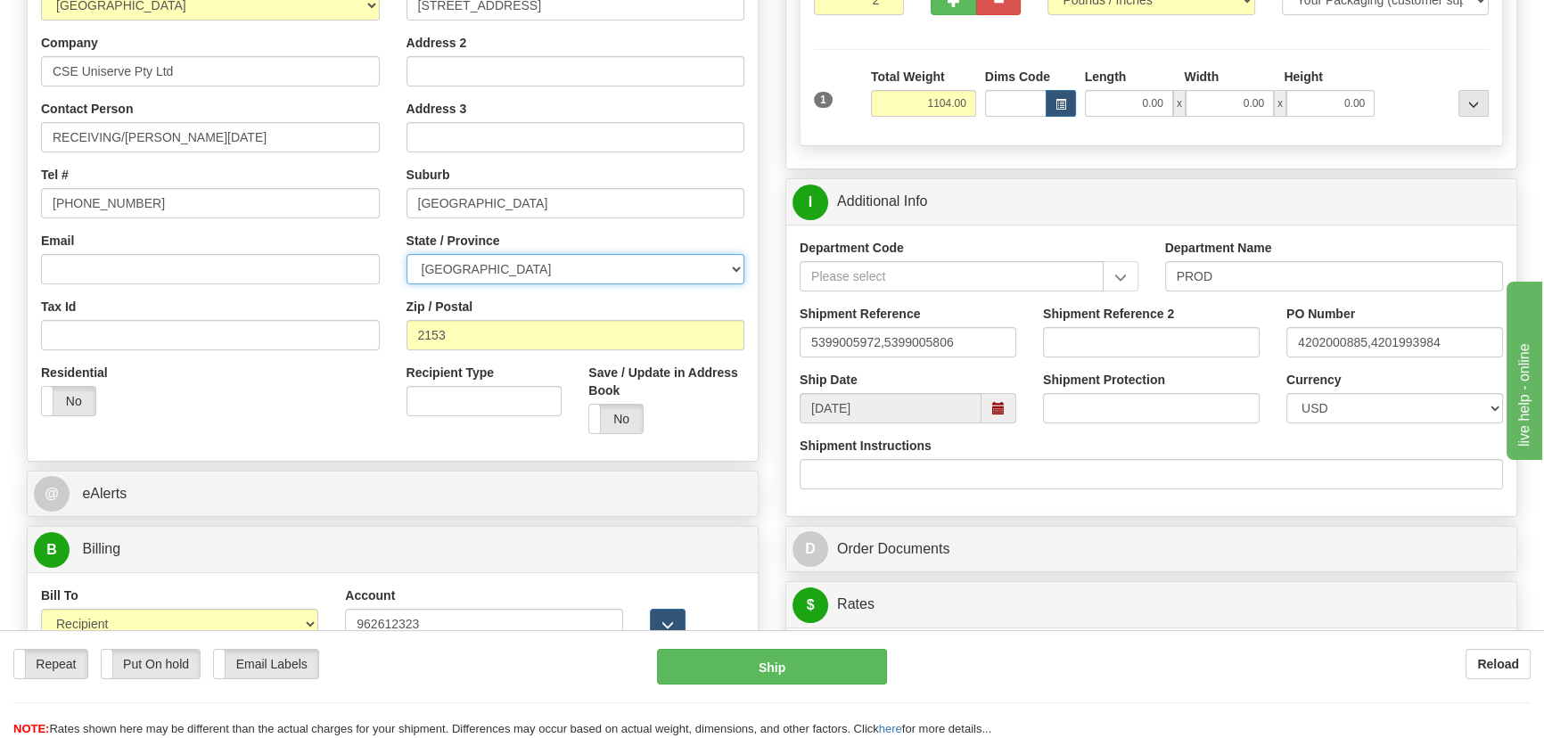
click at [679, 275] on select "[GEOGRAPHIC_DATA] [GEOGRAPHIC_DATA] [GEOGRAPHIC_DATA] [GEOGRAPHIC_DATA] [GEOGRA…" at bounding box center [575, 269] width 339 height 30
select select "[GEOGRAPHIC_DATA]"
click at [406, 254] on select "[GEOGRAPHIC_DATA] [GEOGRAPHIC_DATA] [GEOGRAPHIC_DATA] [GEOGRAPHIC_DATA] [GEOGRA…" at bounding box center [575, 269] width 339 height 30
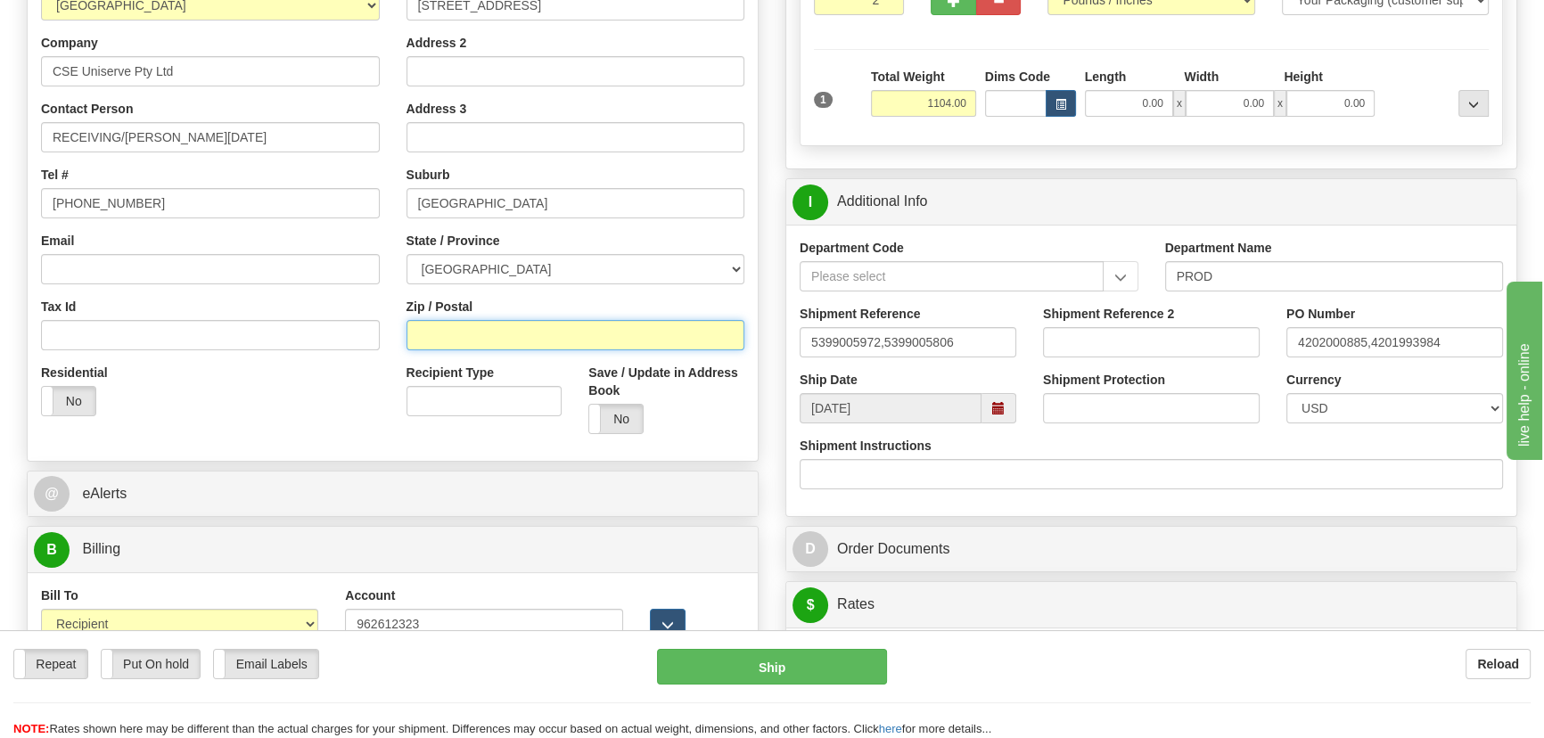
drag, startPoint x: 545, startPoint y: 330, endPoint x: 514, endPoint y: 323, distance: 31.1
click at [544, 330] on input "Zip / Postal" at bounding box center [575, 335] width 339 height 30
type input "2153"
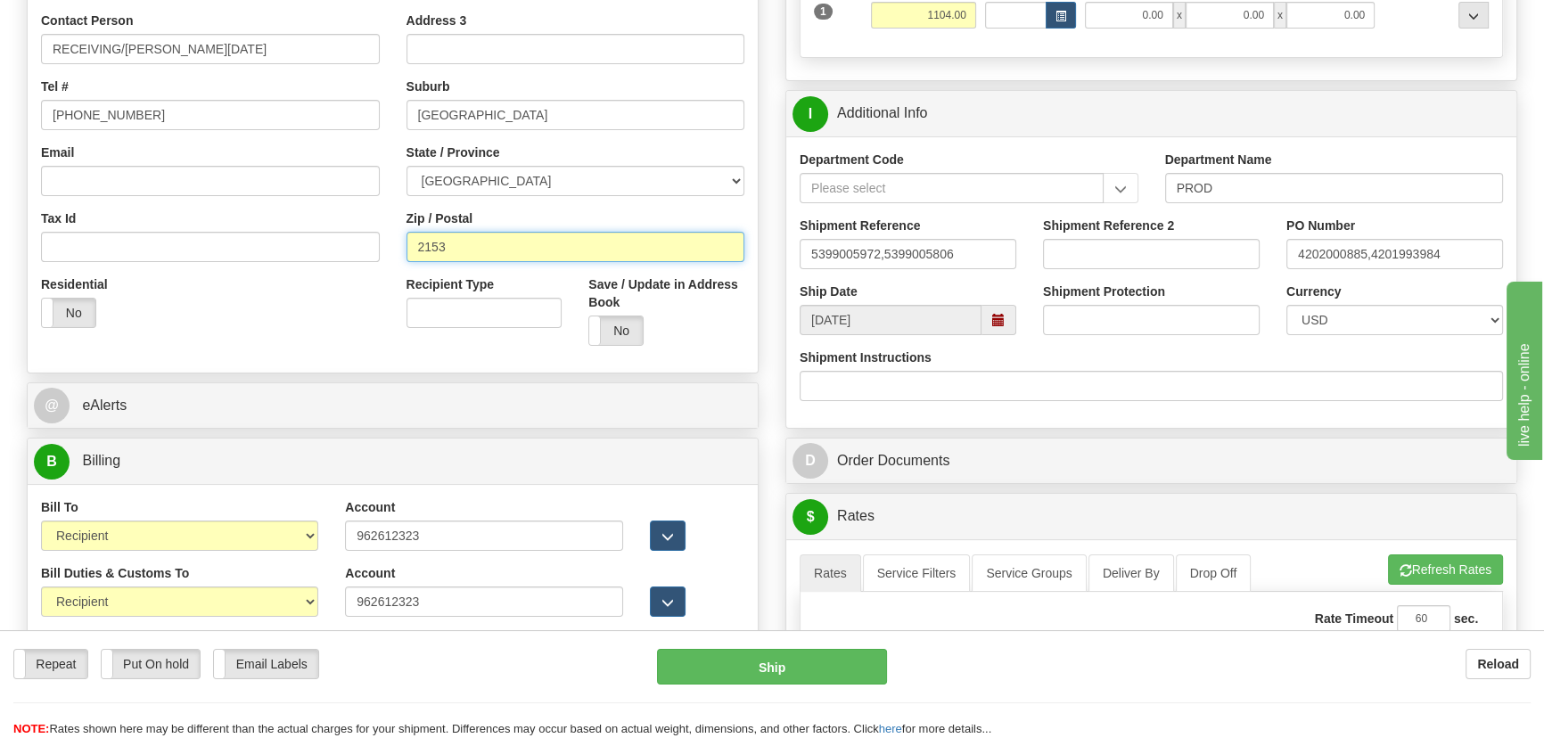
scroll to position [575, 0]
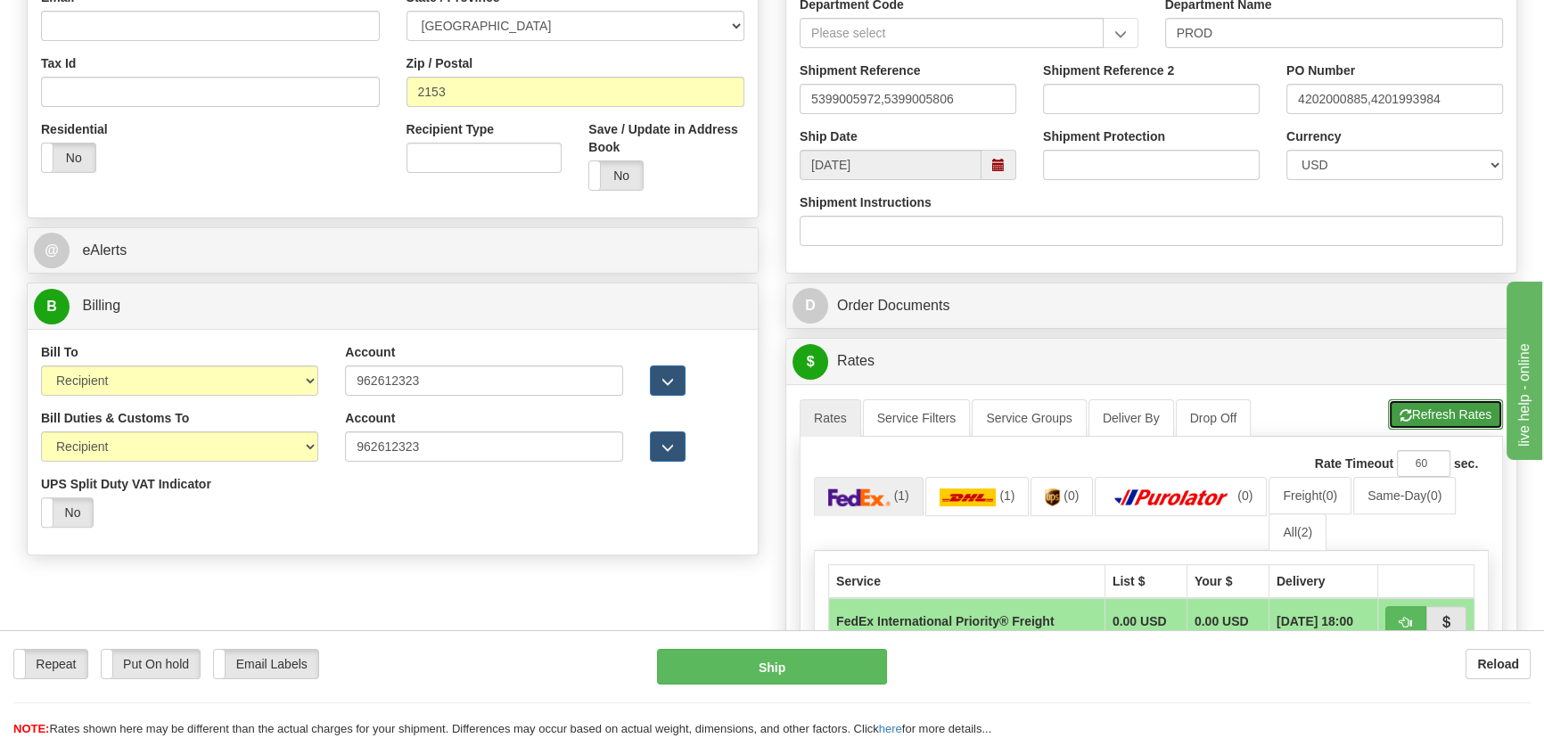
click at [1437, 408] on button "Refresh Rates" at bounding box center [1445, 414] width 115 height 30
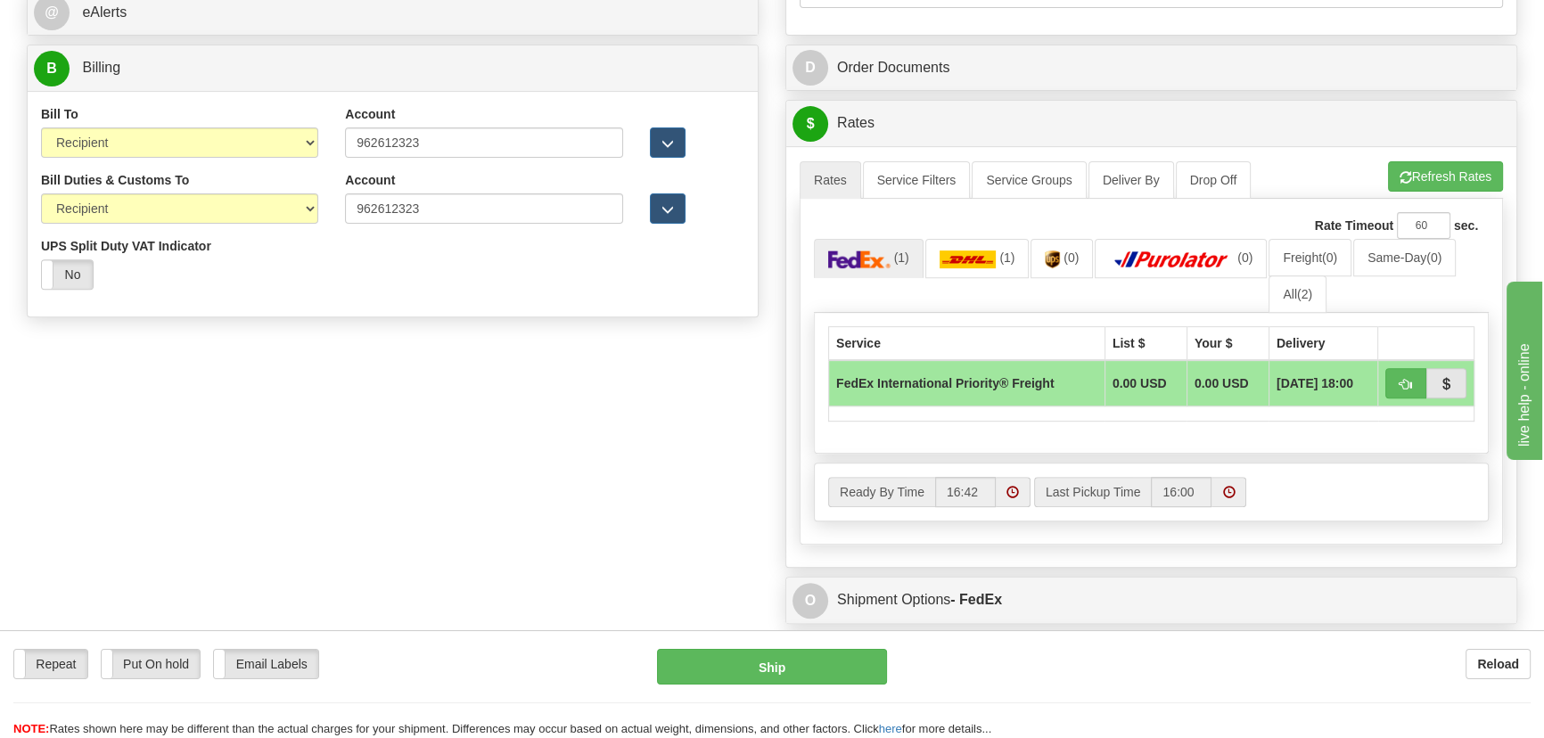
scroll to position [818, 0]
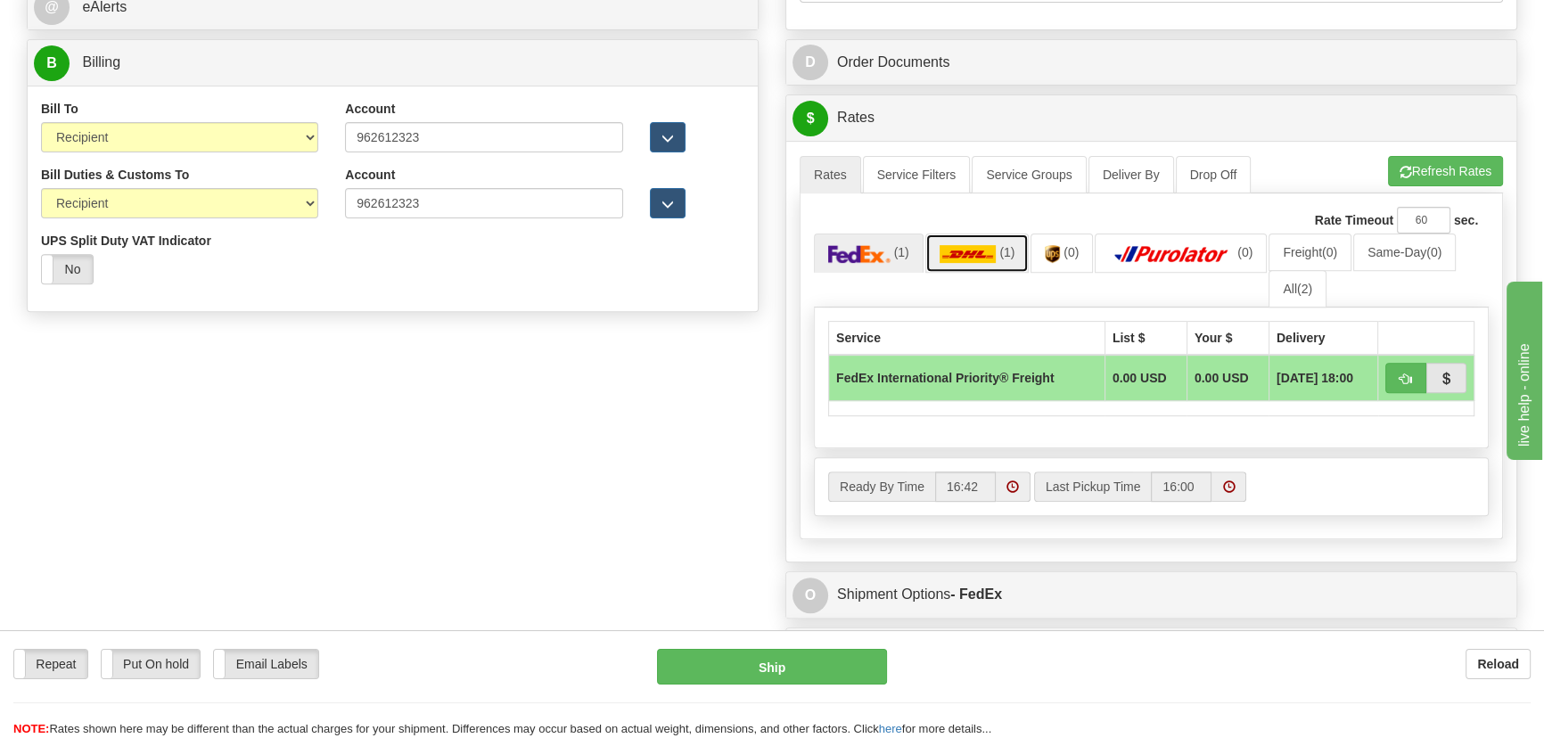
click at [984, 253] on img at bounding box center [967, 254] width 57 height 18
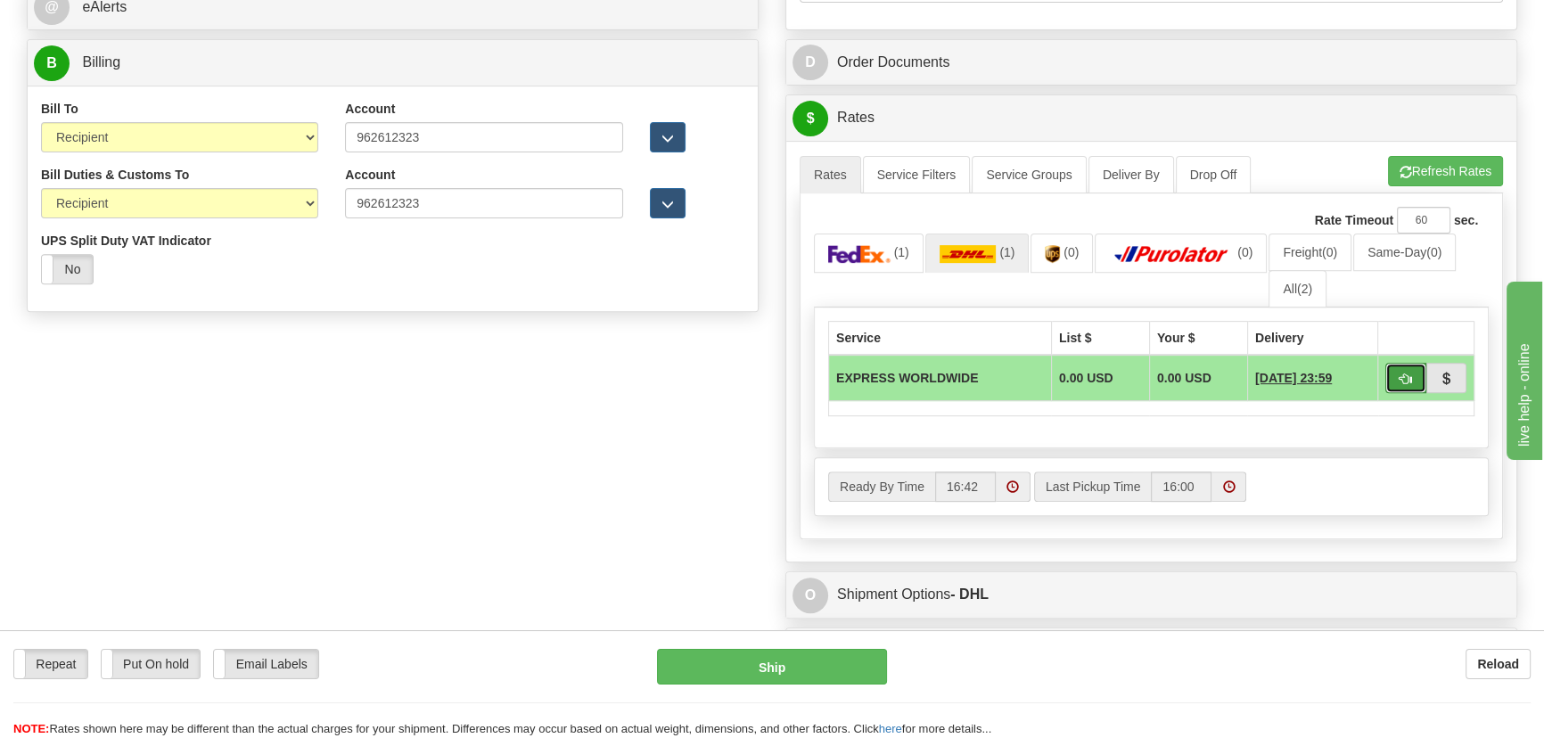
click at [1404, 382] on span "button" at bounding box center [1405, 379] width 12 height 12
type input "P"
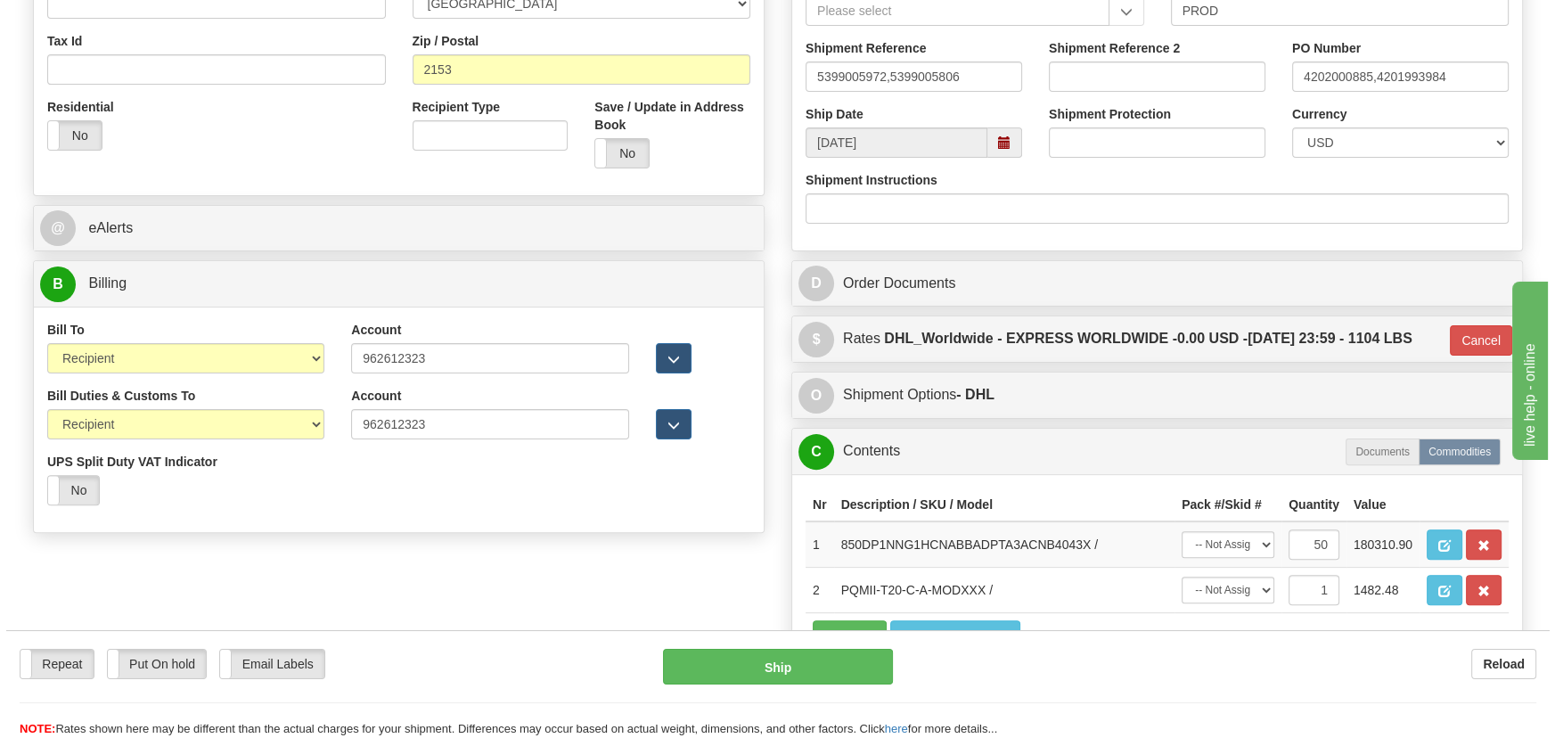
scroll to position [656, 0]
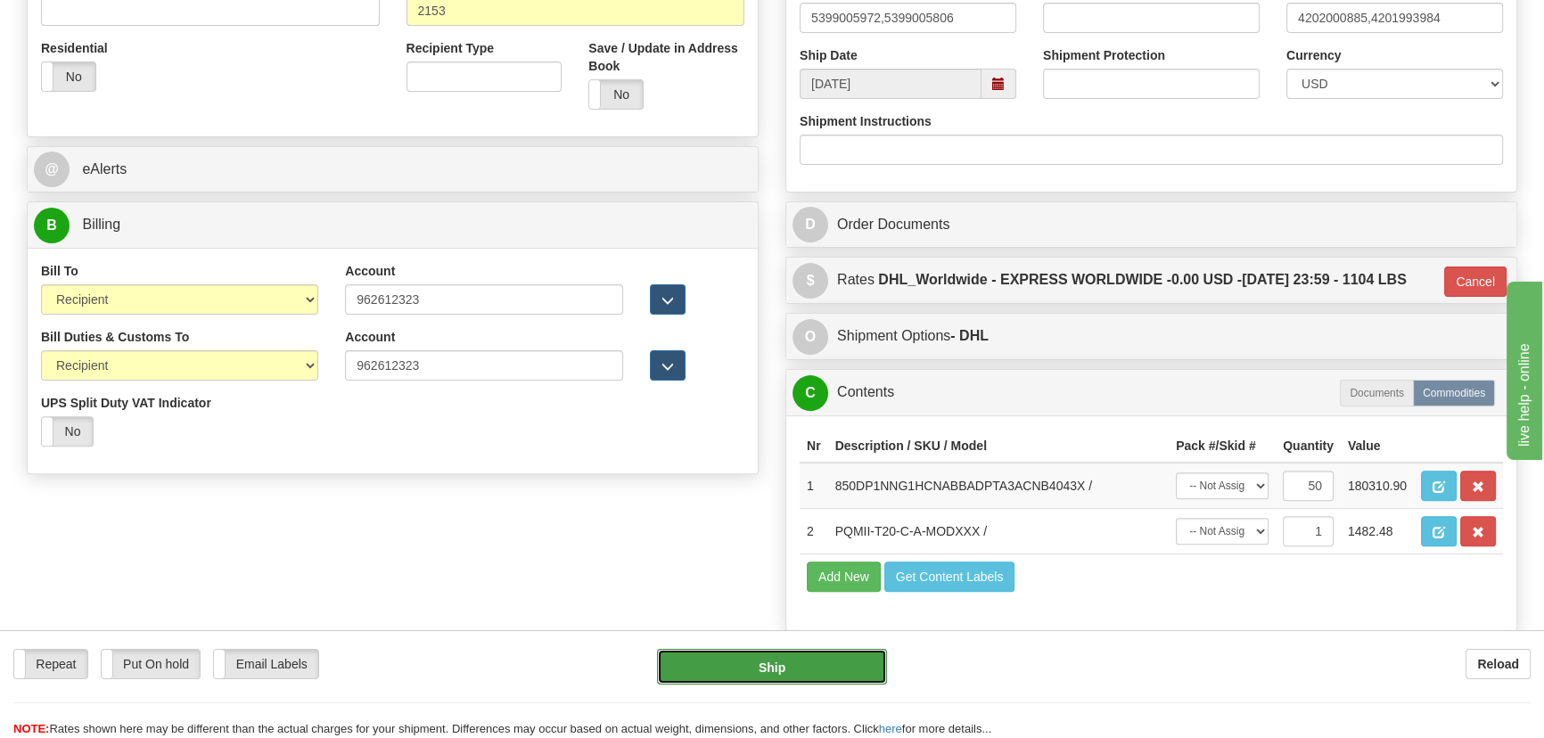
click at [856, 669] on button "Ship" at bounding box center [772, 667] width 231 height 36
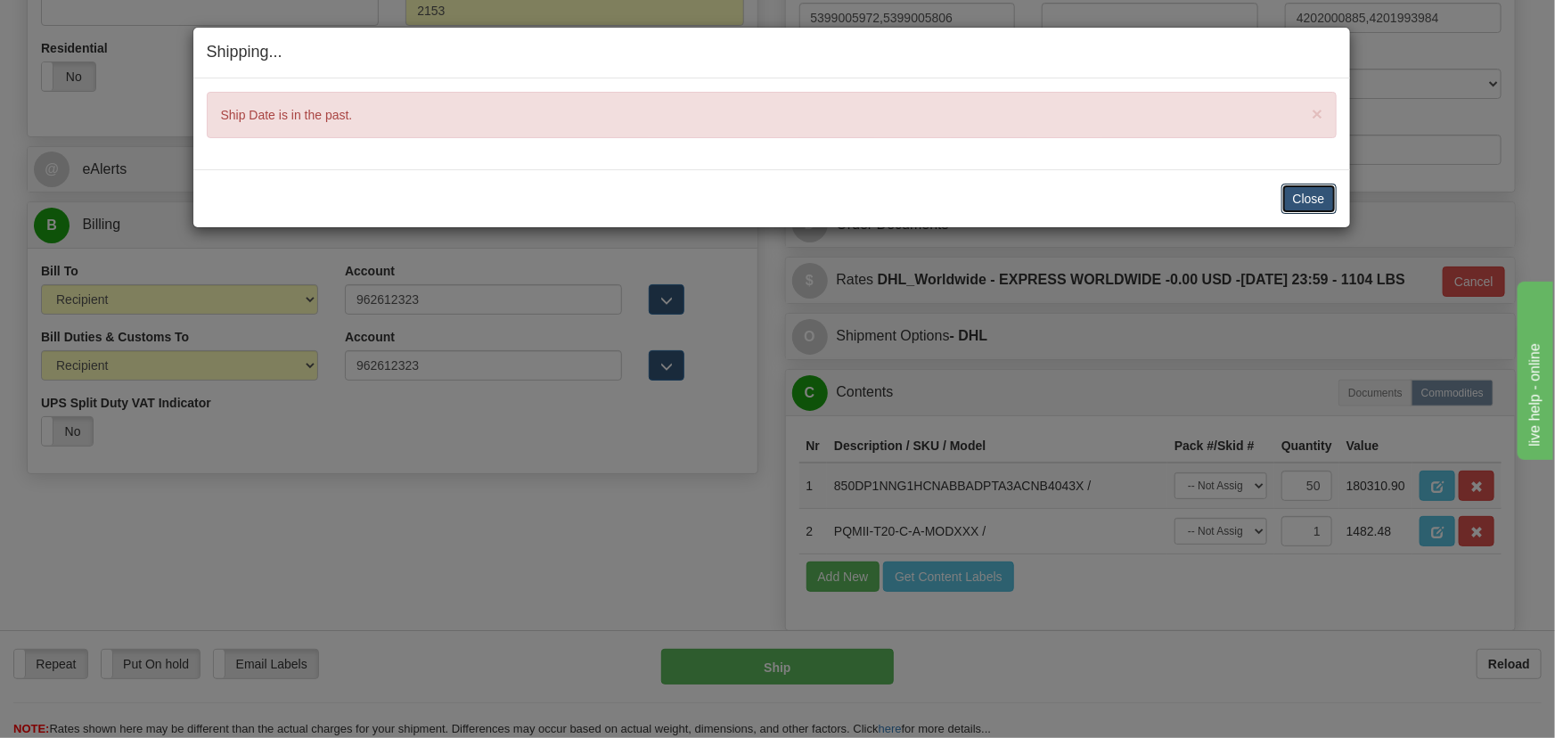
drag, startPoint x: 1310, startPoint y: 193, endPoint x: 1207, endPoint y: 250, distance: 118.1
click at [1310, 193] on button "Close" at bounding box center [1309, 199] width 55 height 30
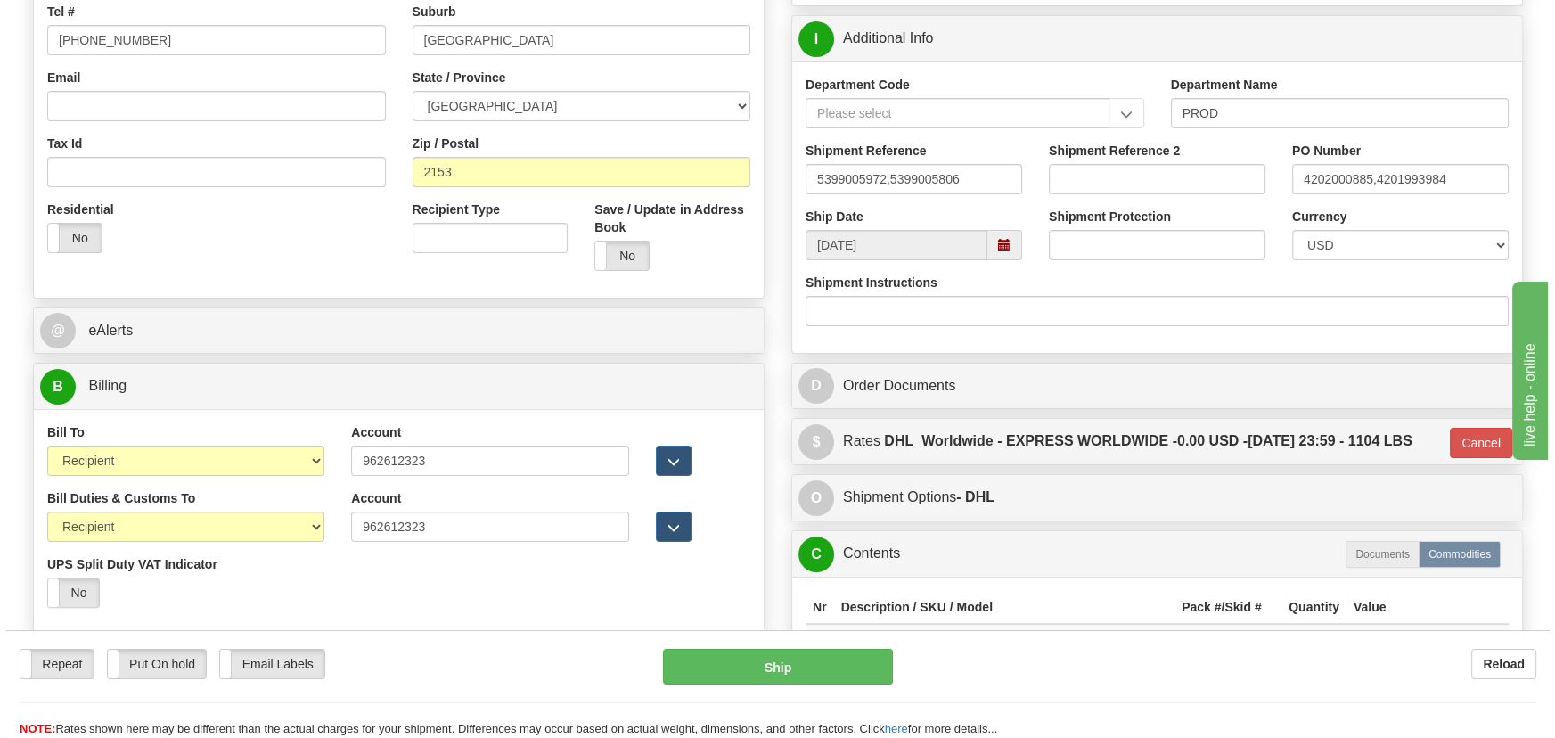
scroll to position [494, 0]
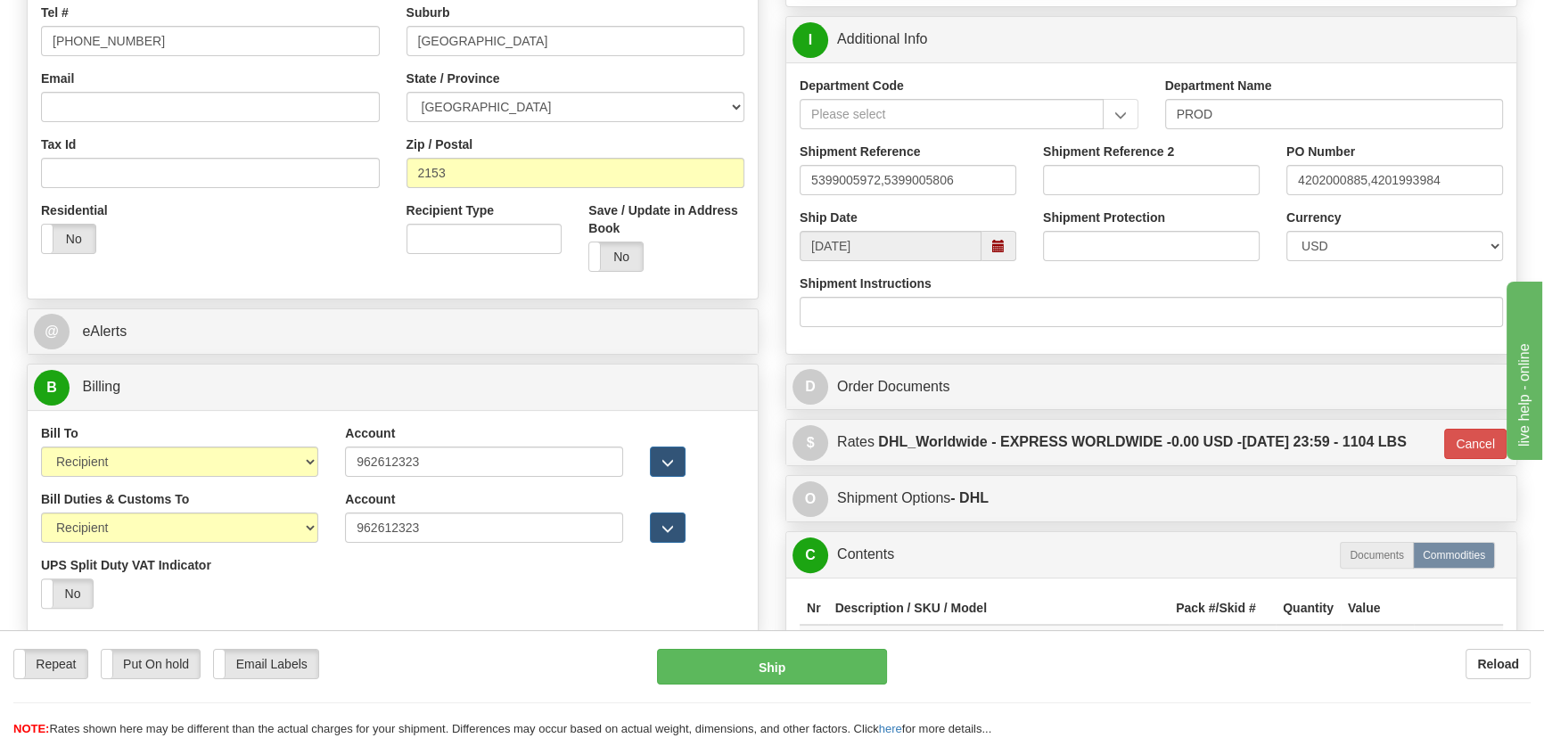
click at [1029, 239] on div "Shipment Protection" at bounding box center [1150, 242] width 243 height 66
click at [1012, 242] on span at bounding box center [998, 246] width 35 height 30
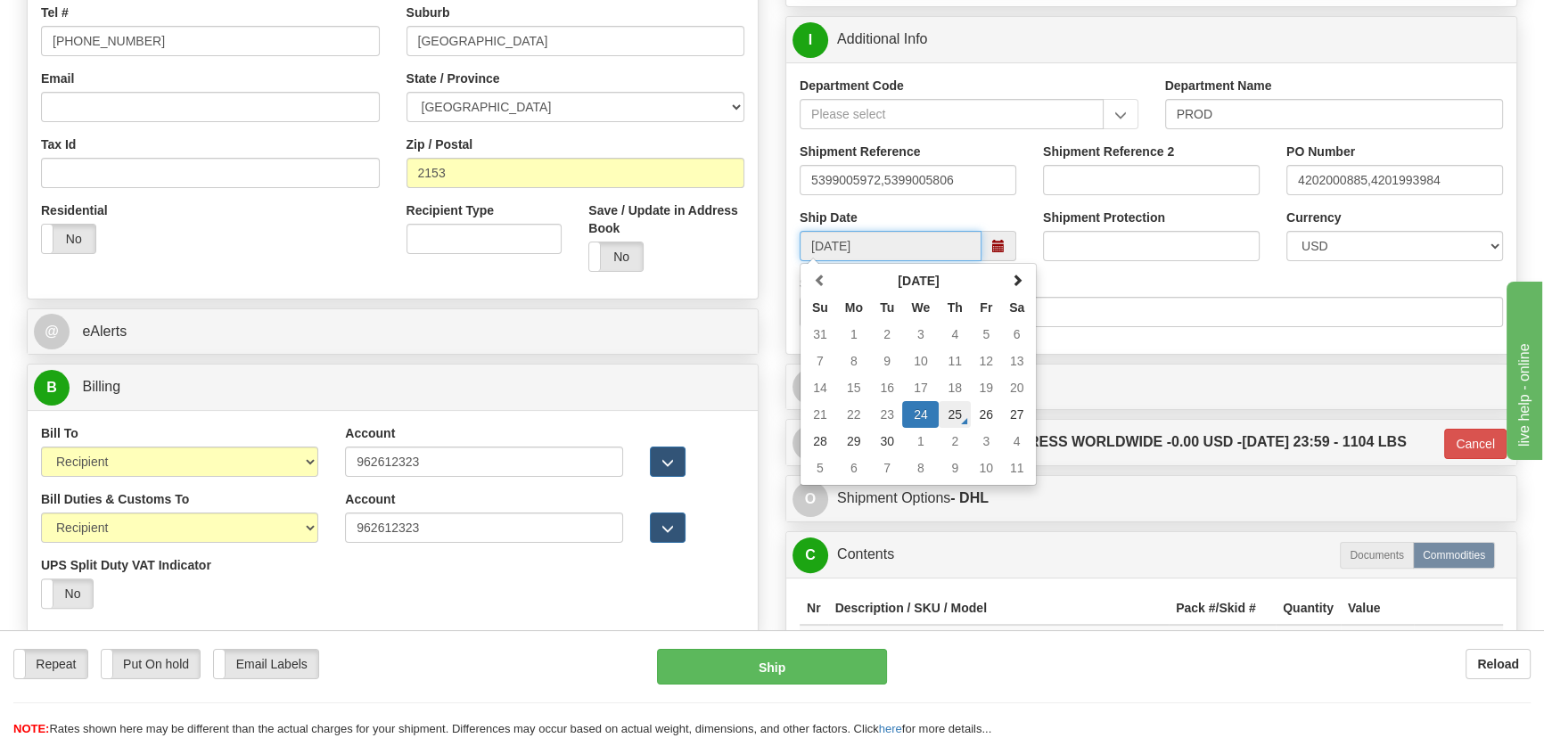
click at [960, 411] on td "25" at bounding box center [955, 414] width 32 height 27
type input "[DATE]"
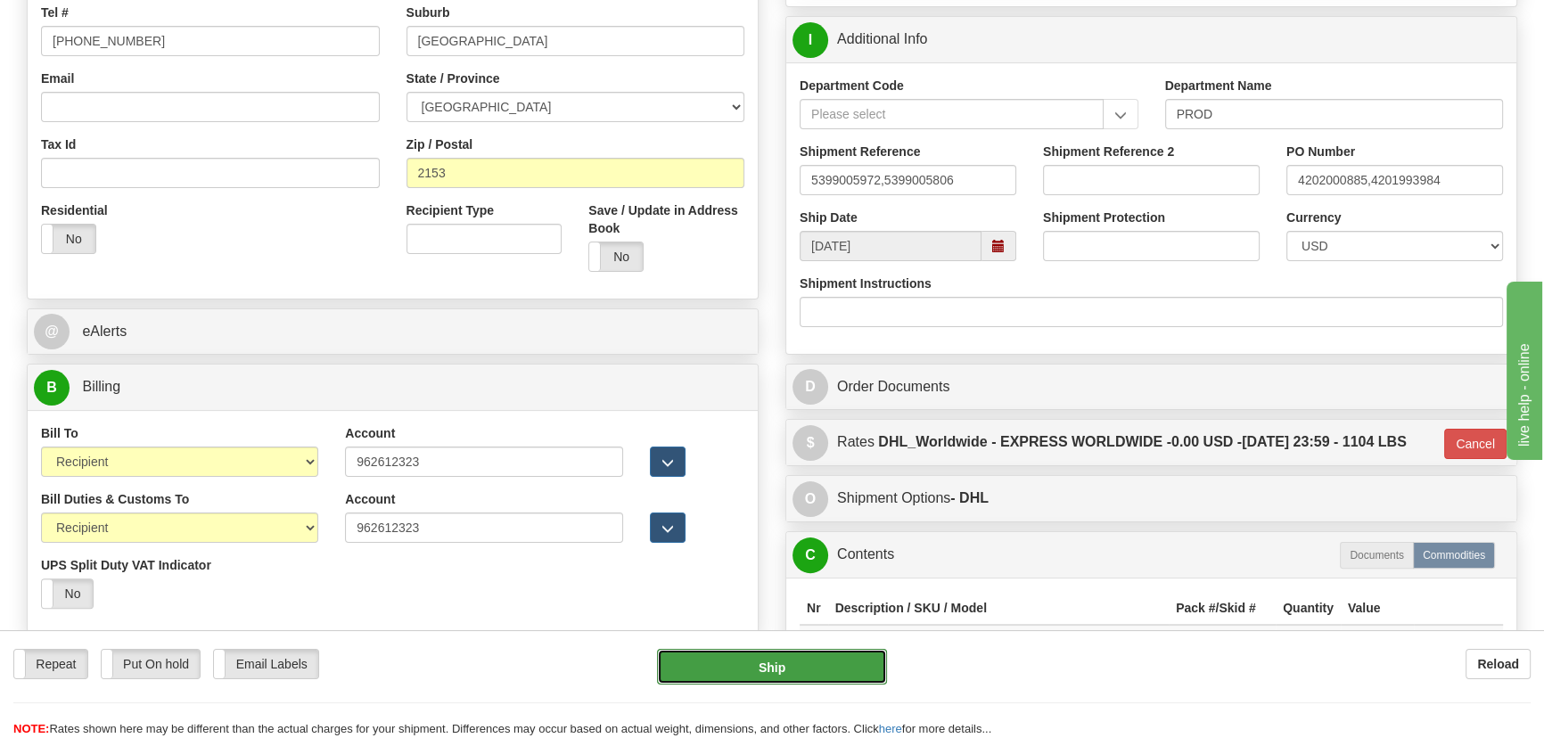
click at [791, 667] on button "Ship" at bounding box center [772, 667] width 231 height 36
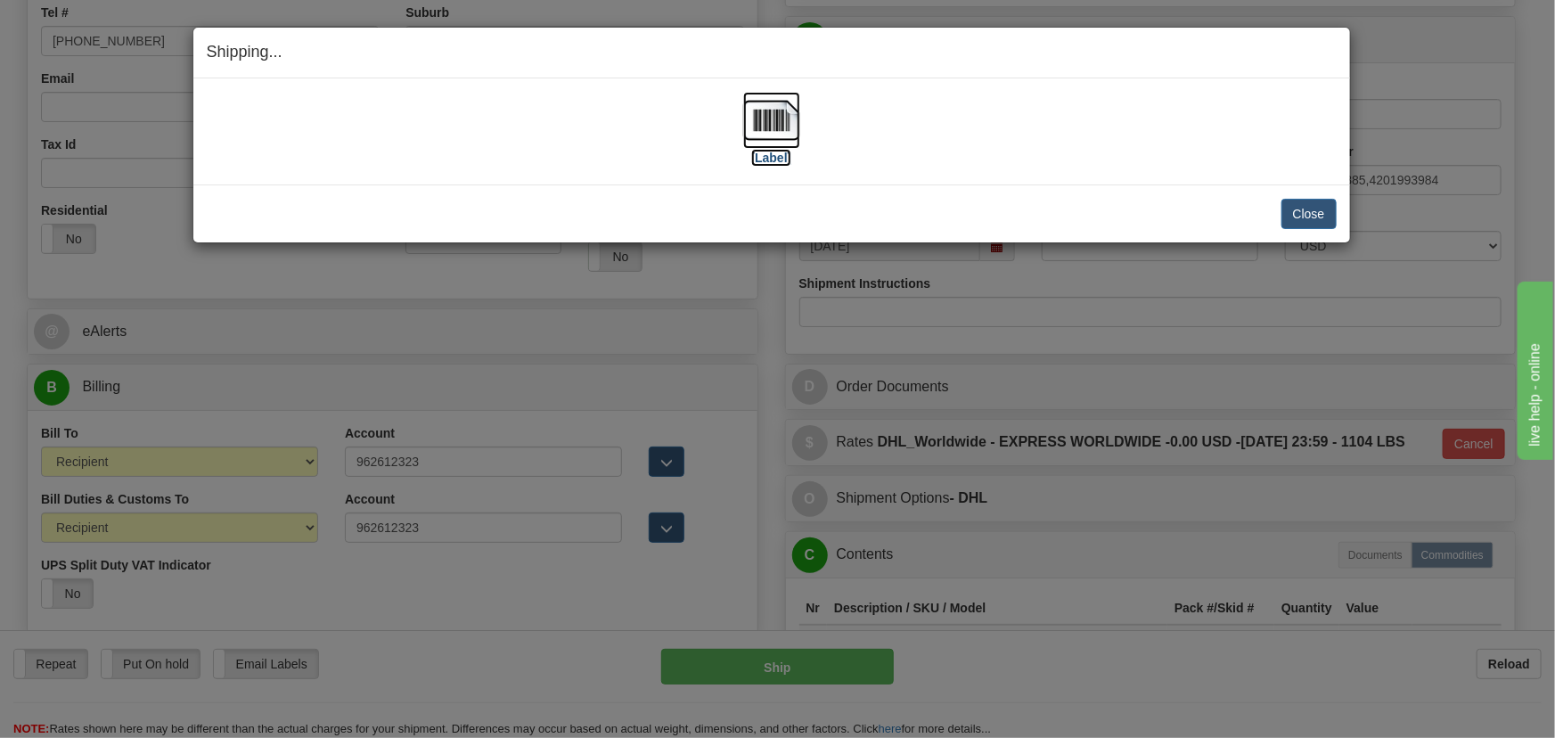
click at [780, 118] on img at bounding box center [771, 120] width 57 height 57
click at [1305, 214] on button "Close" at bounding box center [1309, 214] width 55 height 30
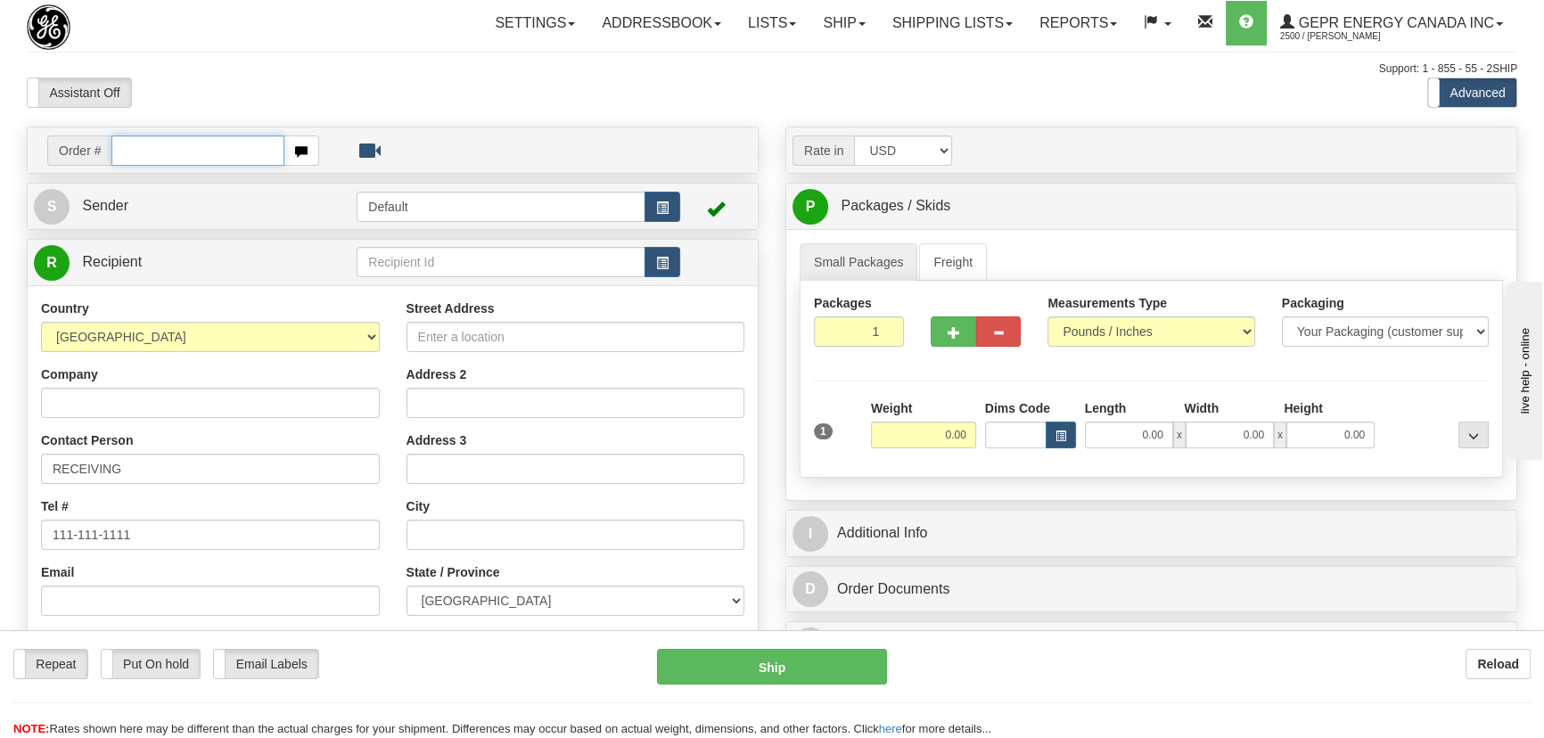
paste input "86702519"
type input "86702519"
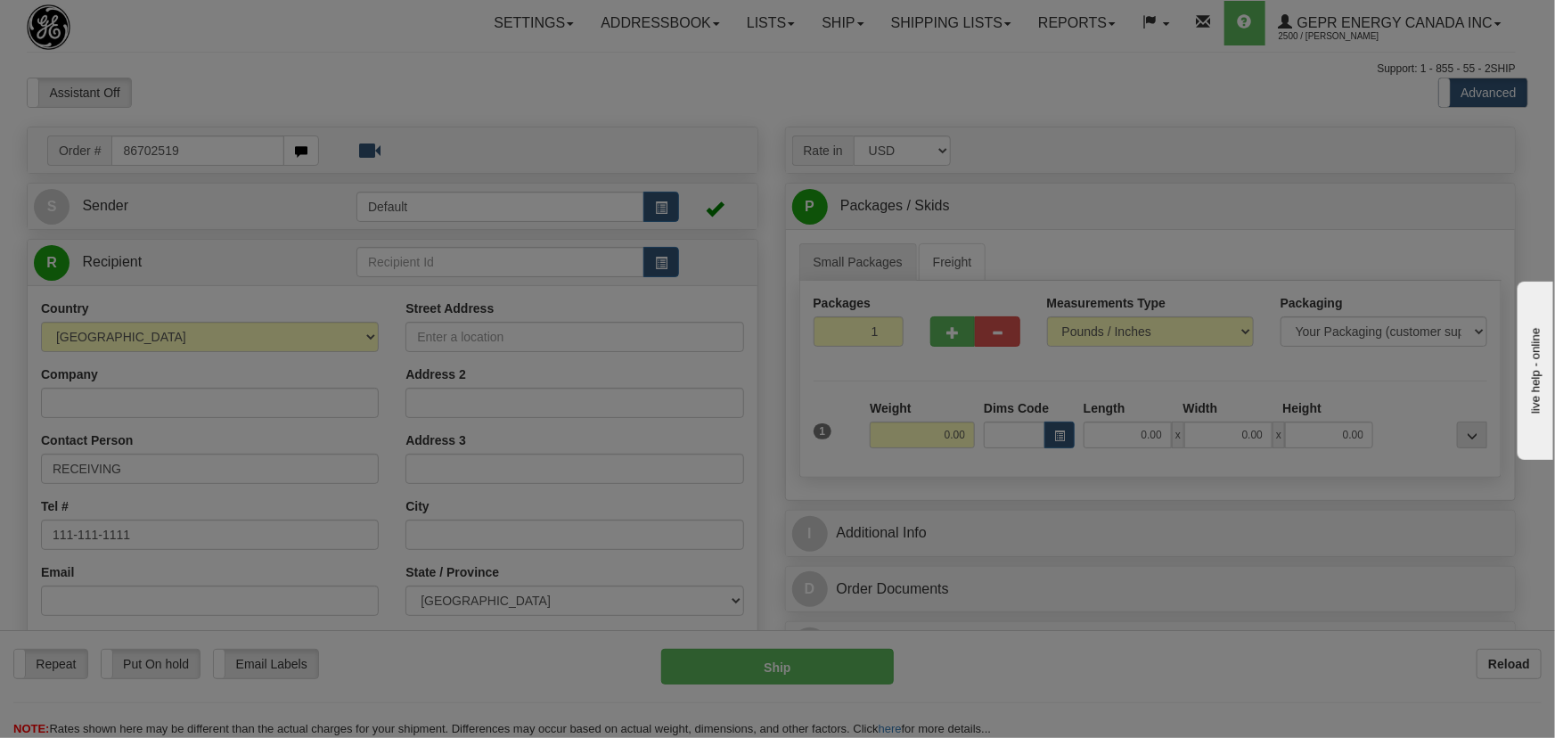
click at [300, 81] on body "Training Course Close Toggle navigation Settings Shipping Preferences New Recip…" at bounding box center [777, 369] width 1555 height 738
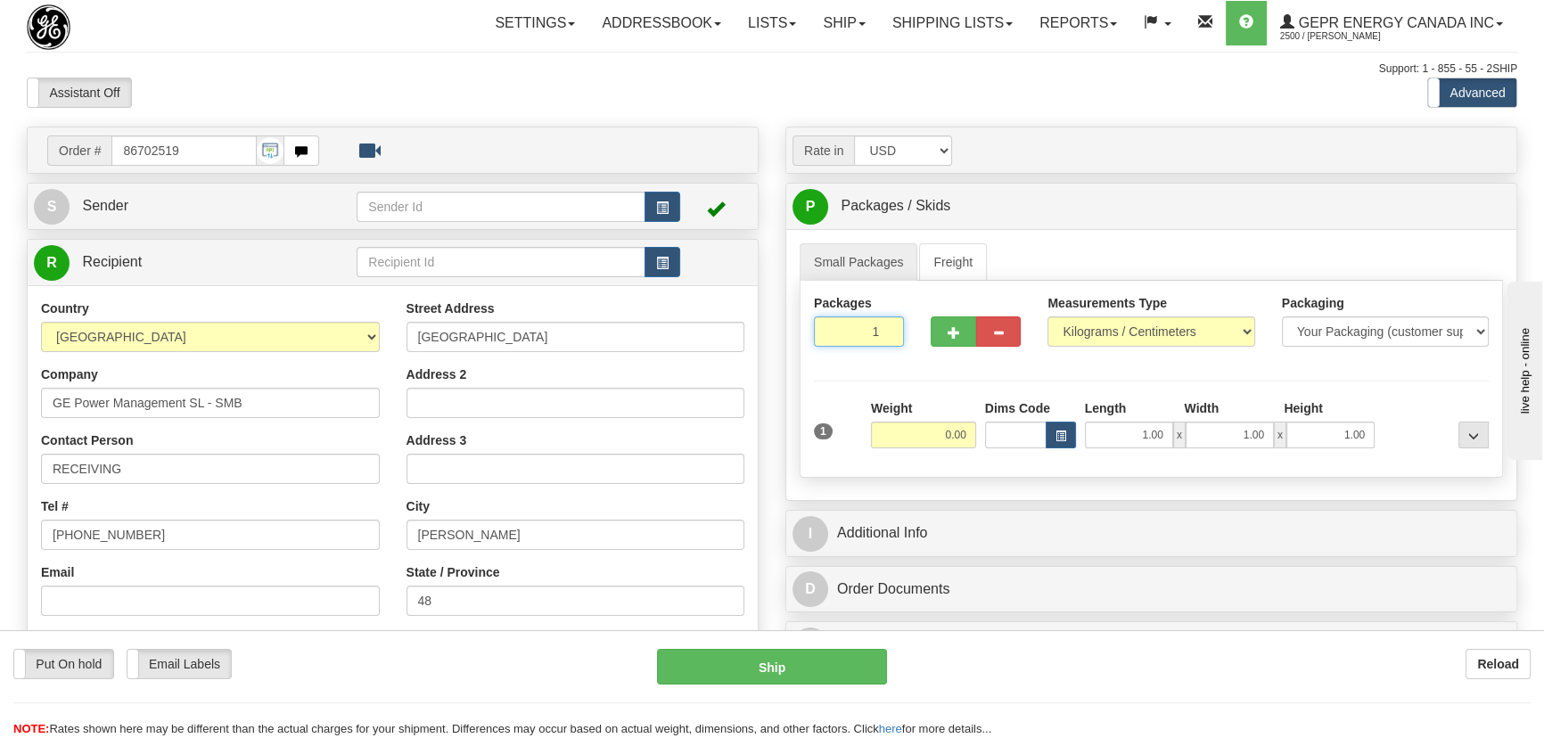
drag, startPoint x: 857, startPoint y: 336, endPoint x: 950, endPoint y: 365, distance: 98.1
click at [921, 359] on div "Packages 1 1" at bounding box center [1150, 328] width 701 height 69
type input "3"
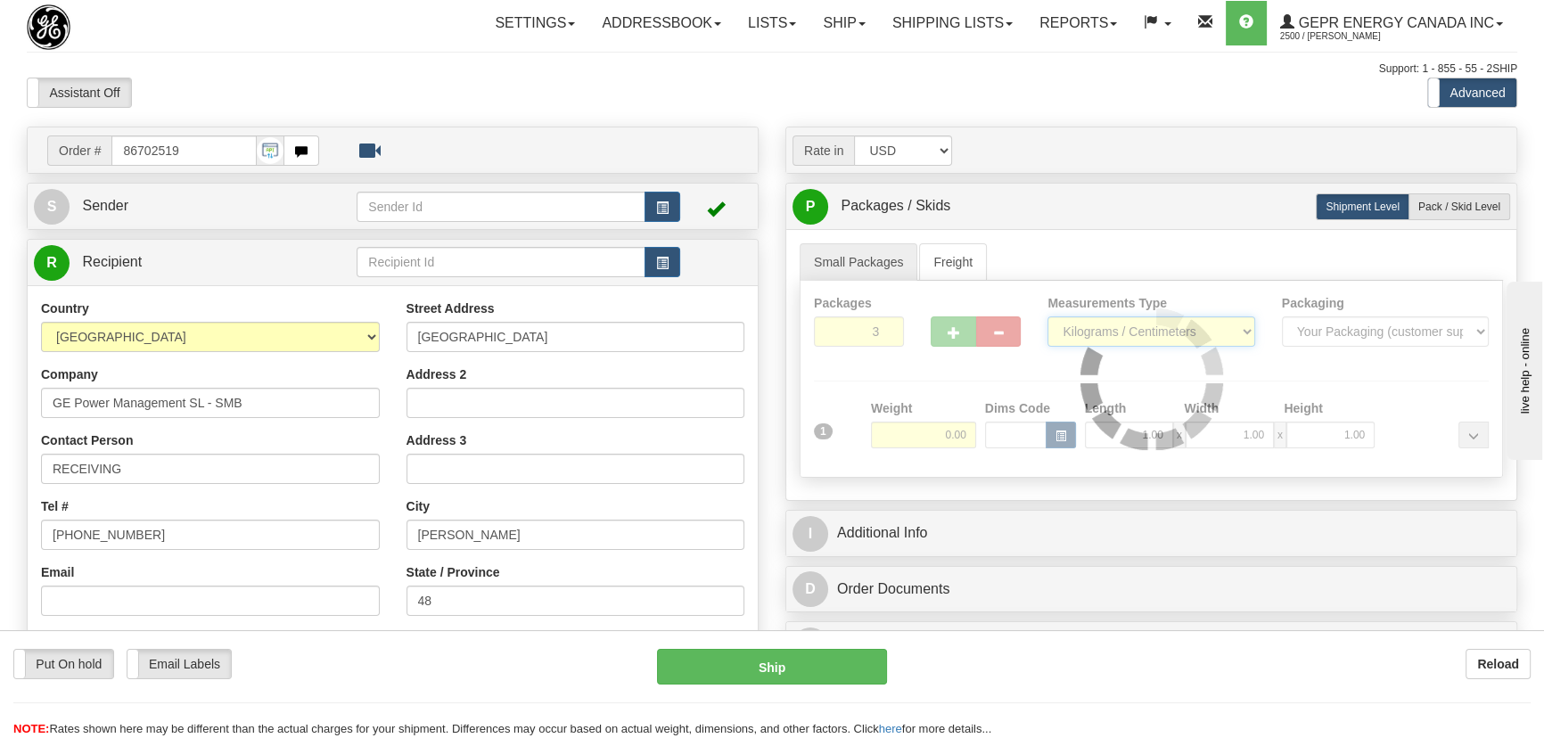
click at [1160, 326] on div "Packages 3 1 Measurements Type" at bounding box center [1150, 379] width 703 height 197
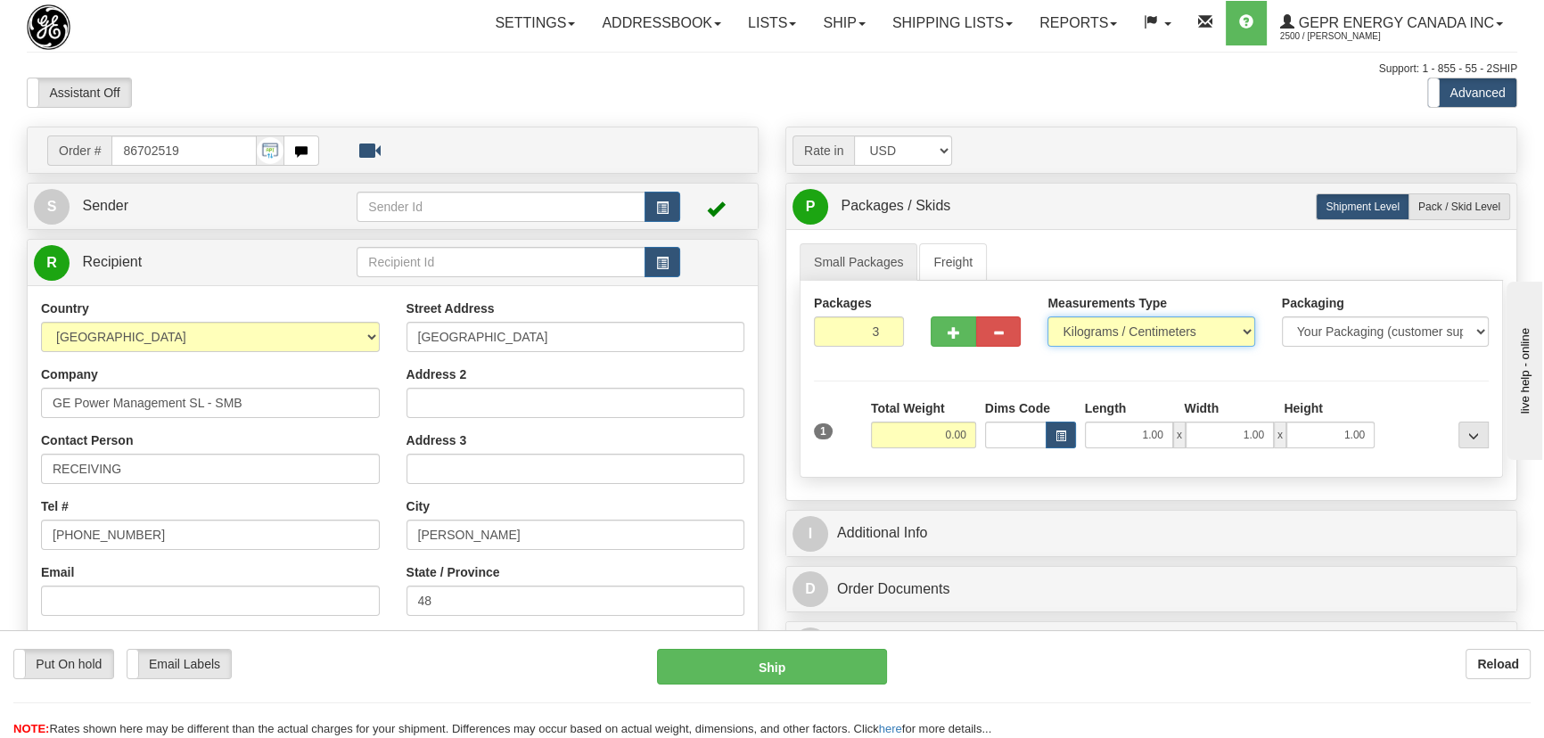
select select "0"
click at [1047, 316] on select "Pounds / Inches Kilograms / Centimeters" at bounding box center [1150, 331] width 207 height 30
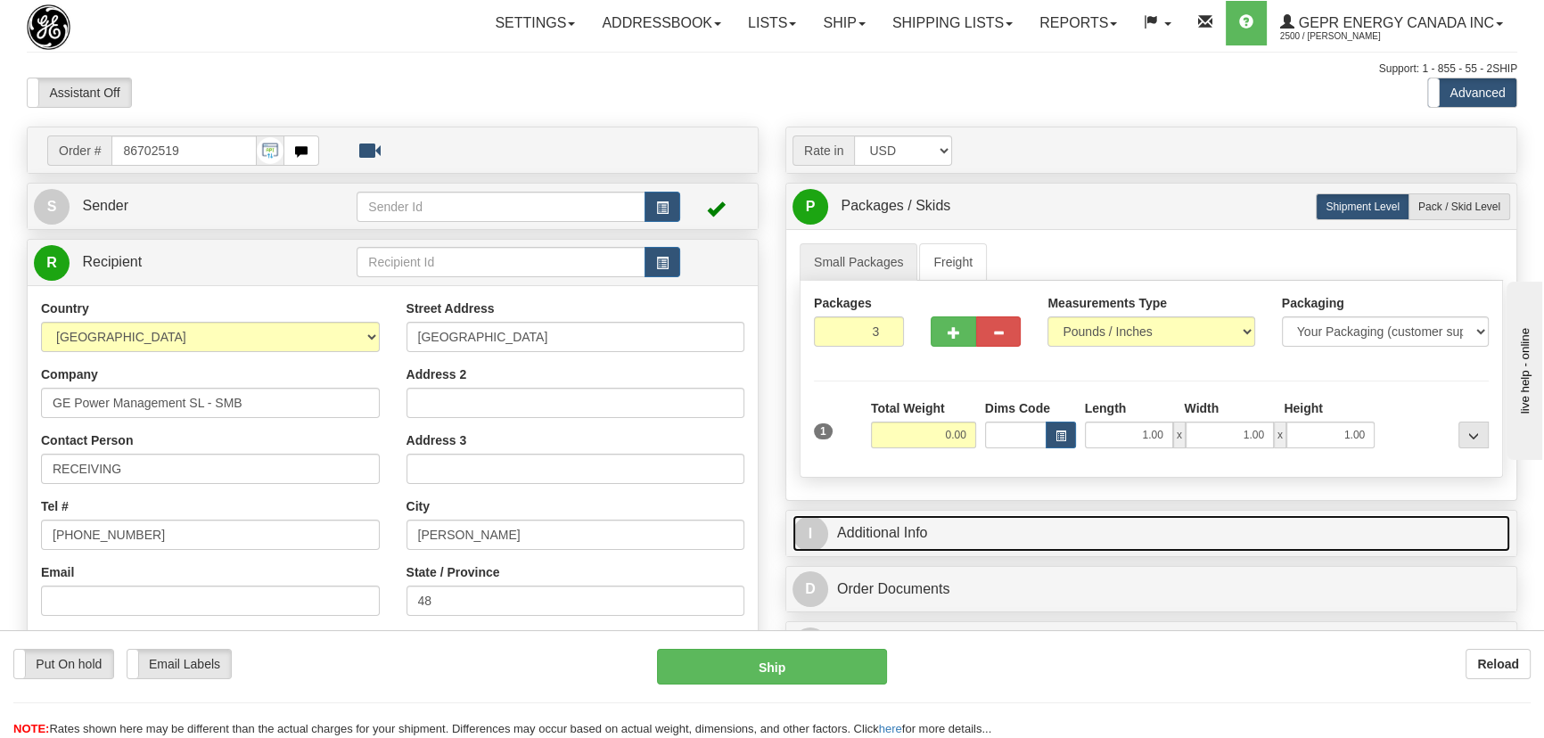
click at [1203, 524] on link "I Additional Info" at bounding box center [1150, 533] width 717 height 37
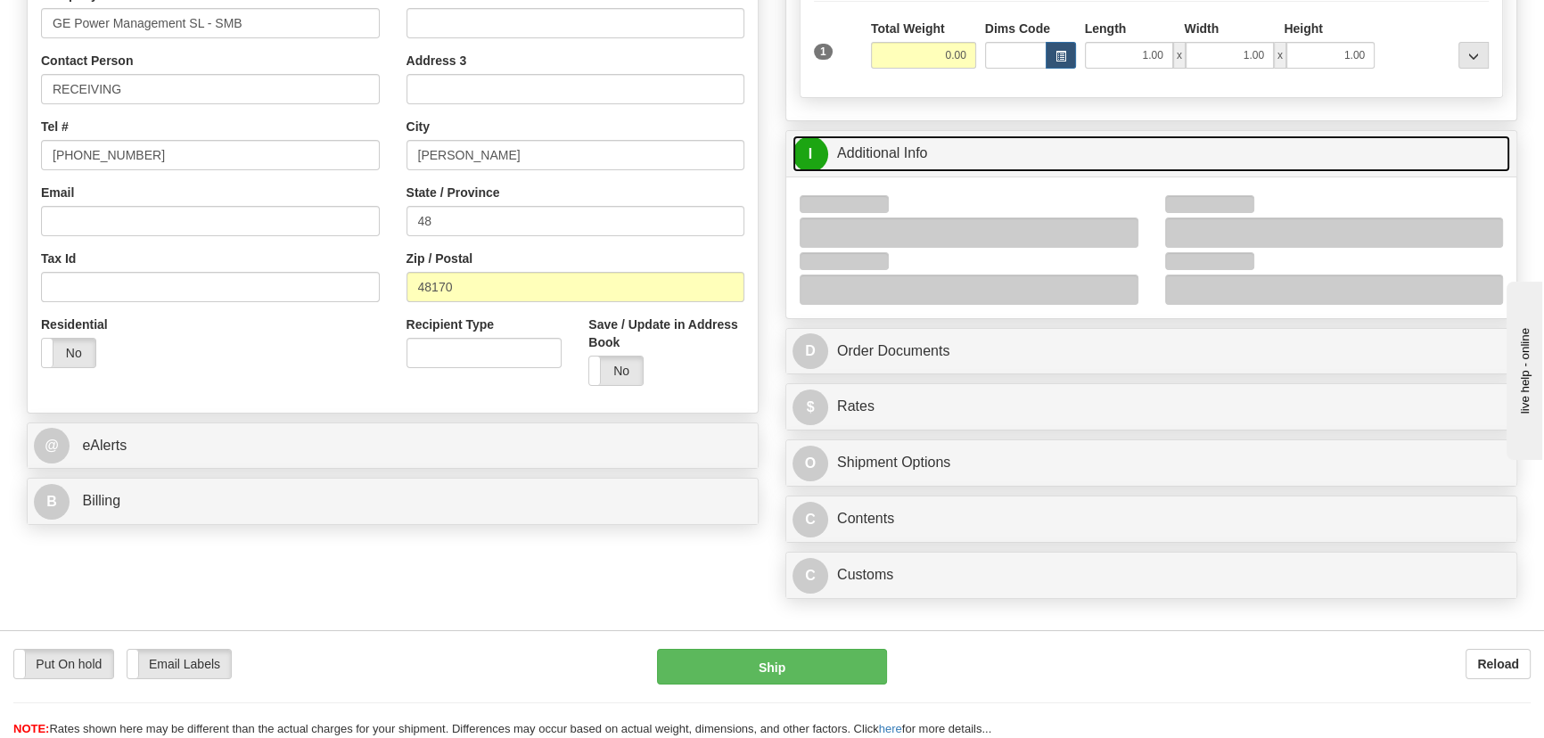
scroll to position [405, 0]
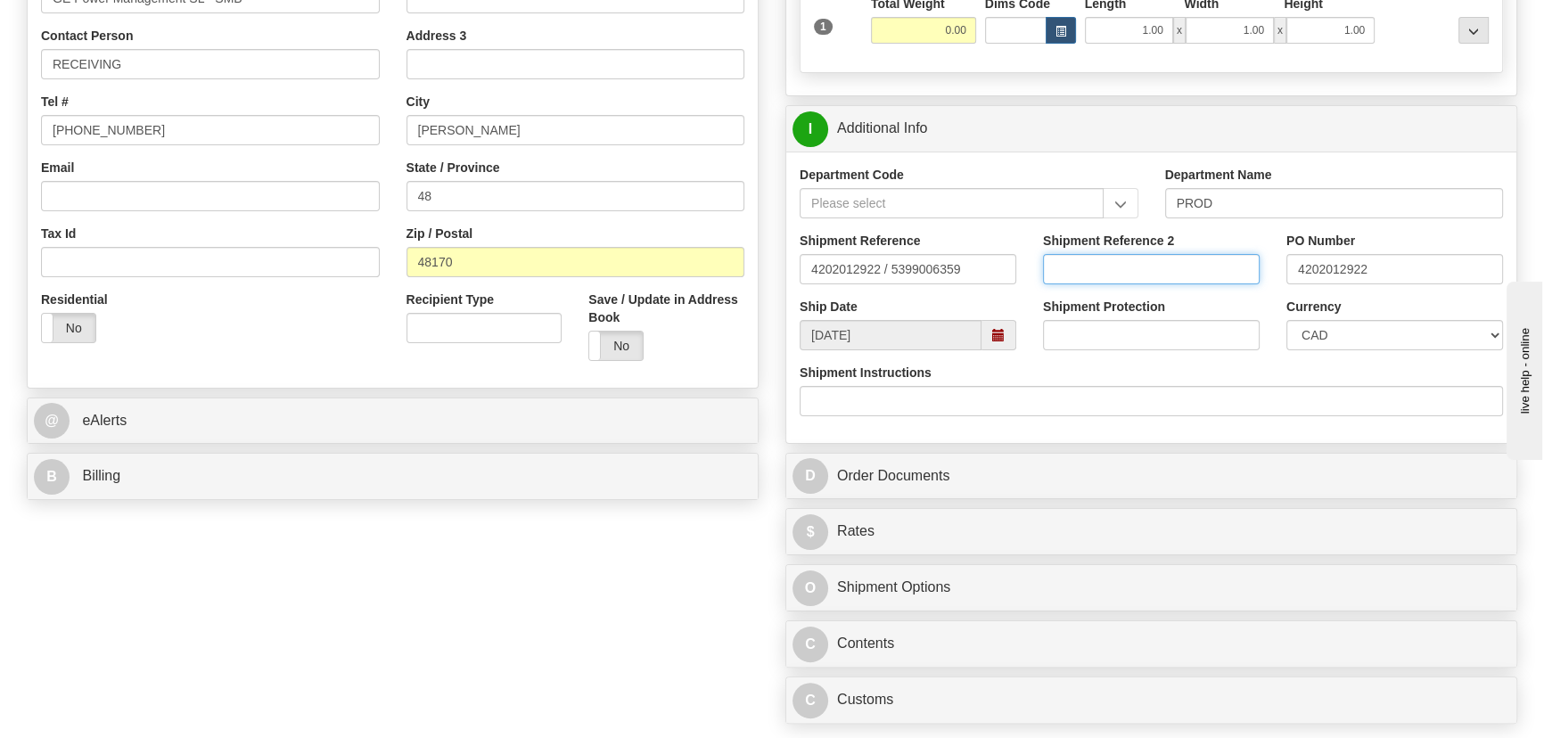
click at [1120, 270] on input "Shipment Reference 2" at bounding box center [1151, 269] width 217 height 30
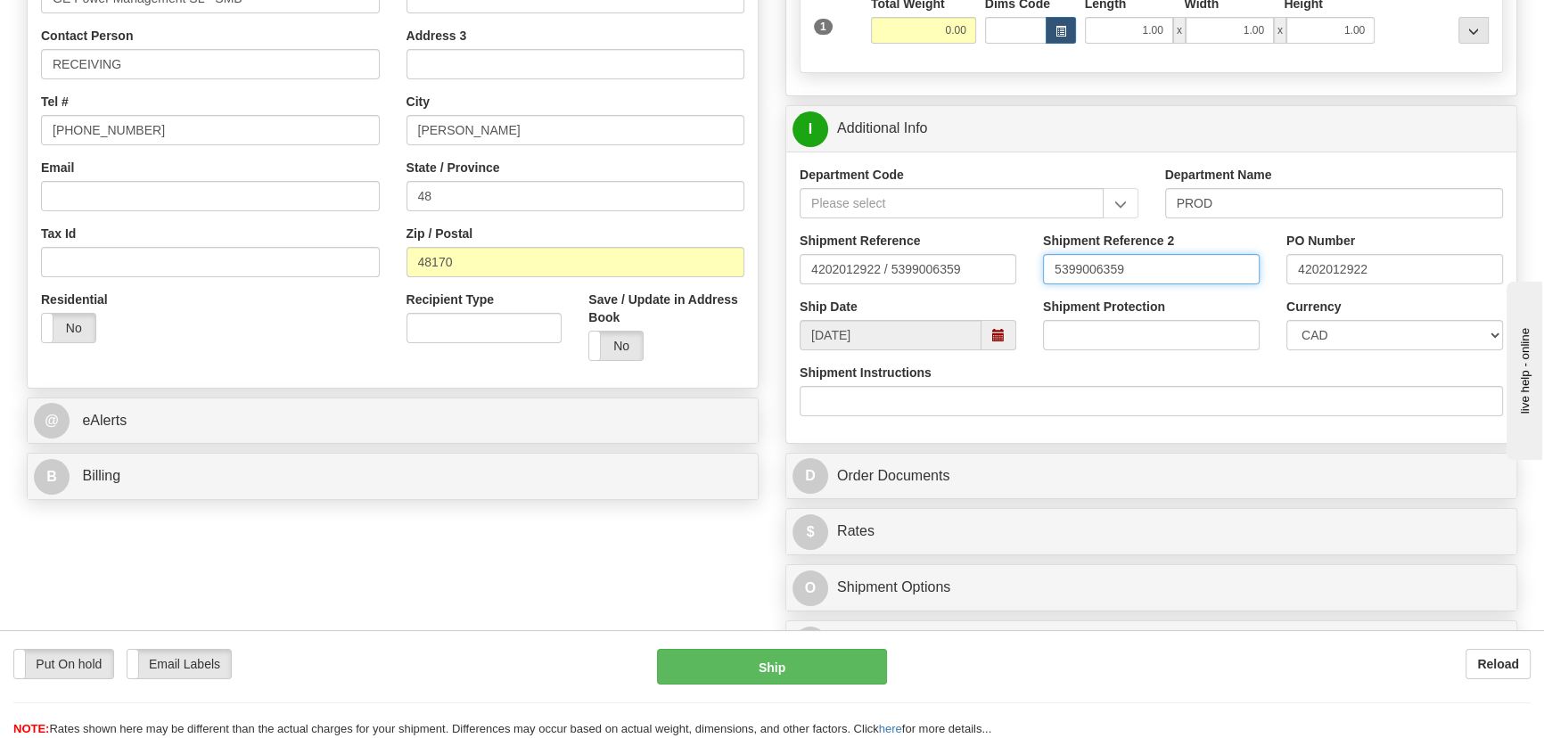
type input "5399006359"
click at [1334, 328] on select "CAD USD EUR ZAR [PERSON_NAME] ARN AUD AUS AWG BBD BFR BGN BHD BMD BND BRC BRL C…" at bounding box center [1394, 335] width 217 height 30
select select "1"
click at [1286, 320] on select "CAD USD EUR ZAR [PERSON_NAME] ARN AUD AUS AWG BBD BFR BGN BHD BMD BND BRC BRL C…" at bounding box center [1394, 335] width 217 height 30
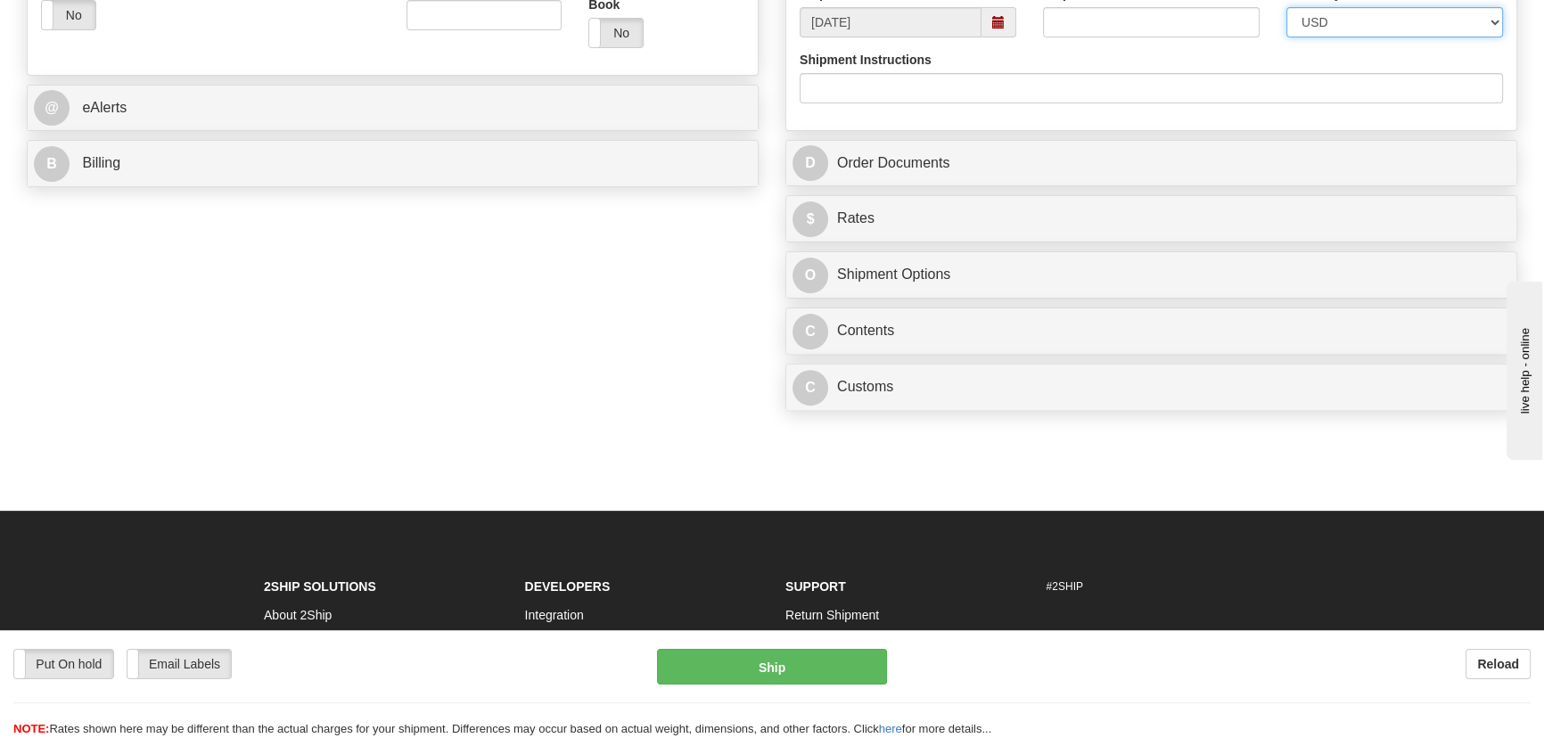
scroll to position [729, 0]
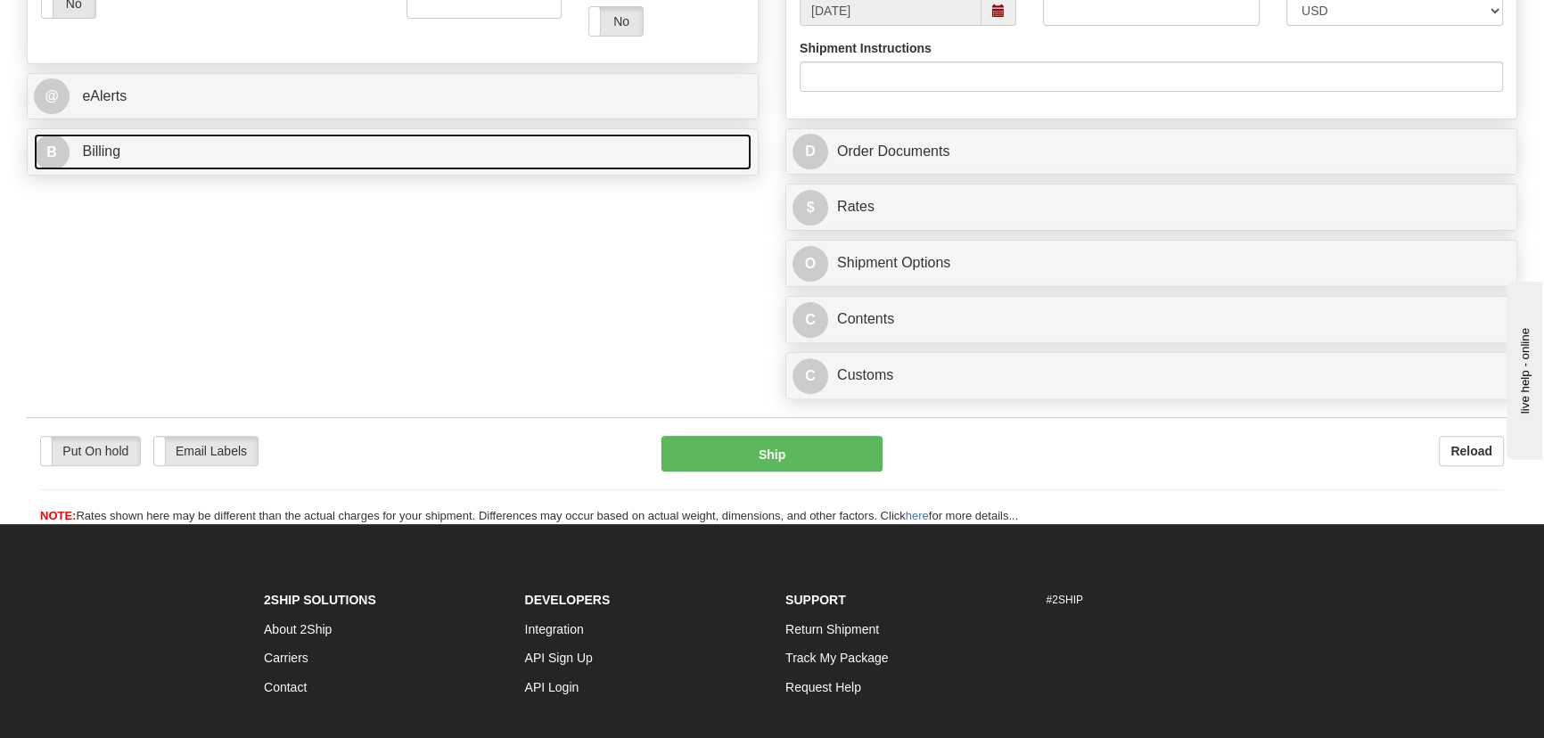
click at [535, 143] on link "B Billing" at bounding box center [392, 152] width 717 height 37
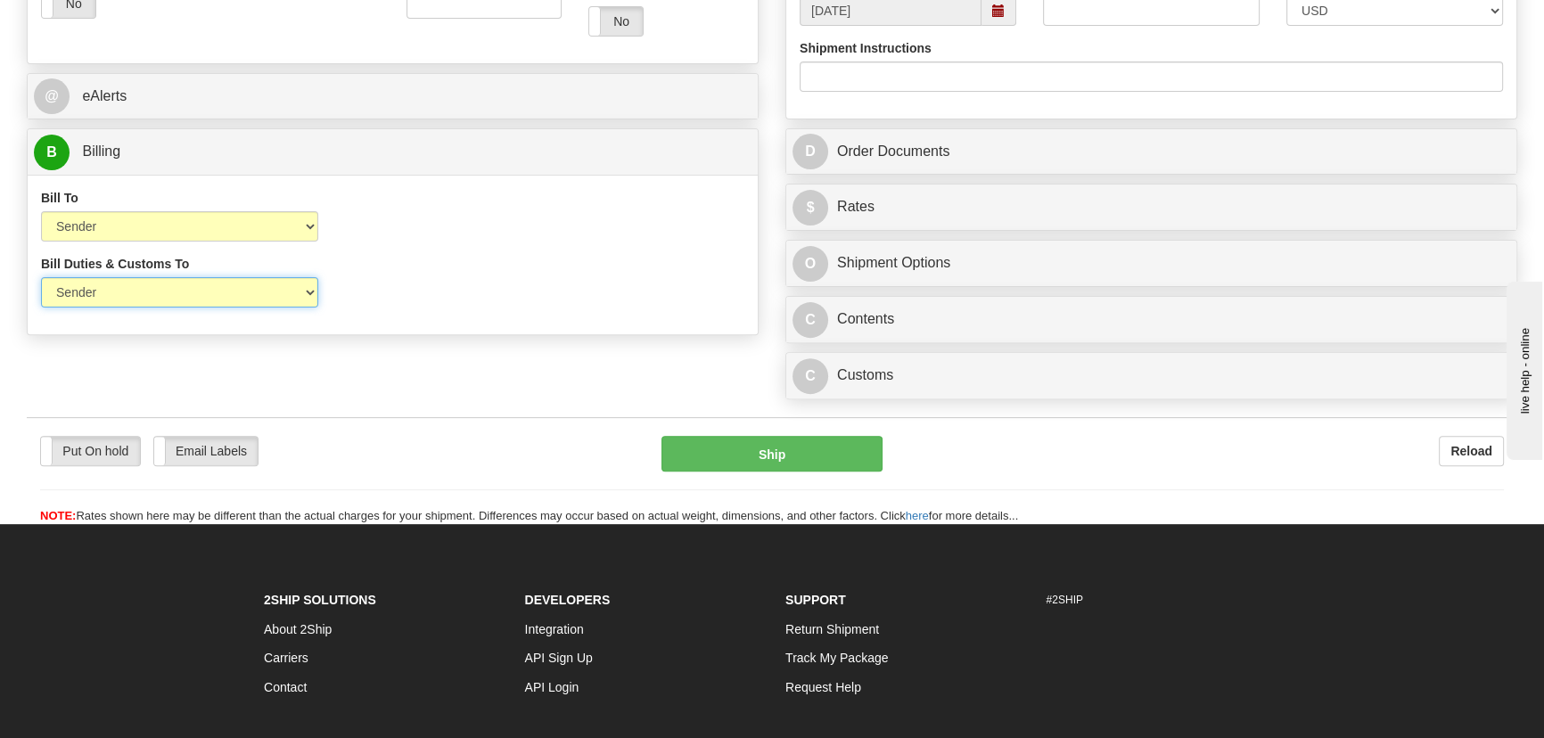
drag, startPoint x: 122, startPoint y: 285, endPoint x: 111, endPoint y: 296, distance: 15.1
click at [122, 285] on select "Sender Recipient Third Party" at bounding box center [179, 292] width 277 height 30
select select "2"
click at [41, 277] on select "Sender Recipient Third Party" at bounding box center [179, 292] width 277 height 30
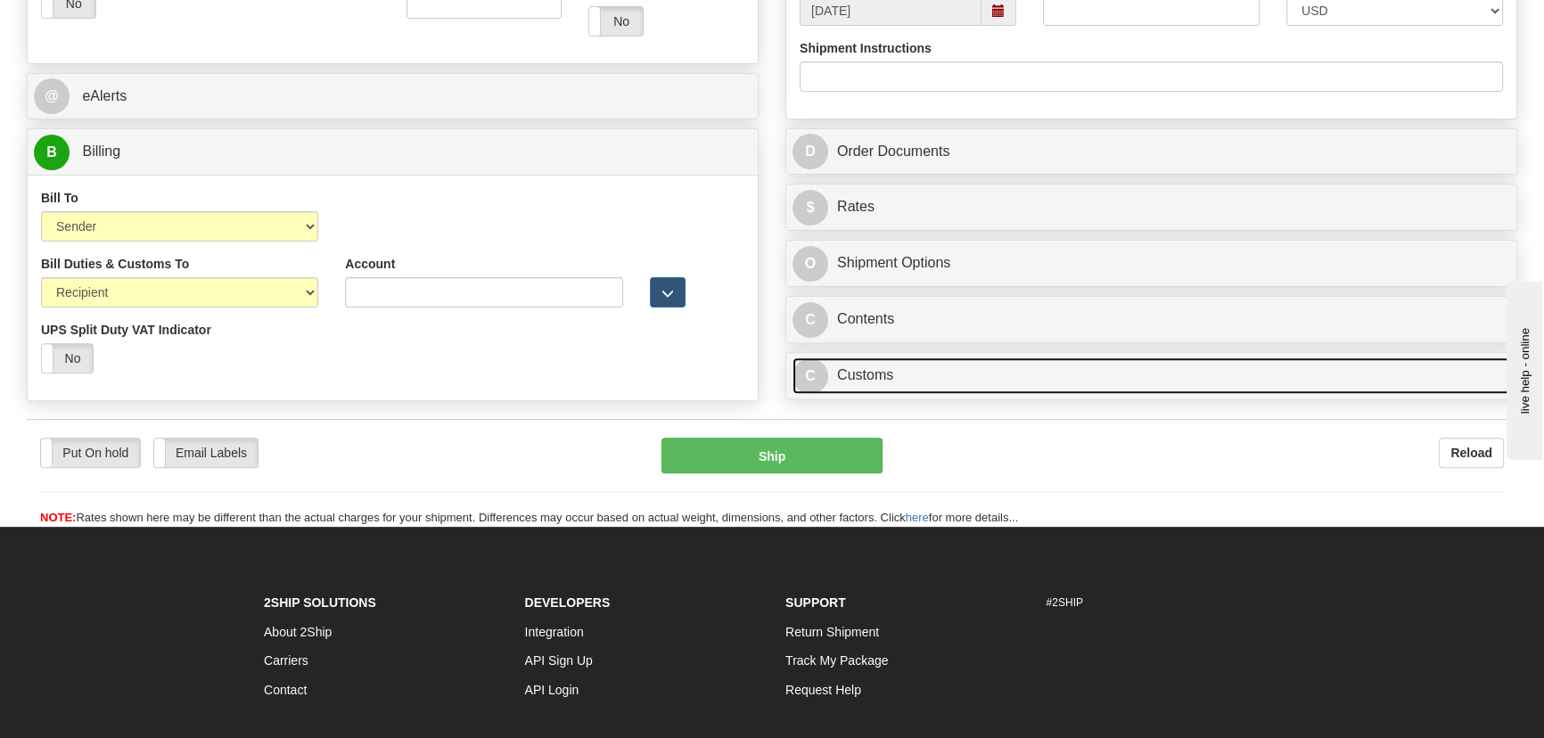
click at [1138, 381] on link "C Customs" at bounding box center [1150, 375] width 717 height 37
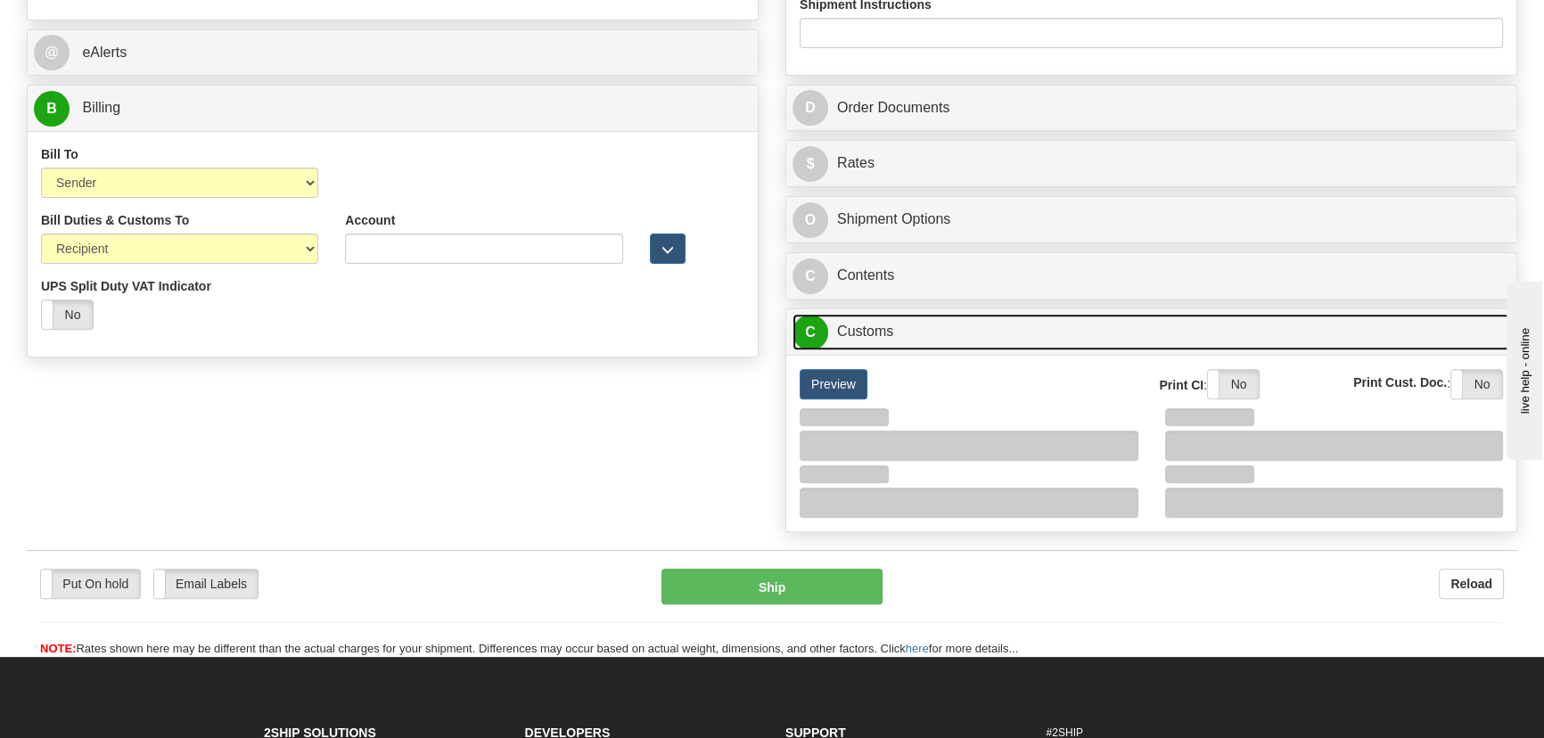
scroll to position [810, 0]
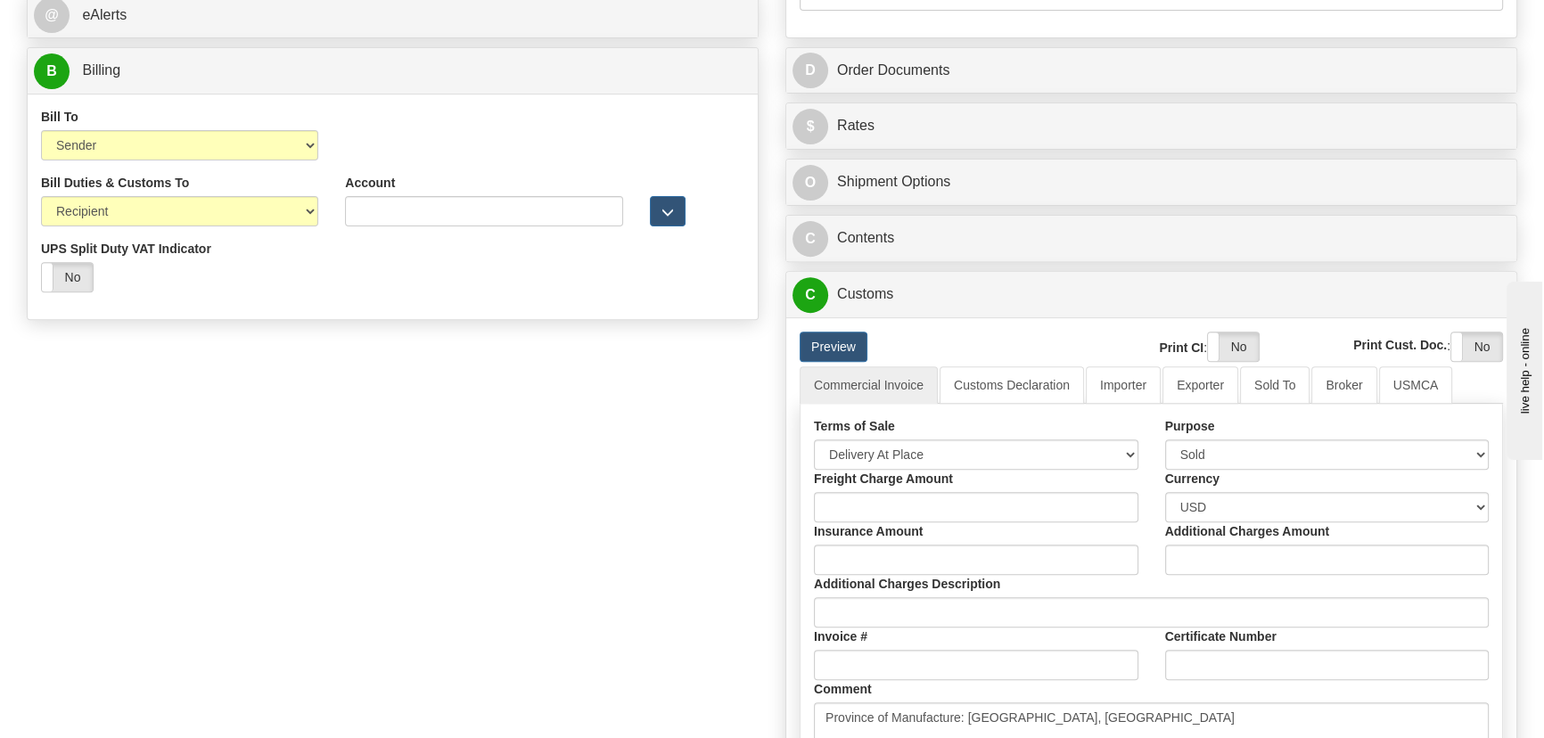
click at [936, 470] on label "Freight Charge Amount" at bounding box center [883, 479] width 139 height 18
click at [936, 492] on input "Freight Charge Amount" at bounding box center [976, 507] width 324 height 30
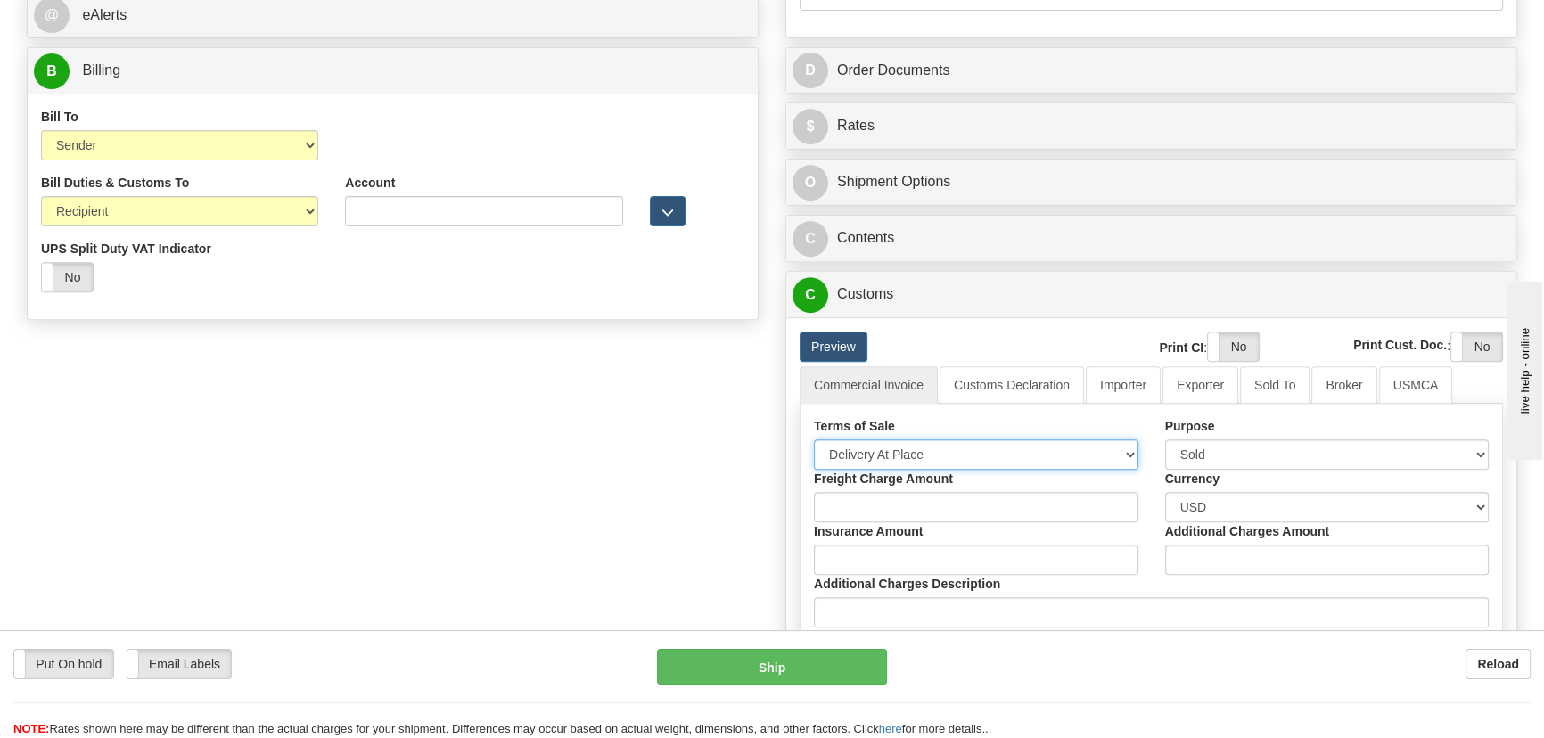
click at [932, 457] on select "Free Carrier Free On Board Ex Works Delivered Duty Unpaid Delivered Duty Paid C…" at bounding box center [976, 454] width 324 height 30
select select "7"
click at [814, 439] on select "Free Carrier Free On Board Ex Works Delivered Duty Unpaid Delivered Duty Paid C…" at bounding box center [976, 454] width 324 height 30
click at [1128, 379] on link "Importer" at bounding box center [1123, 384] width 75 height 37
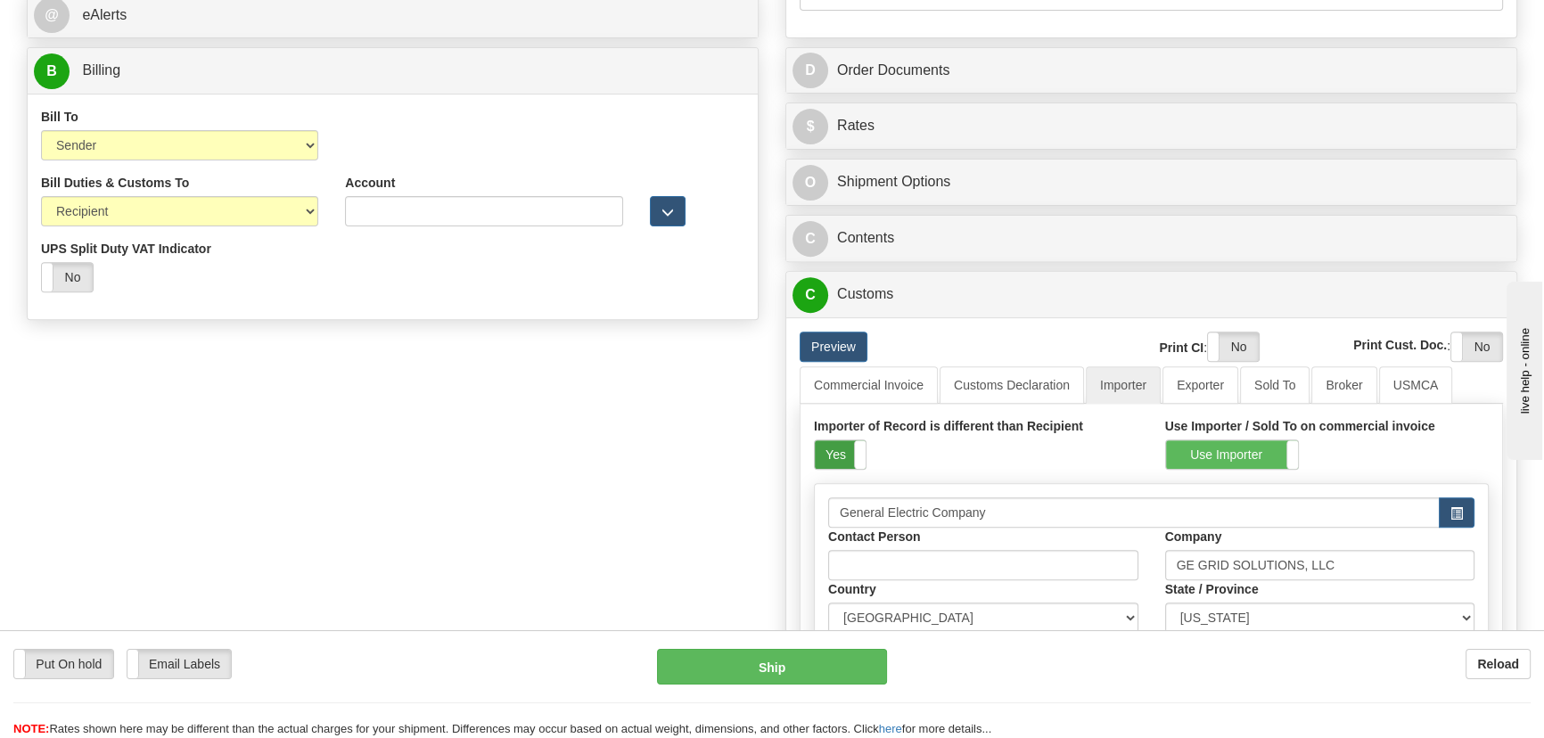
click at [834, 464] on label "Yes" at bounding box center [840, 454] width 51 height 29
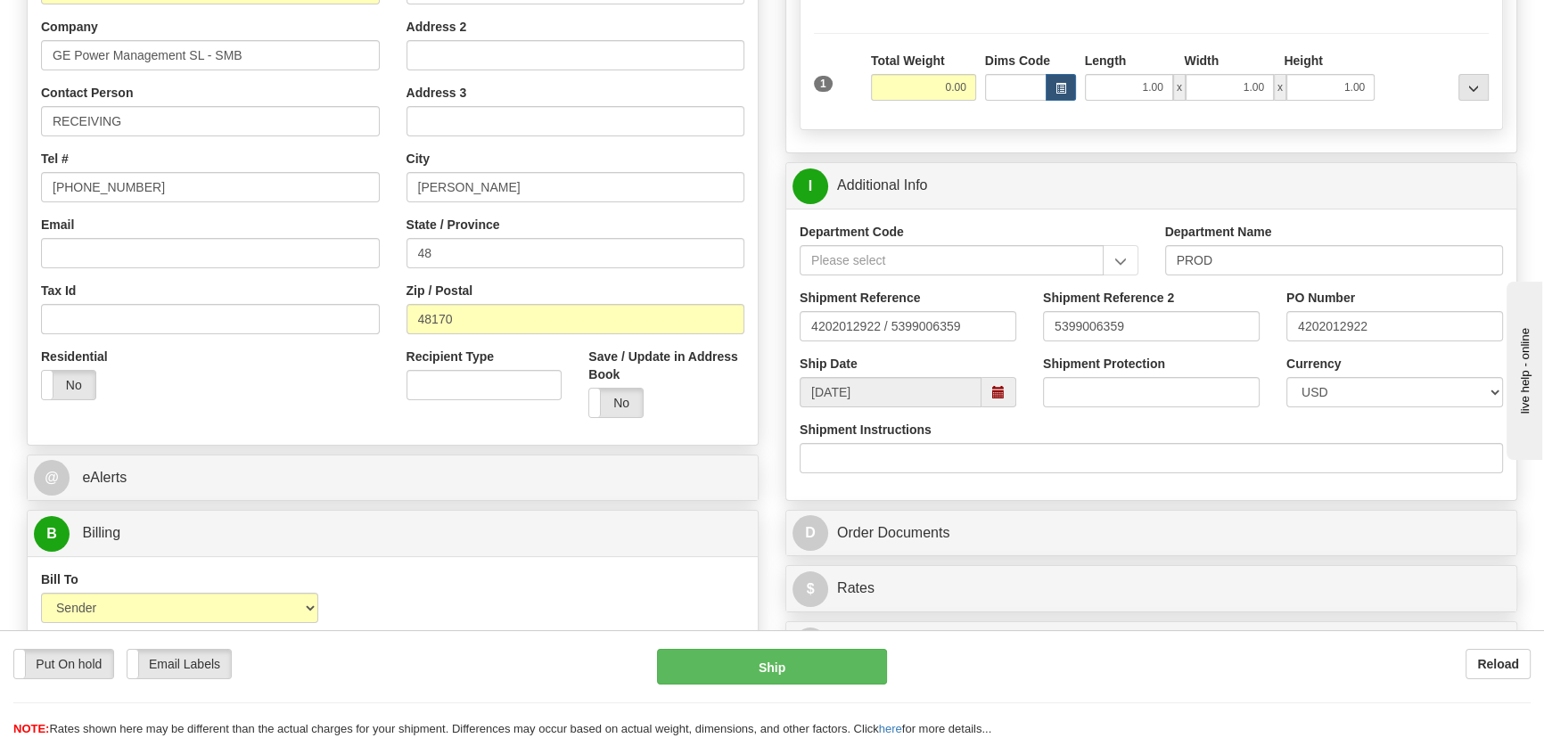
scroll to position [324, 0]
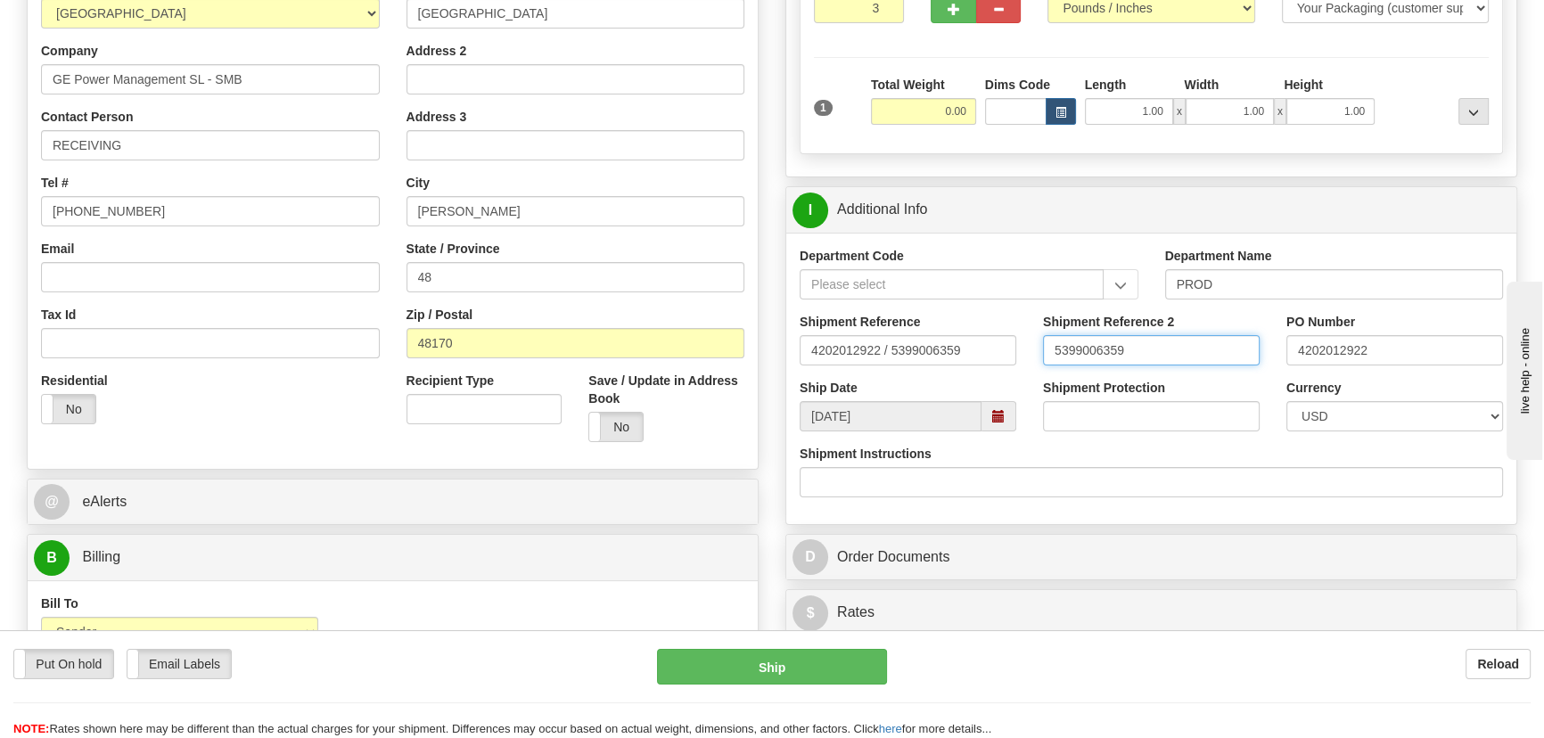
drag, startPoint x: 1040, startPoint y: 359, endPoint x: 823, endPoint y: 395, distance: 220.4
click at [812, 358] on div "Shipment Reference 4202012922 / 5399006359 Shipment Reference 2 5399006359 PO N…" at bounding box center [1151, 346] width 730 height 66
drag, startPoint x: 930, startPoint y: 106, endPoint x: 980, endPoint y: 127, distance: 53.1
click at [983, 126] on div "1 Total Weight 0.00 Dims Code x" at bounding box center [1151, 107] width 684 height 63
type input "38.00"
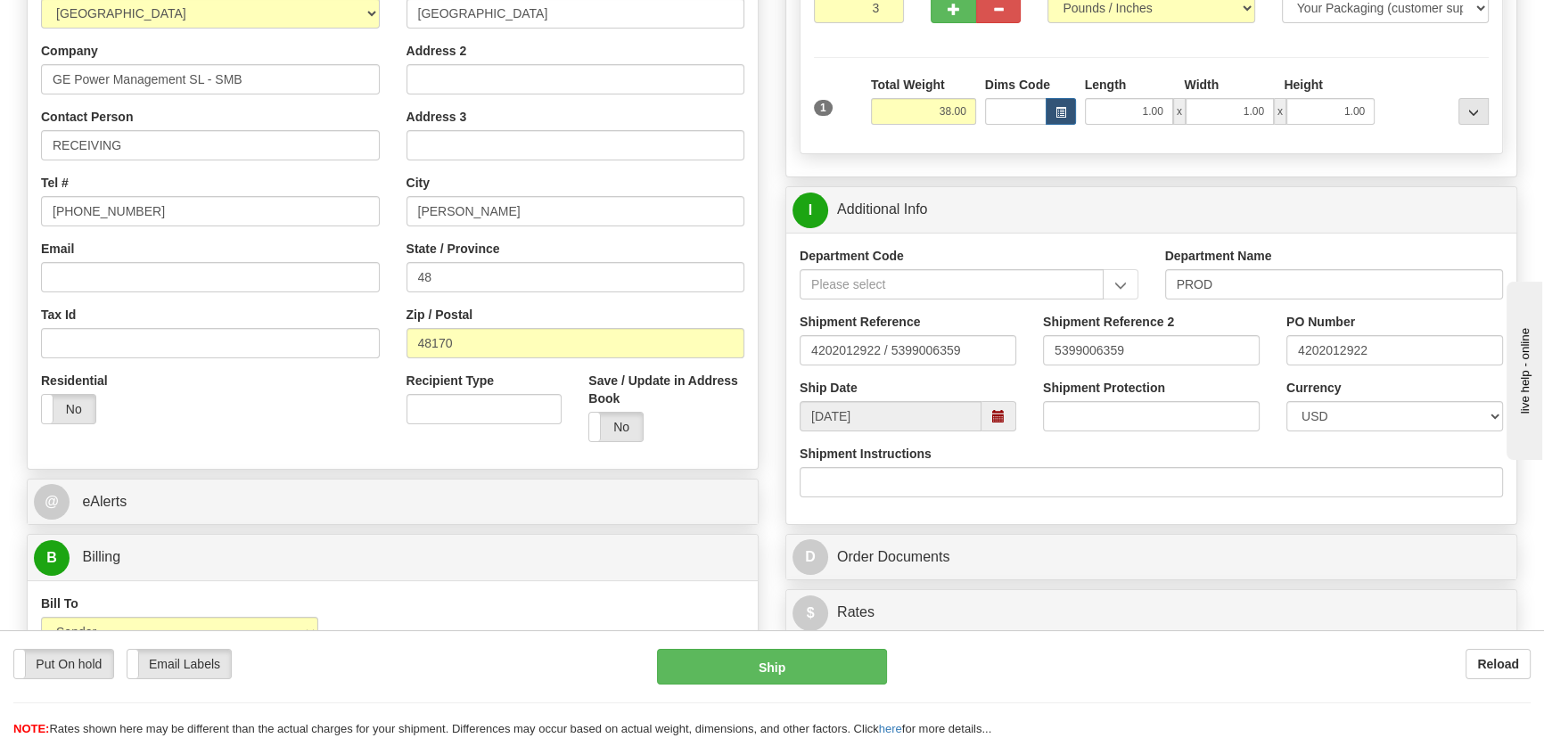
click at [1439, 117] on div at bounding box center [1436, 100] width 114 height 49
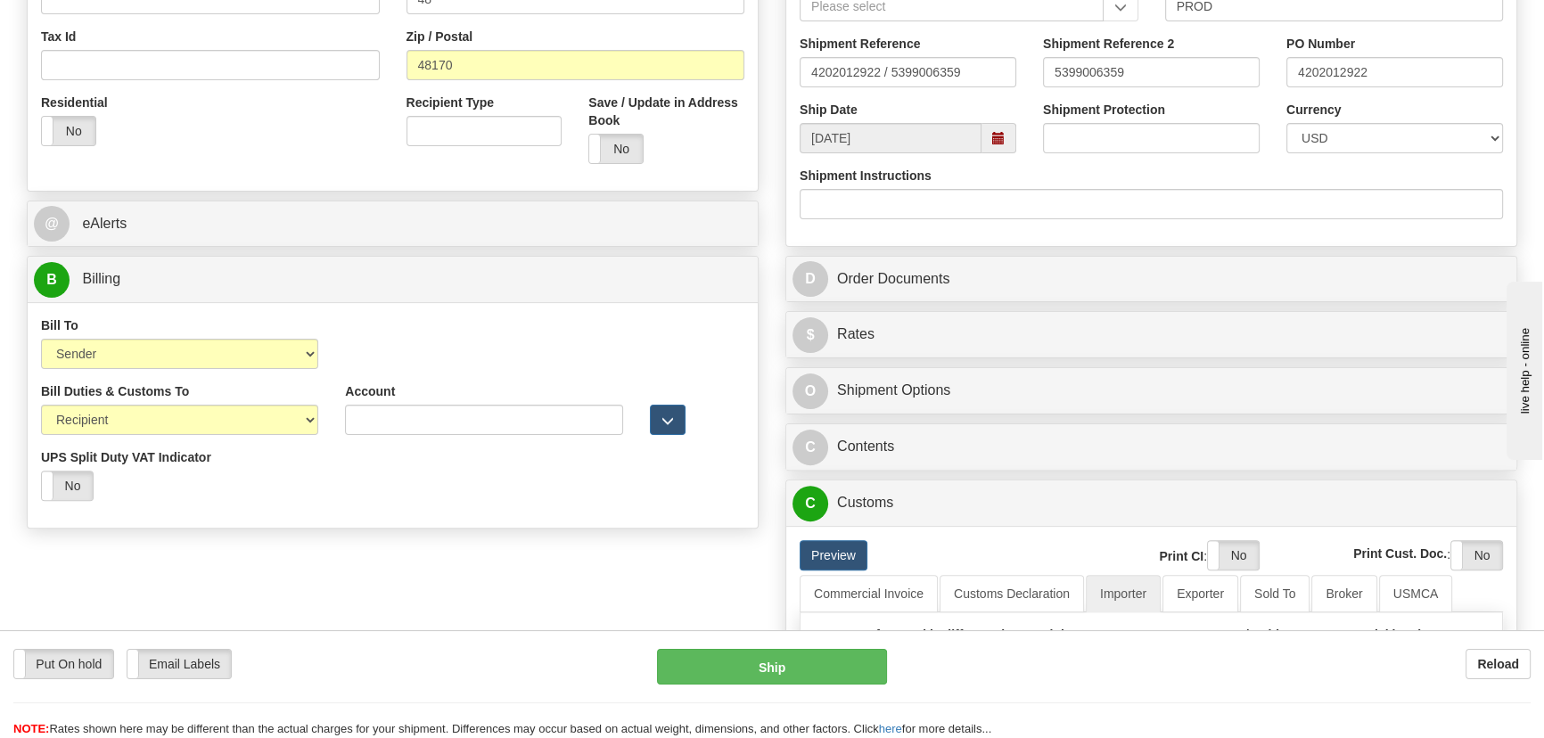
scroll to position [648, 0]
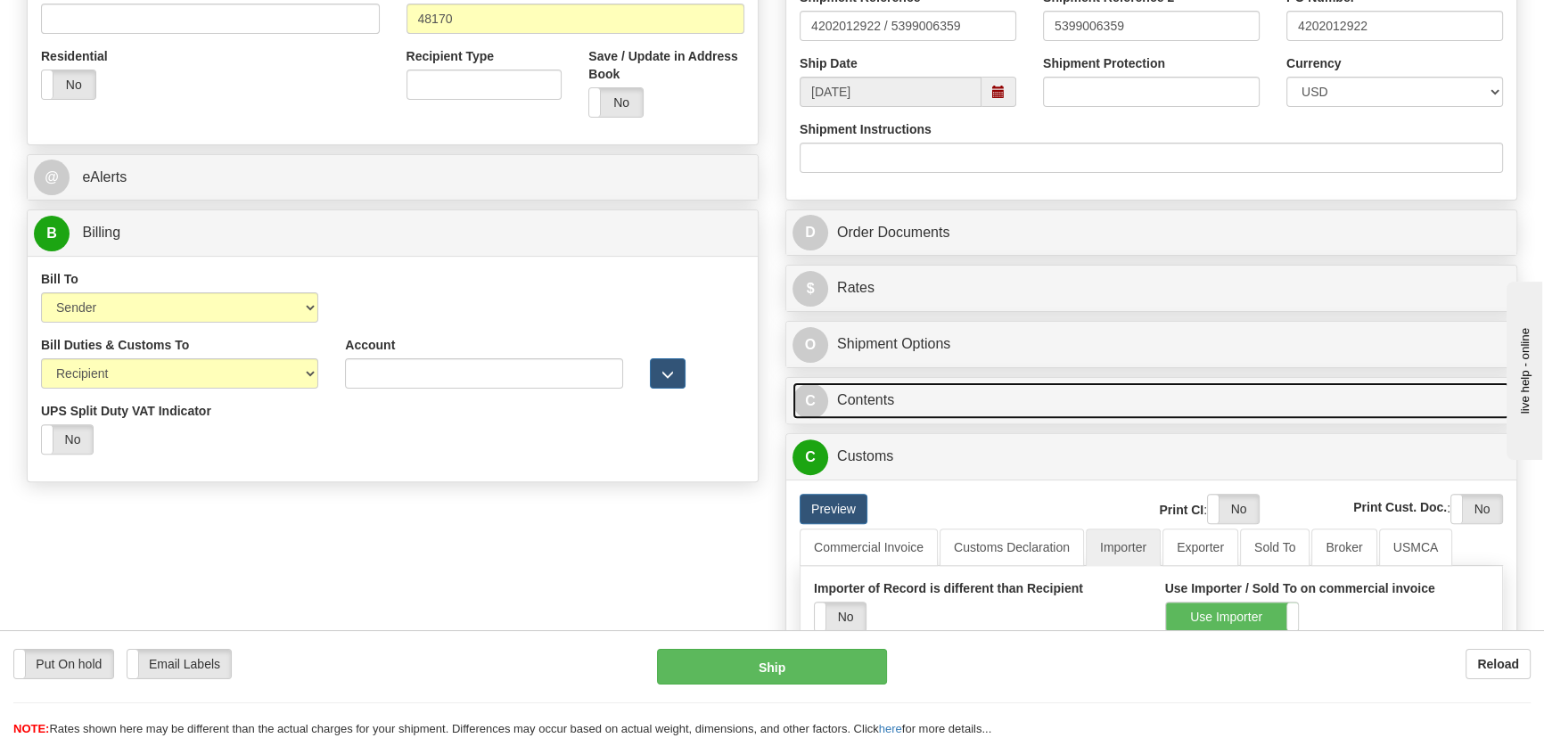
click at [961, 389] on link "C Contents" at bounding box center [1150, 400] width 717 height 37
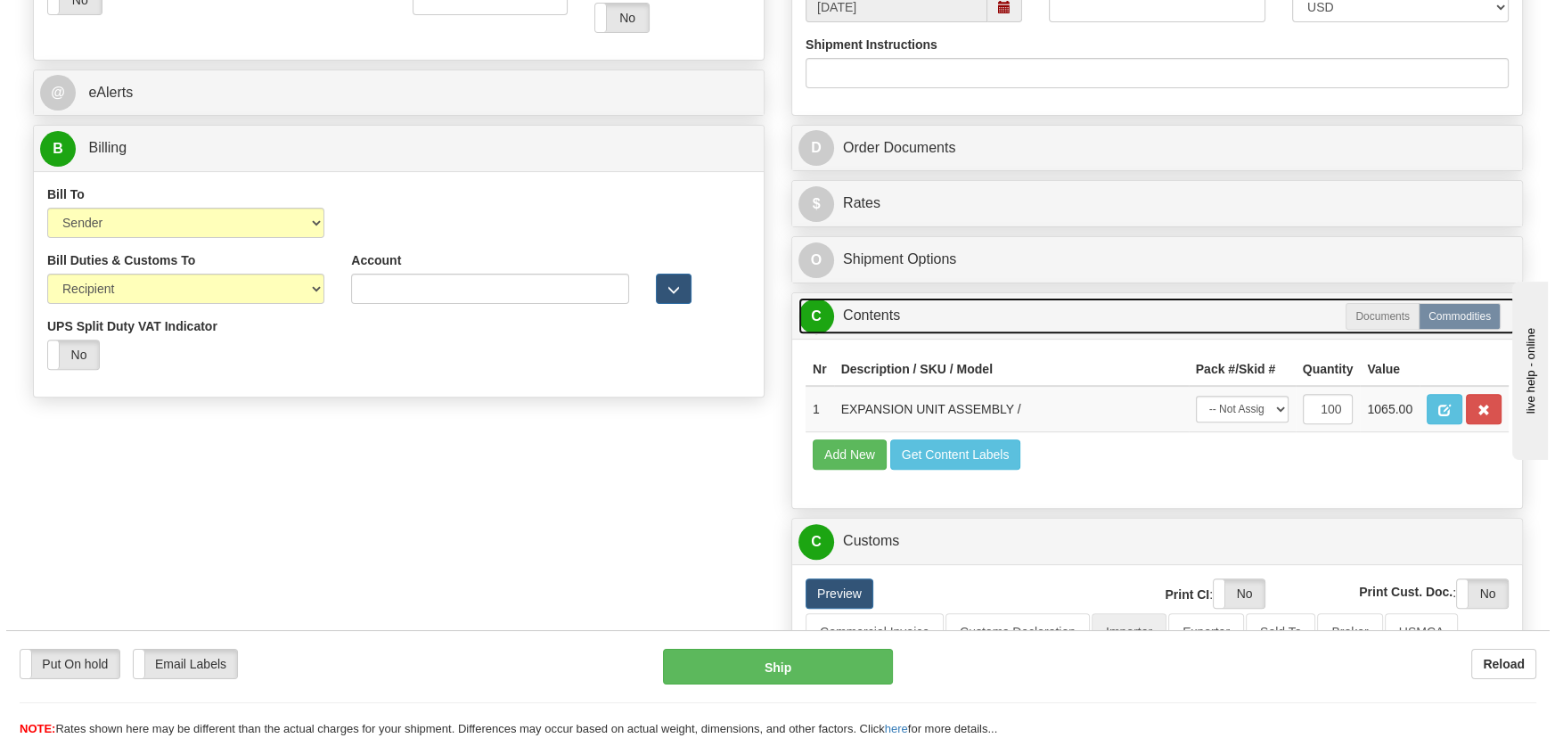
scroll to position [810, 0]
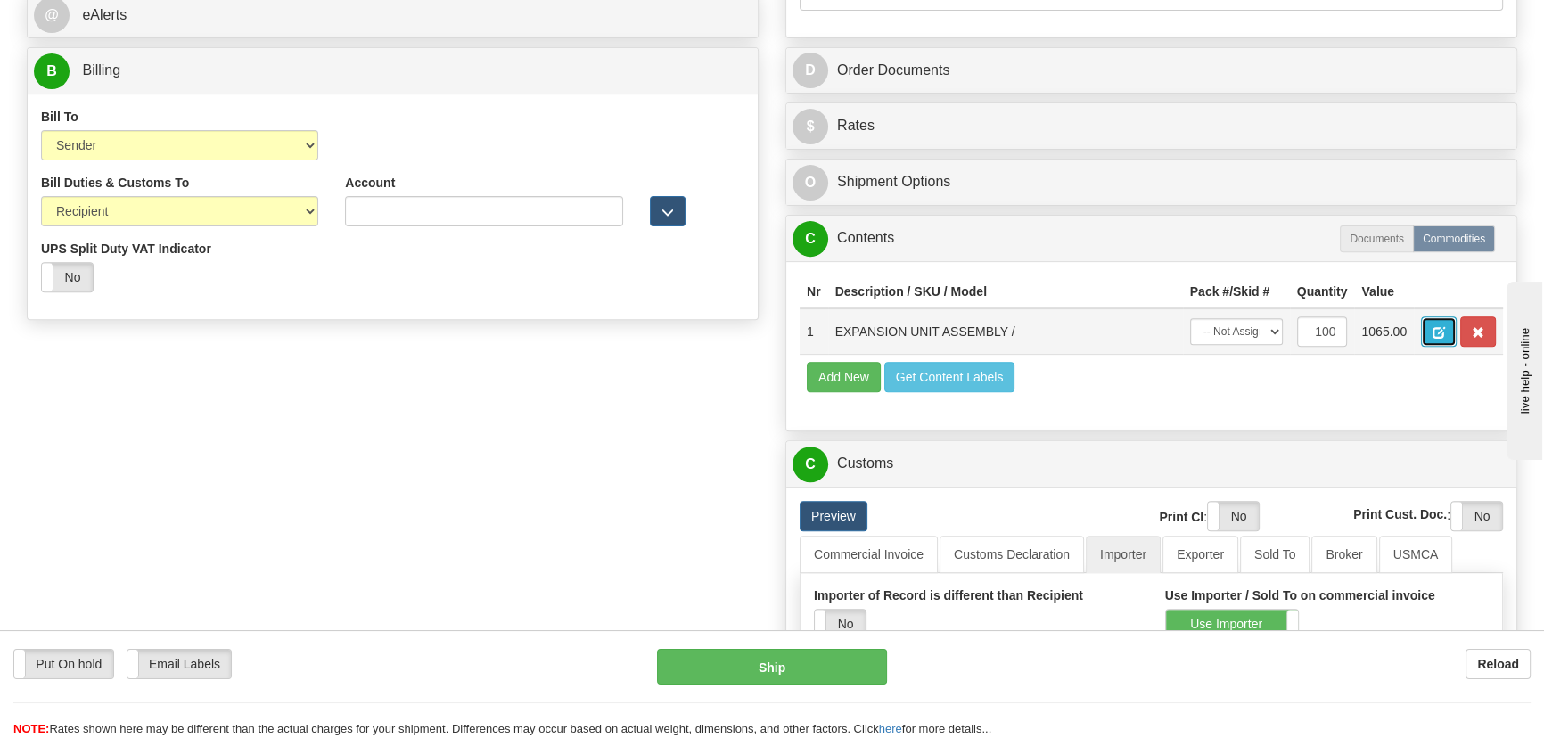
click at [1428, 323] on button "button" at bounding box center [1439, 331] width 36 height 30
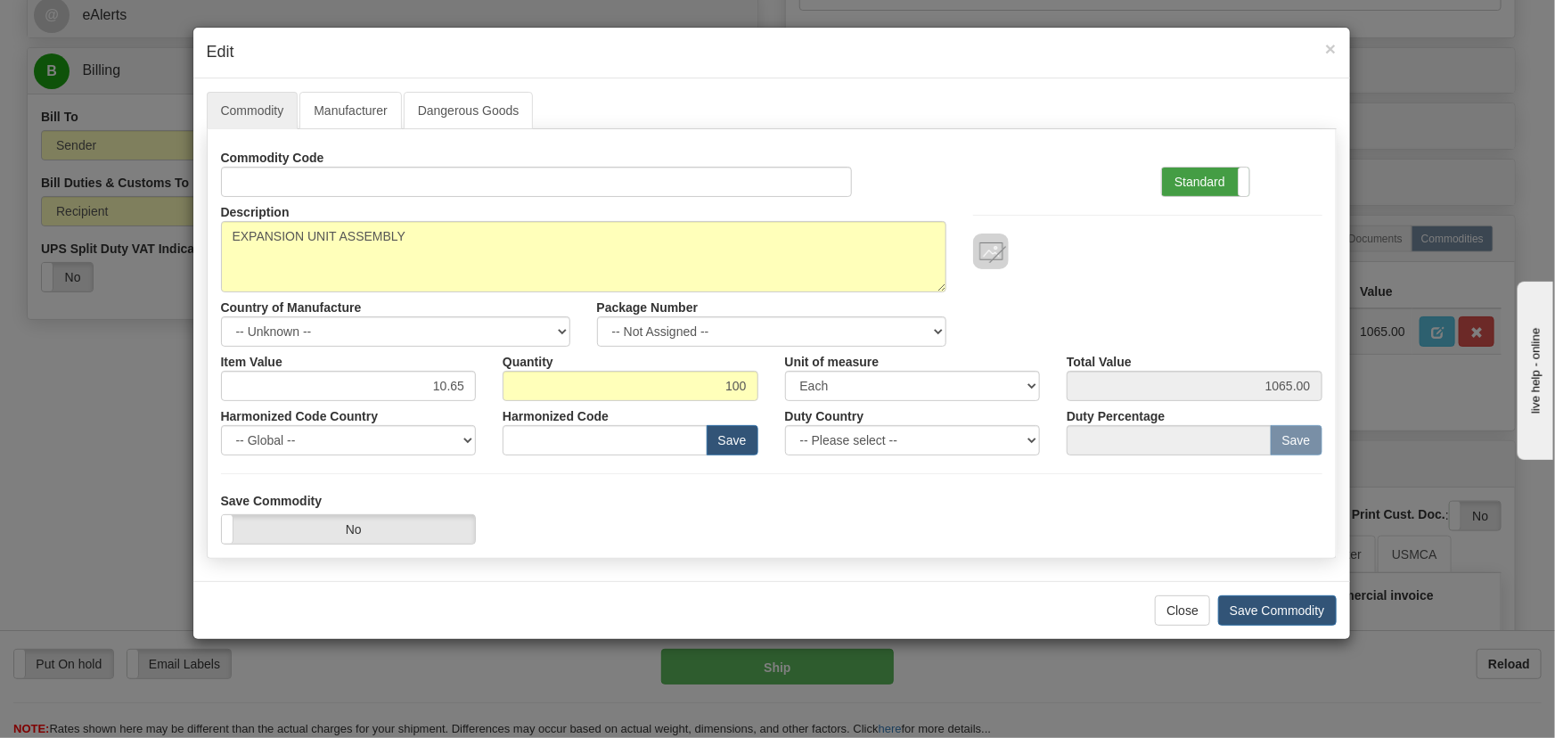
drag, startPoint x: 1208, startPoint y: 179, endPoint x: 1070, endPoint y: 232, distance: 147.8
click at [1208, 180] on label "Standard" at bounding box center [1205, 182] width 87 height 29
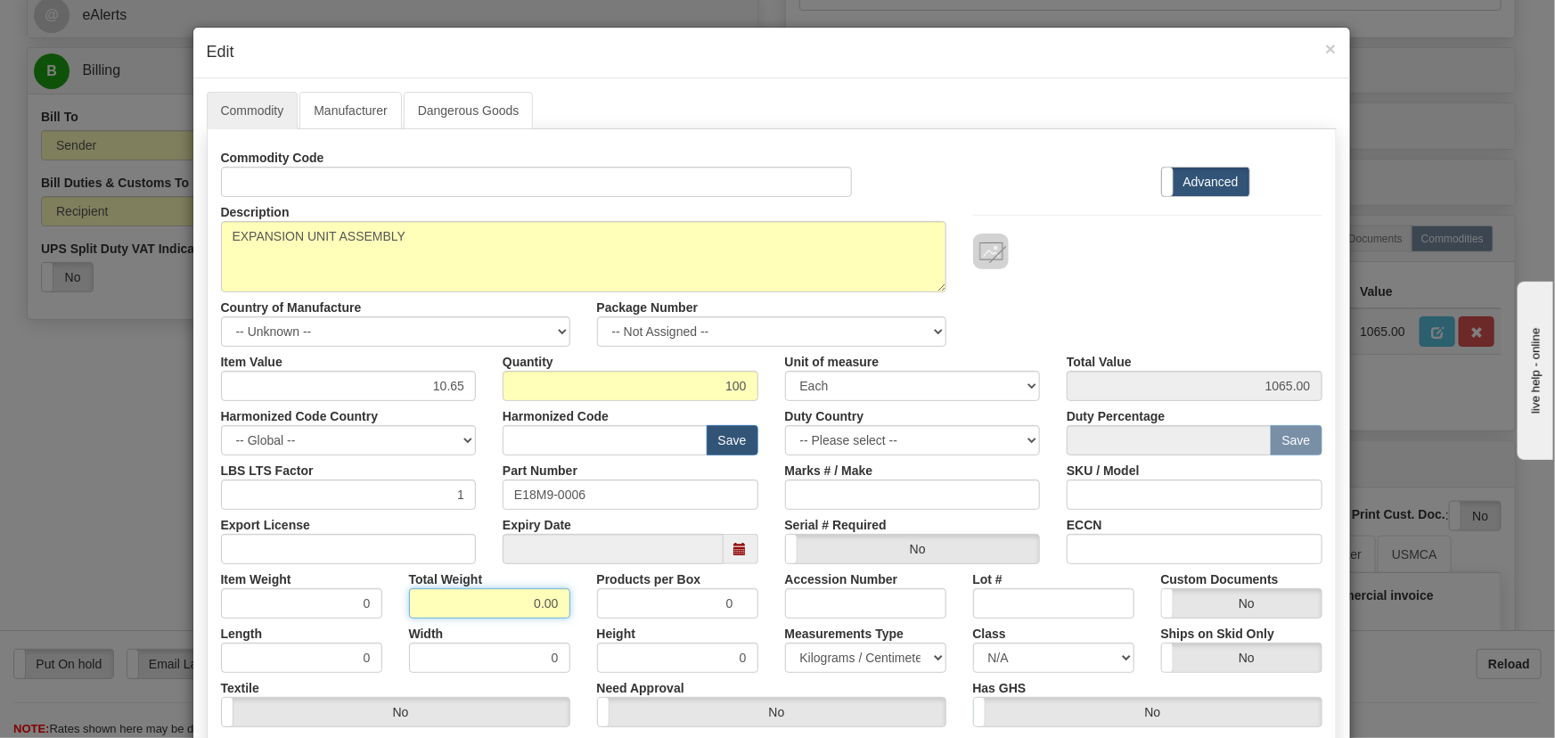
drag, startPoint x: 516, startPoint y: 601, endPoint x: 605, endPoint y: 626, distance: 92.6
click at [609, 630] on div "Commodity Code Standard Advanced Description EXPANSION UNIT ASSEMBLY Country of…" at bounding box center [772, 462] width 1102 height 639
type input ".100"
type input "0.0010"
click at [1127, 295] on div "Description EXPANSION UNIT ASSEMBLY Country of Manufacture -- Unknown -- AFGHAN…" at bounding box center [772, 272] width 1128 height 150
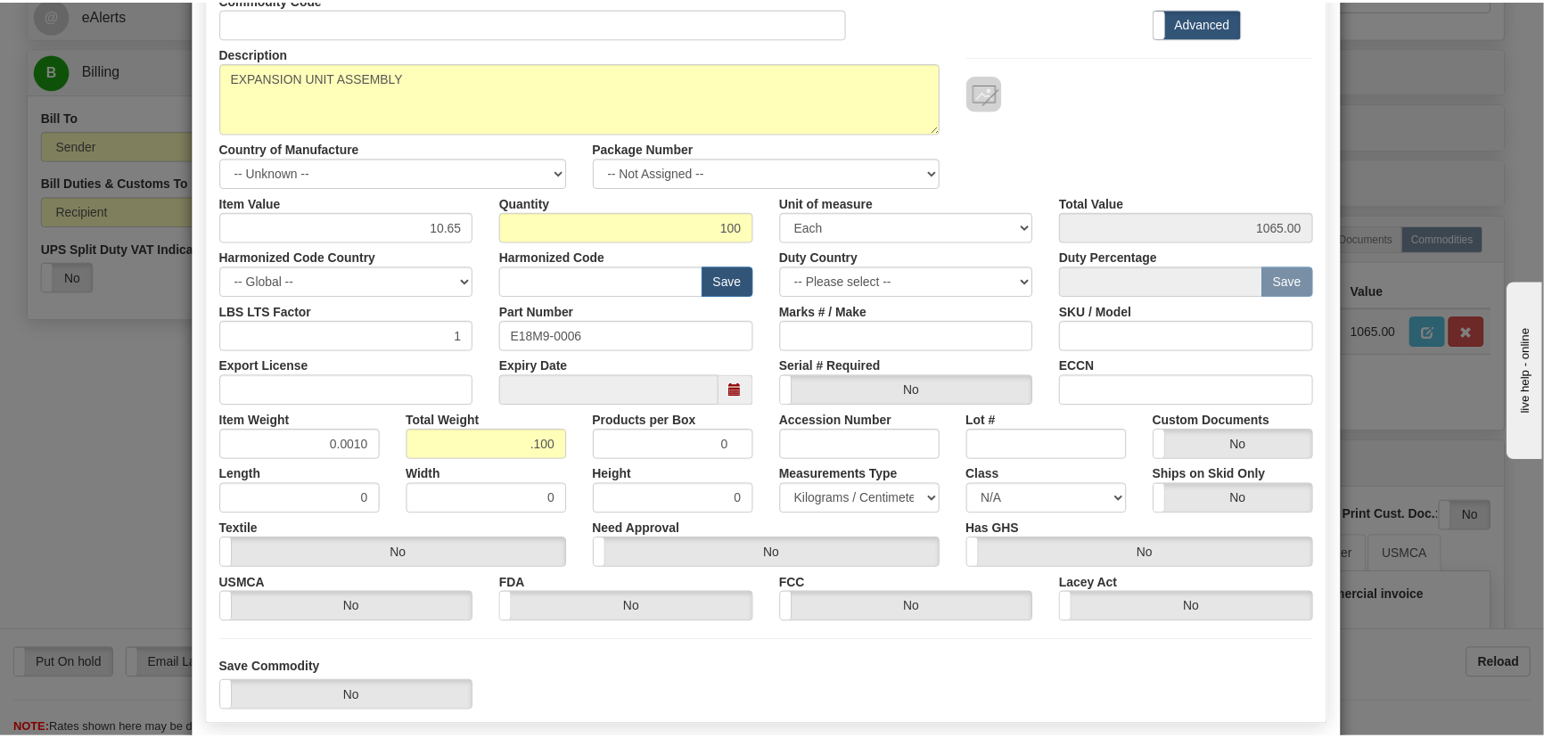
scroll to position [253, 0]
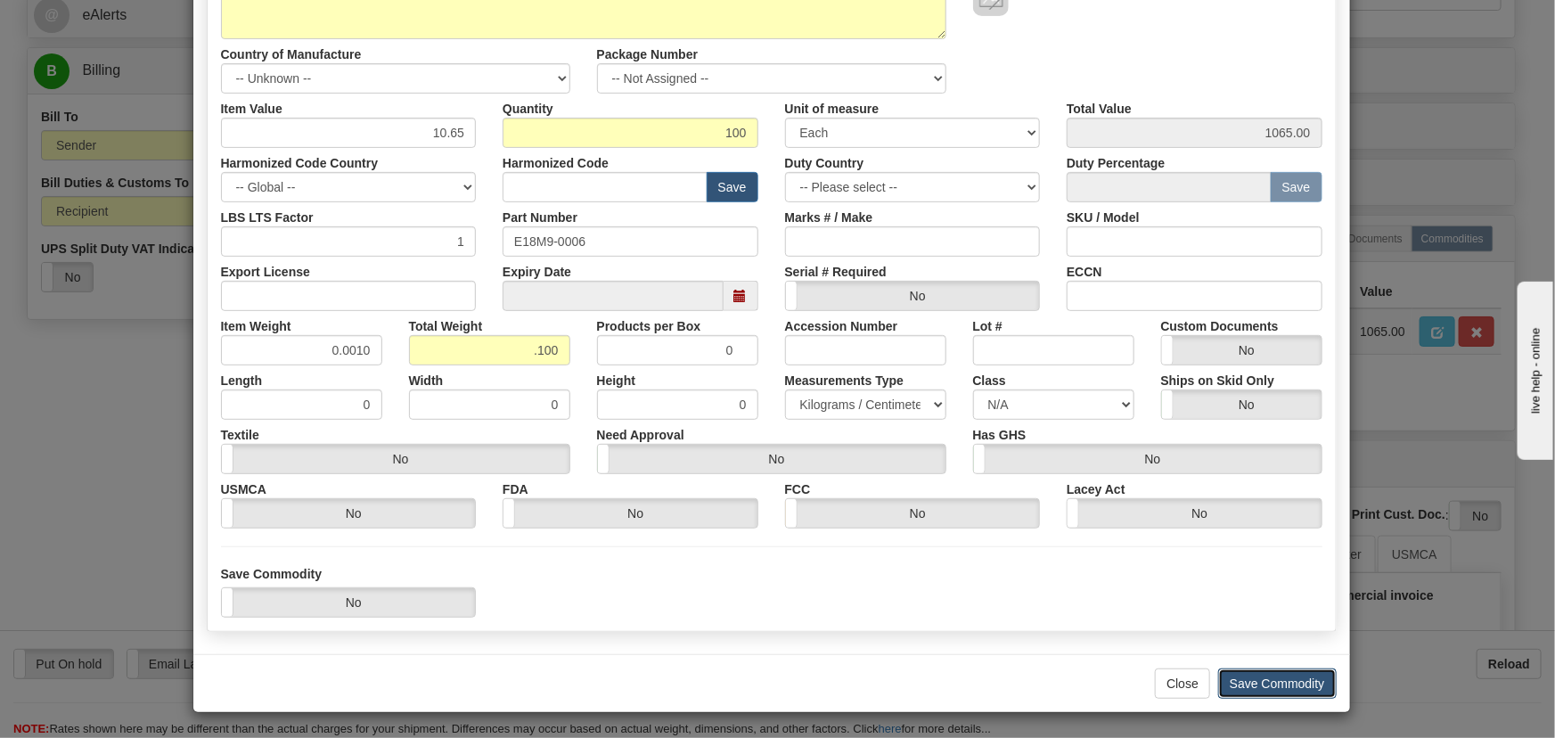
click at [1301, 676] on button "Save Commodity" at bounding box center [1277, 683] width 119 height 30
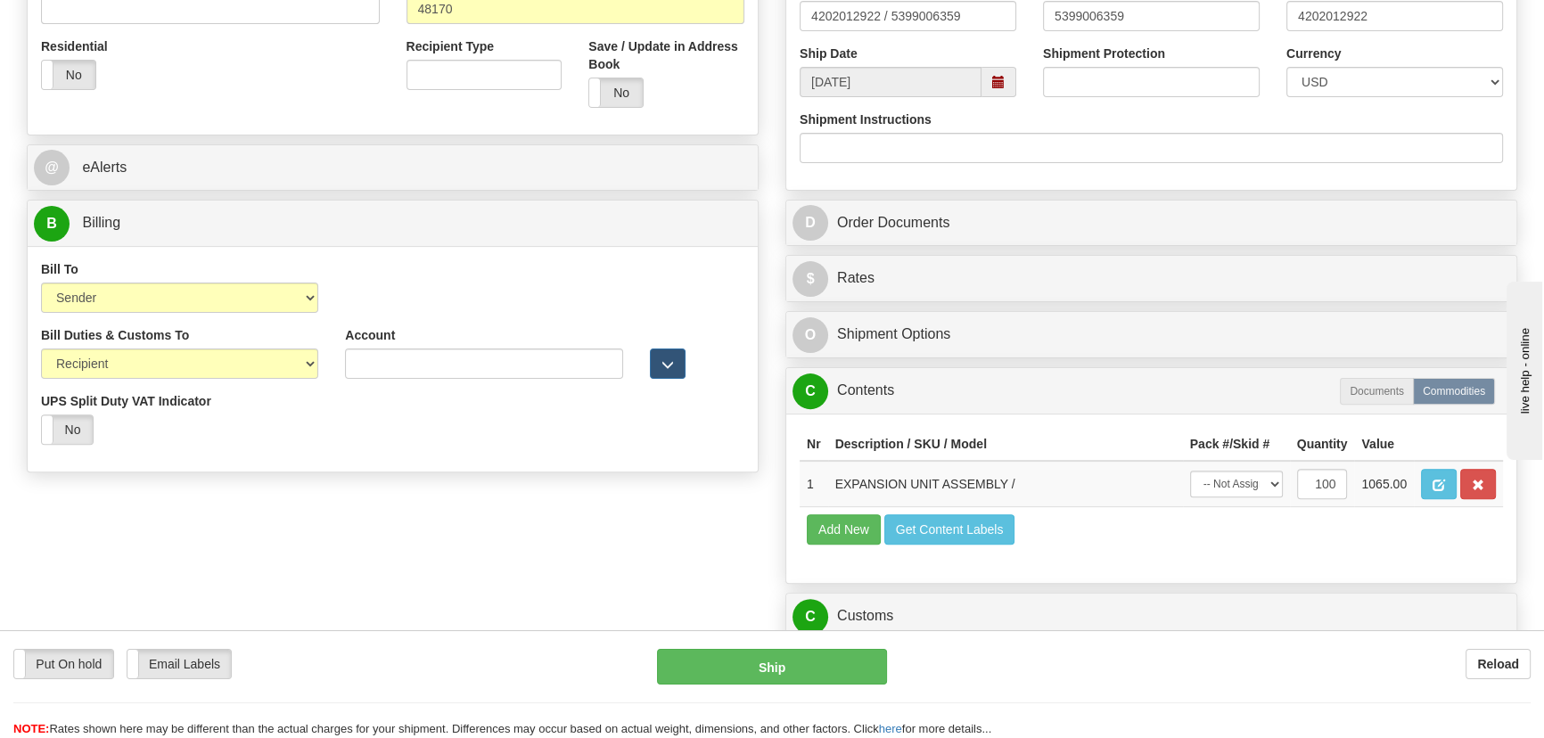
scroll to position [648, 0]
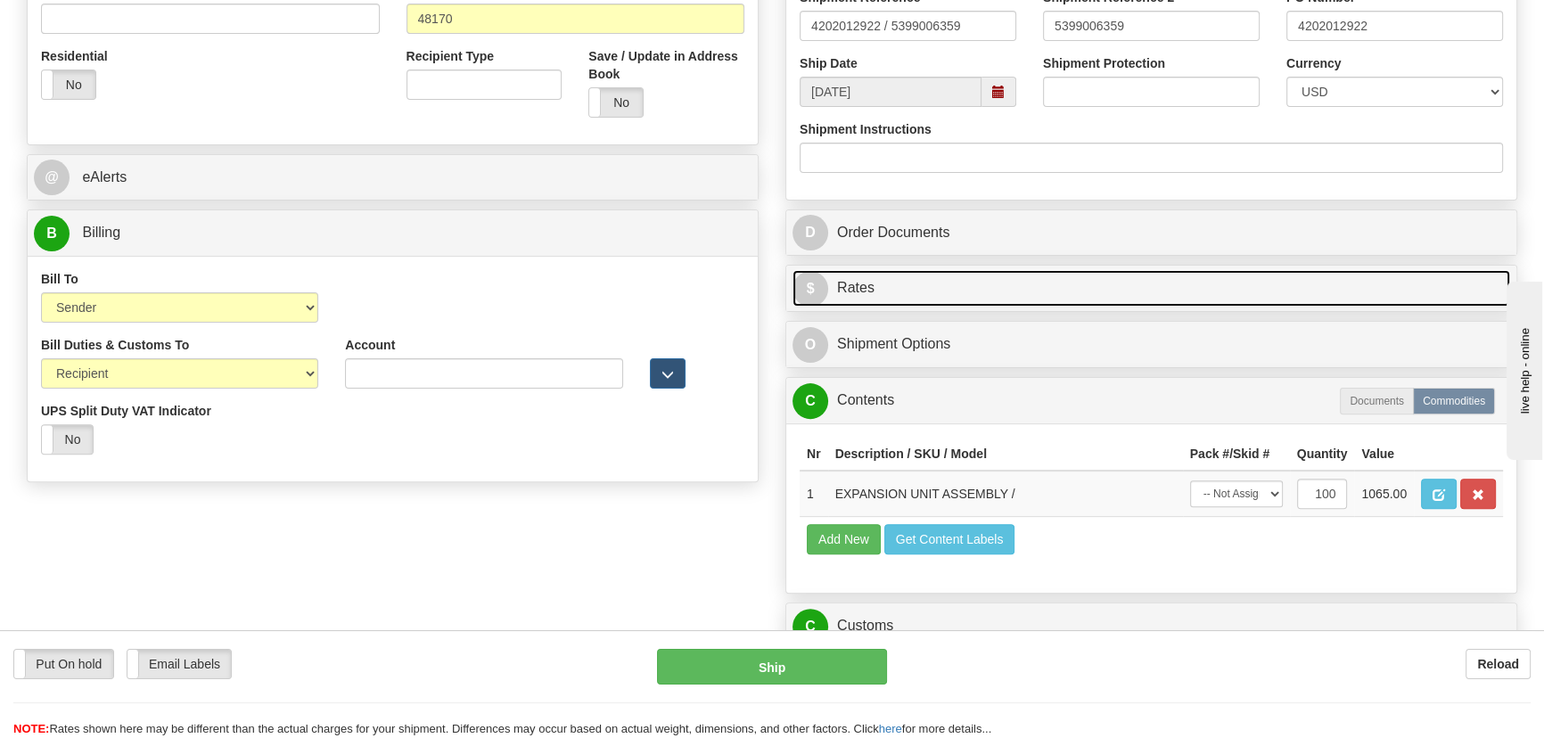
click at [1169, 286] on link "$ Rates" at bounding box center [1150, 288] width 717 height 37
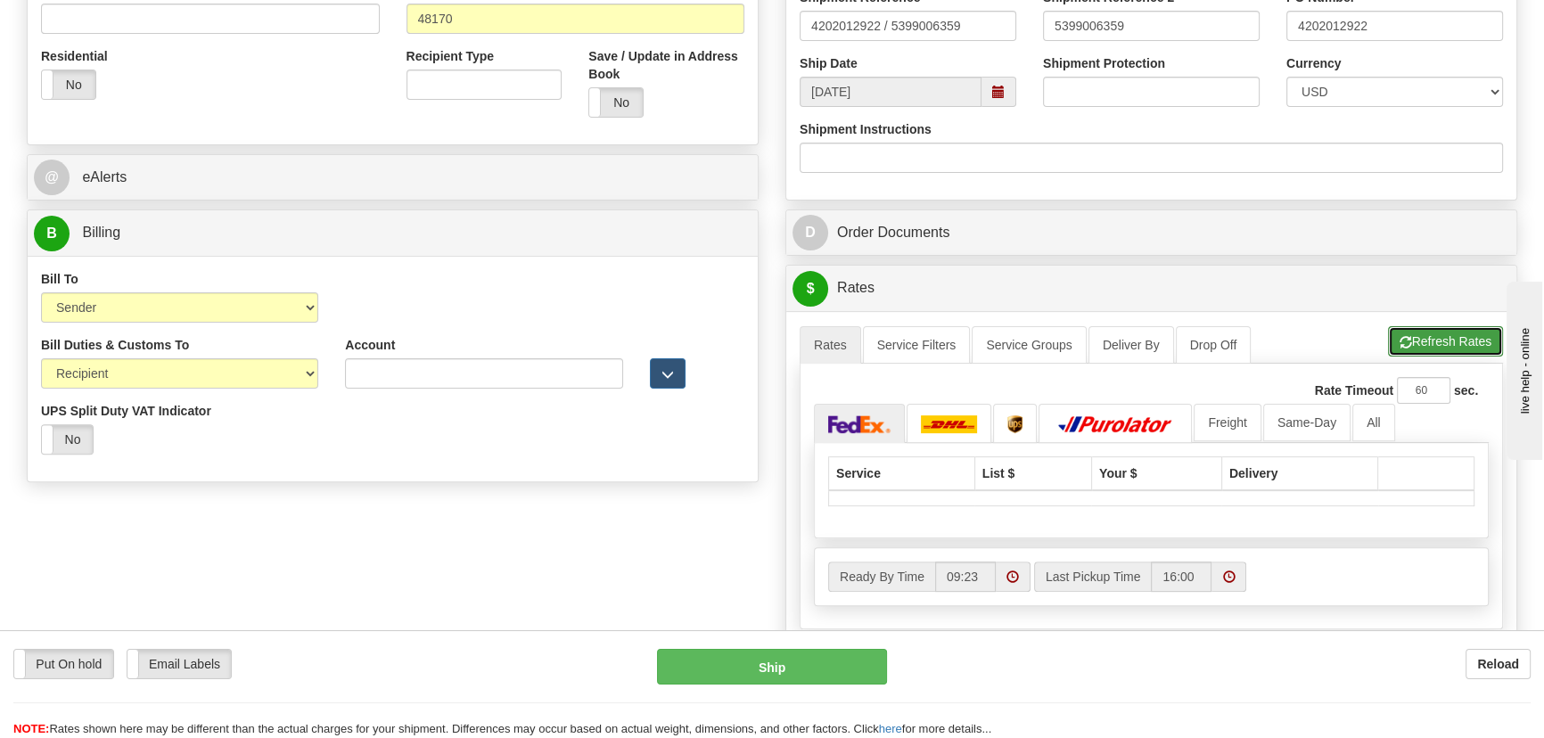
click at [1431, 343] on button "Refresh Rates" at bounding box center [1445, 341] width 115 height 30
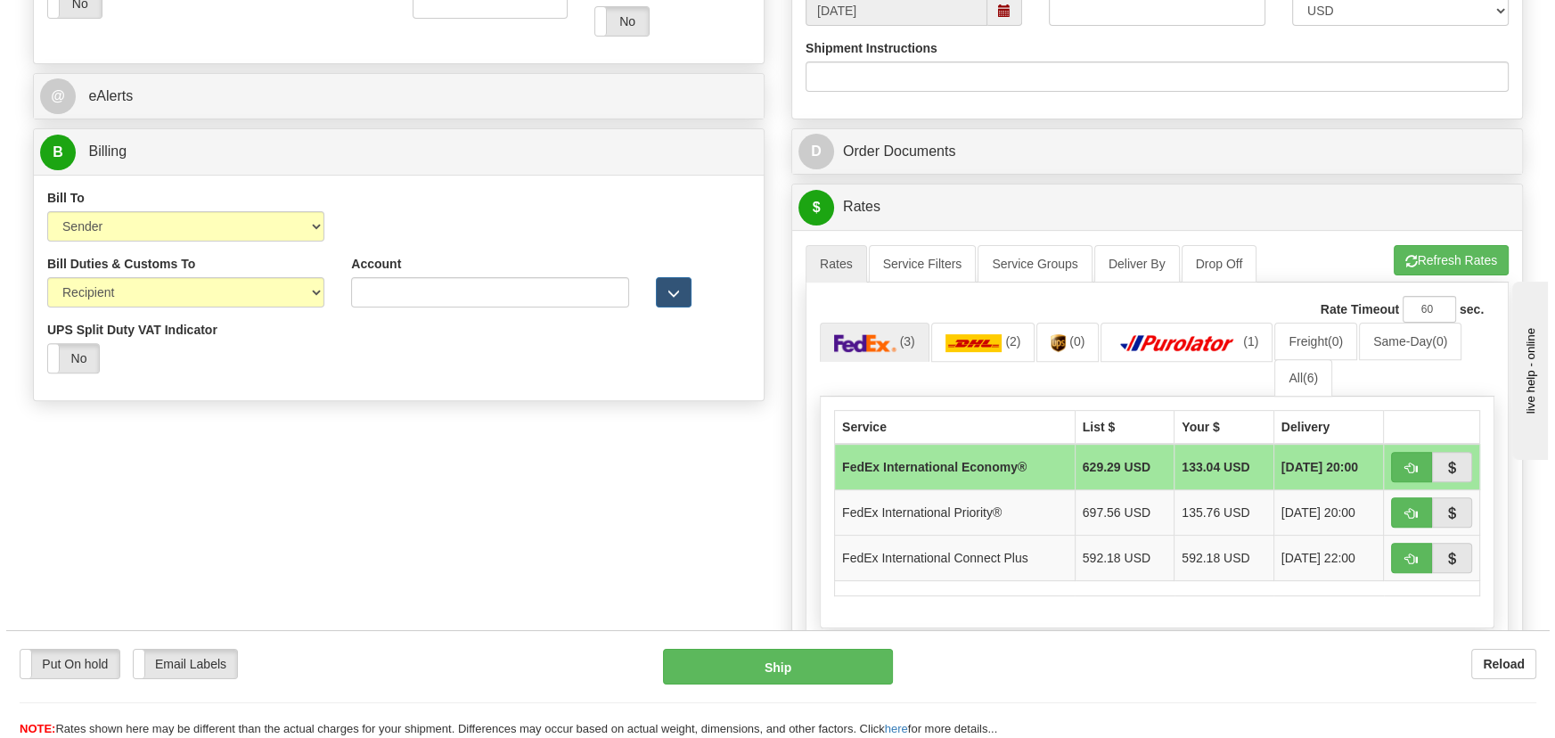
scroll to position [891, 0]
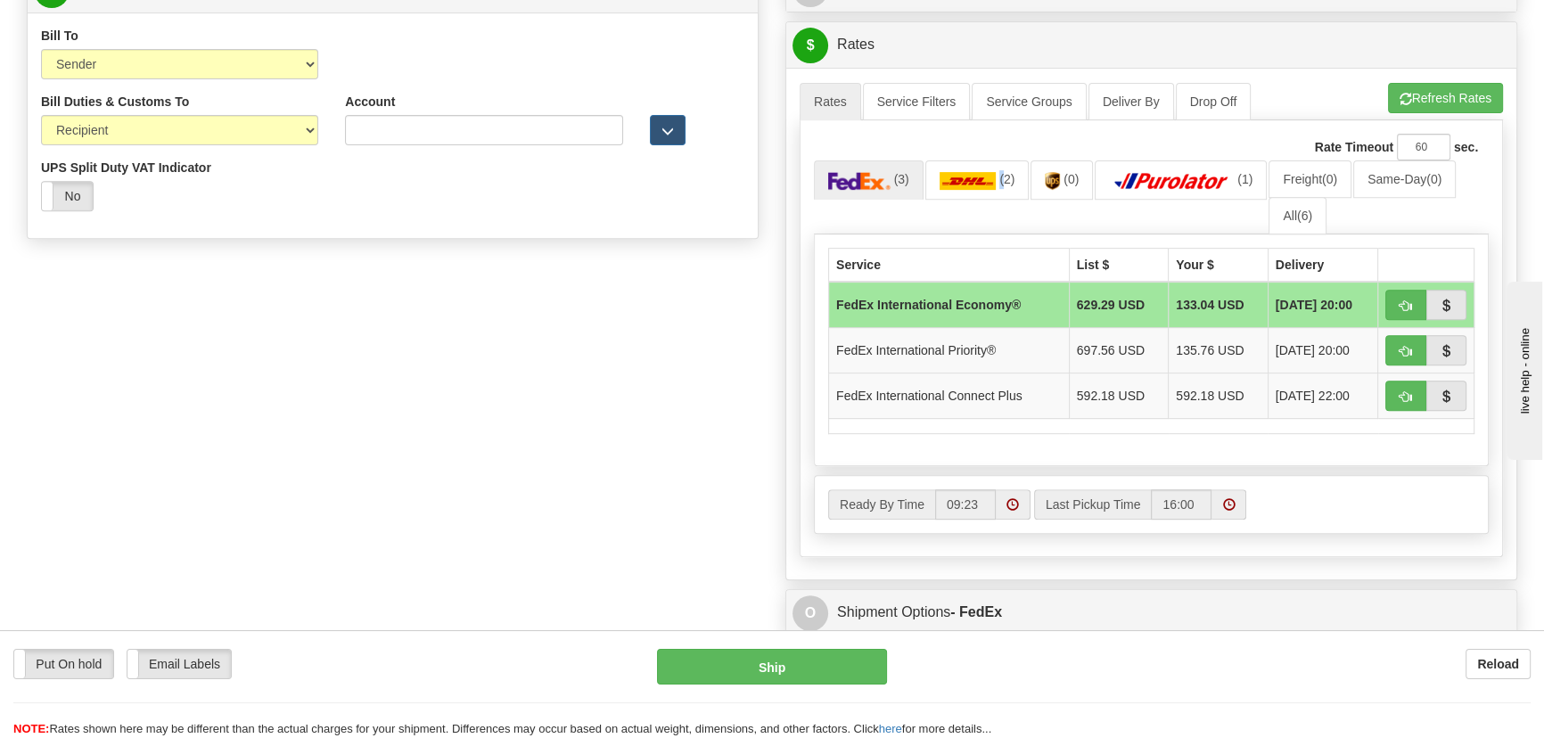
click at [1000, 203] on ul "(3) (2) (0) (1) Freight (0) Same-Day (0) All (6)" at bounding box center [1151, 197] width 675 height 74
click at [1003, 192] on link "(2)" at bounding box center [977, 179] width 104 height 38
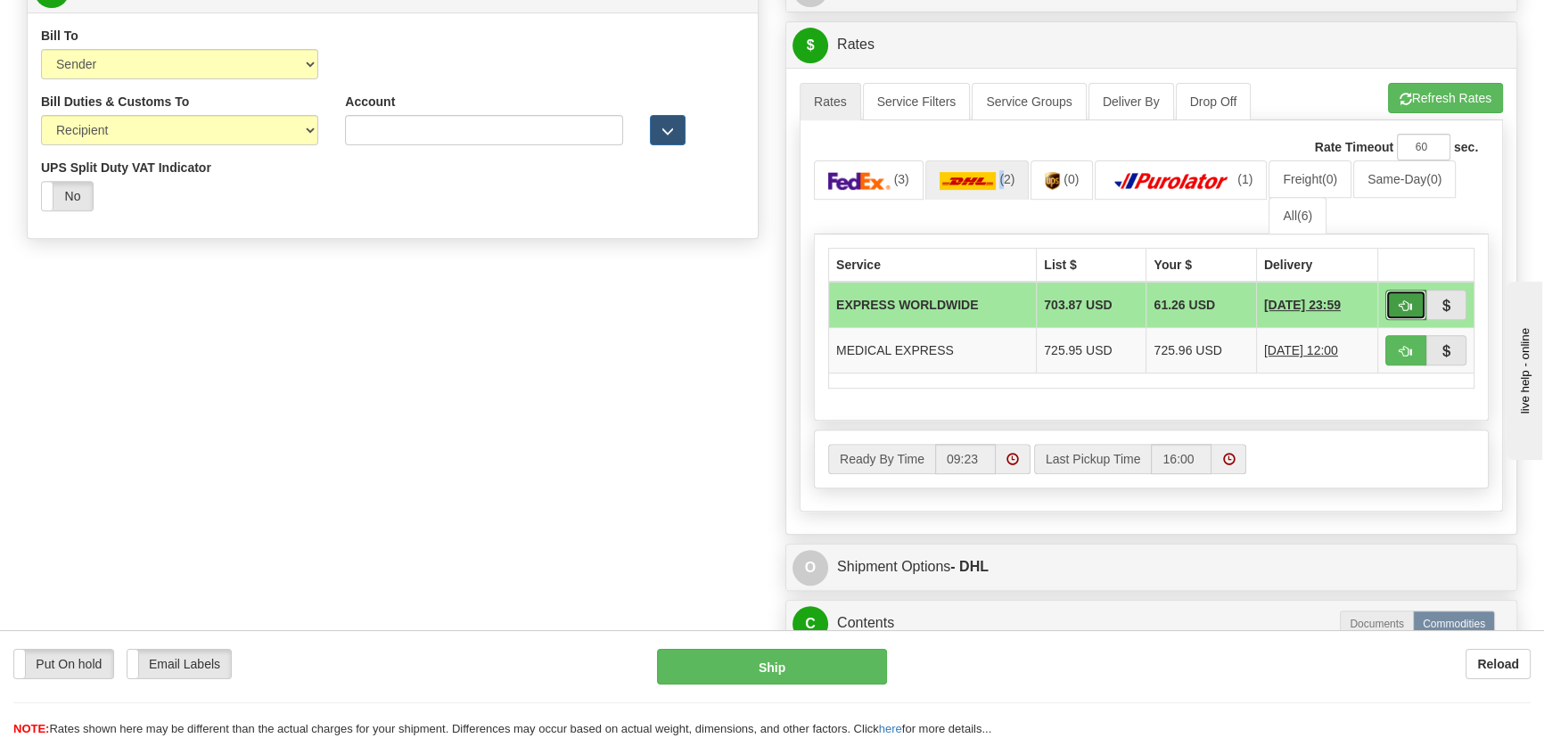
click at [1393, 301] on button "button" at bounding box center [1405, 305] width 41 height 30
type input "P"
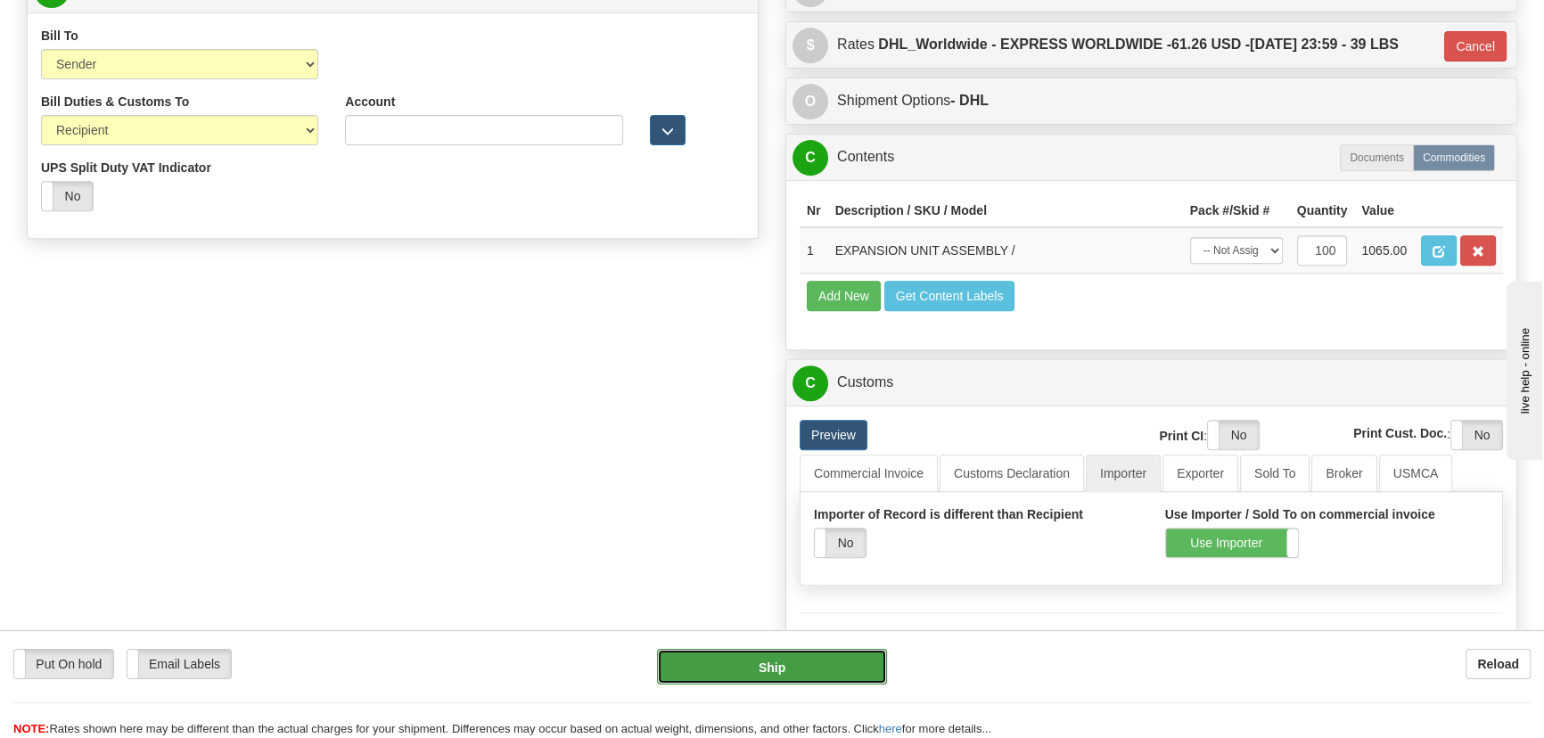
click at [816, 663] on button "Ship" at bounding box center [772, 667] width 231 height 36
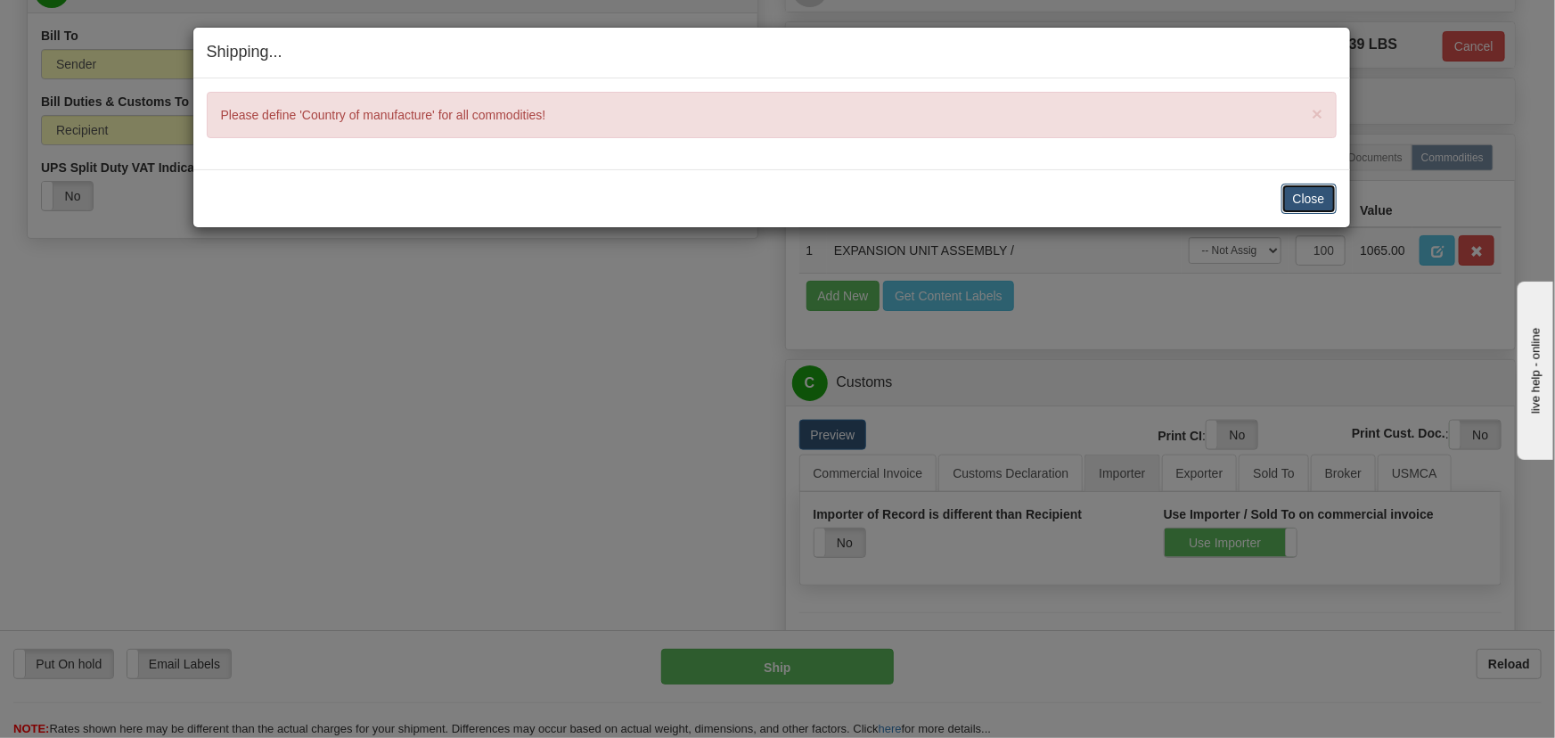
click at [1331, 196] on button "Close" at bounding box center [1309, 199] width 55 height 30
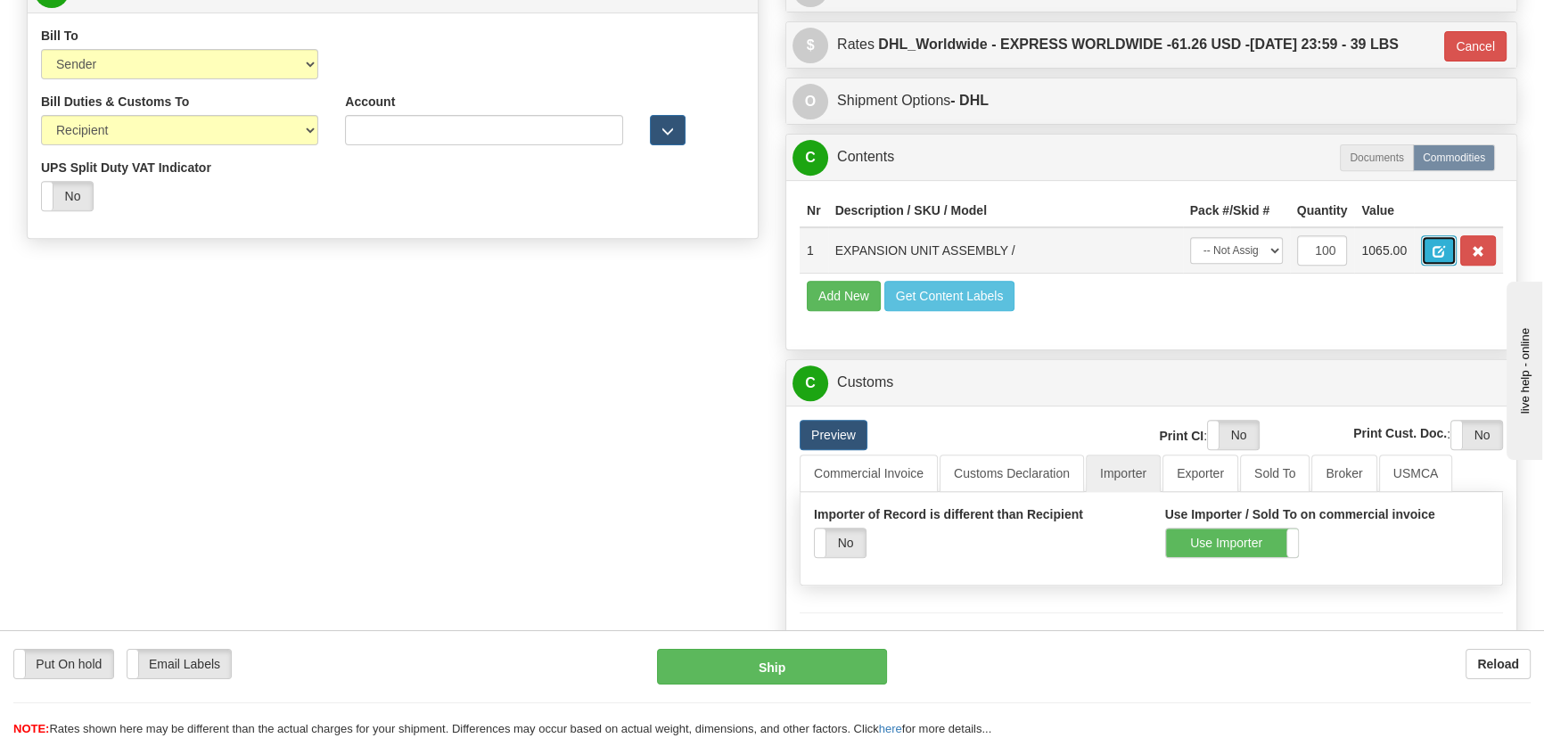
click at [1439, 250] on span "button" at bounding box center [1438, 252] width 12 height 12
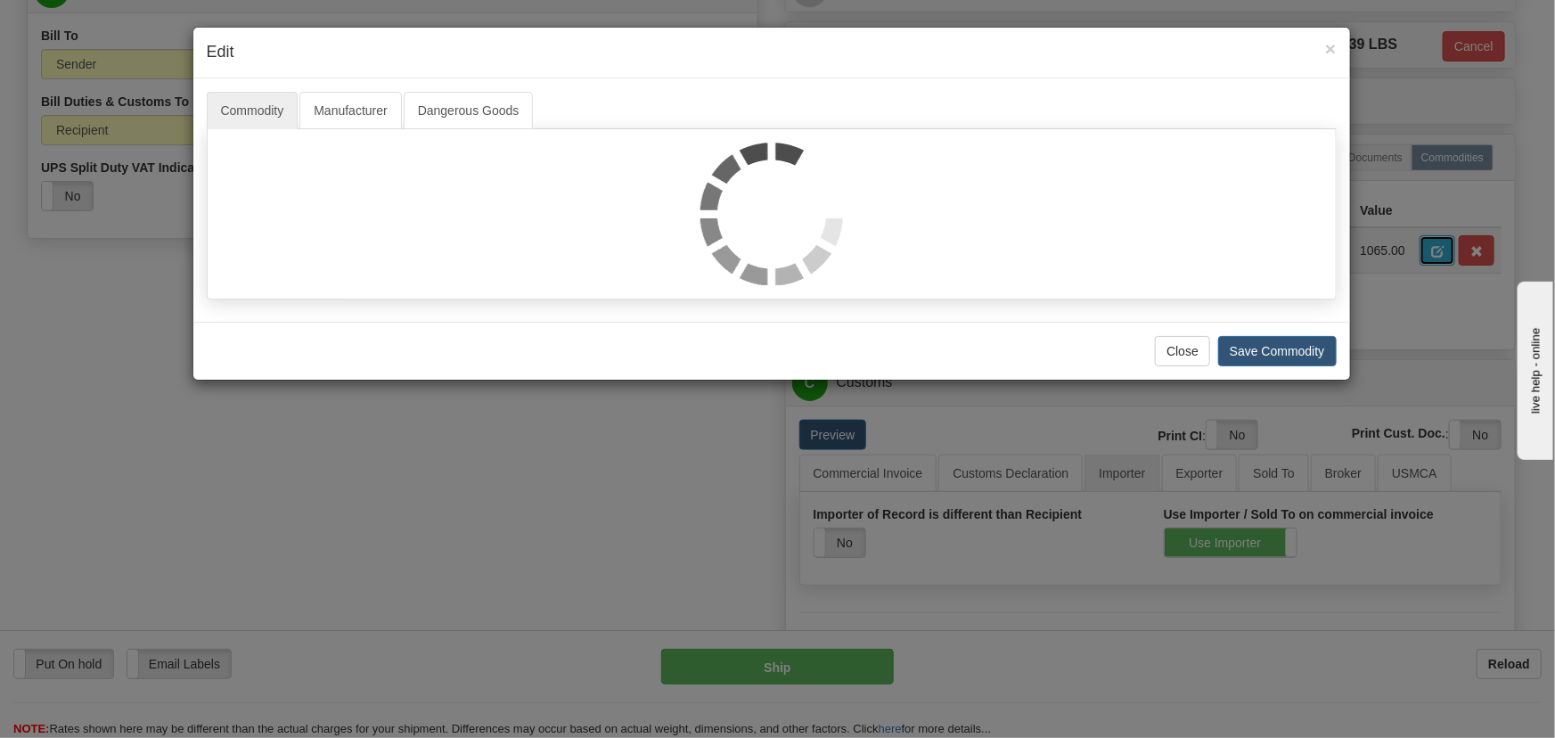
scroll to position [0, 0]
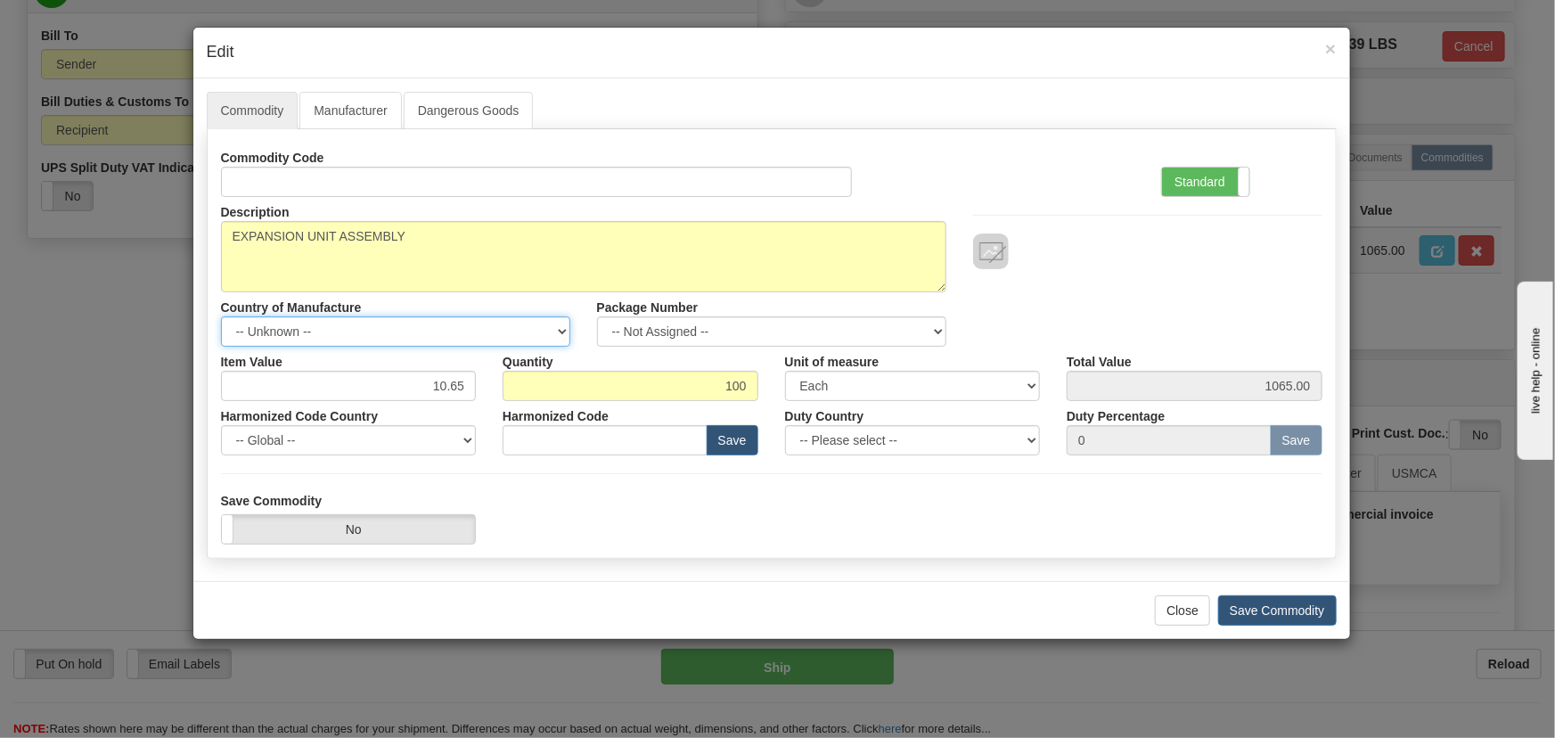
click at [436, 332] on select "-- Unknown -- AFGHANISTAN ALAND ISLANDS ALBANIA ALGERIA AMERICAN SAMOA ANDORRA …" at bounding box center [395, 331] width 349 height 30
select select "CN"
click at [221, 316] on select "-- Unknown -- AFGHANISTAN ALAND ISLANDS ALBANIA ALGERIA AMERICAN SAMOA ANDORRA …" at bounding box center [395, 331] width 349 height 30
click at [1248, 602] on button "Save Commodity" at bounding box center [1277, 610] width 119 height 30
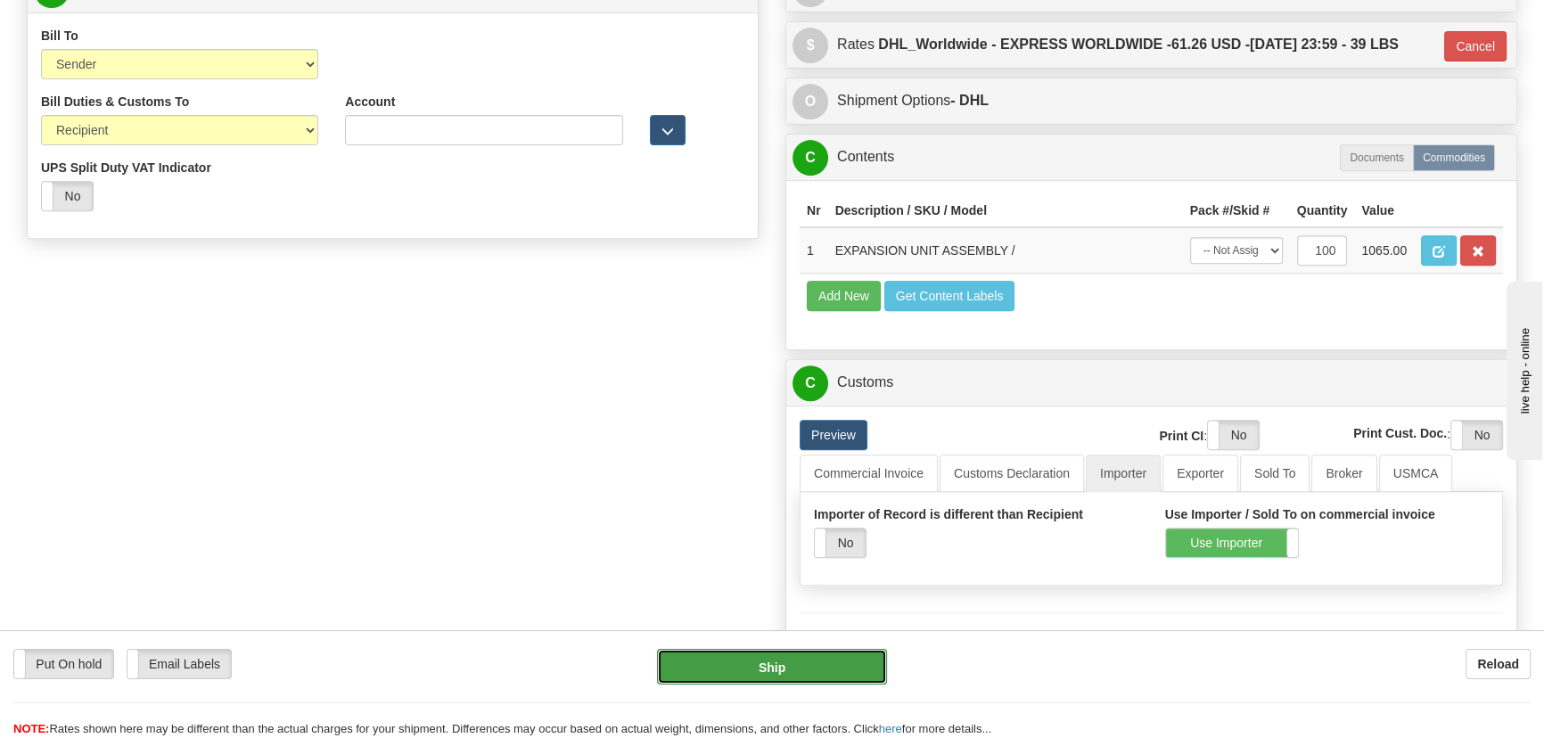
click at [786, 673] on button "Ship" at bounding box center [772, 667] width 231 height 36
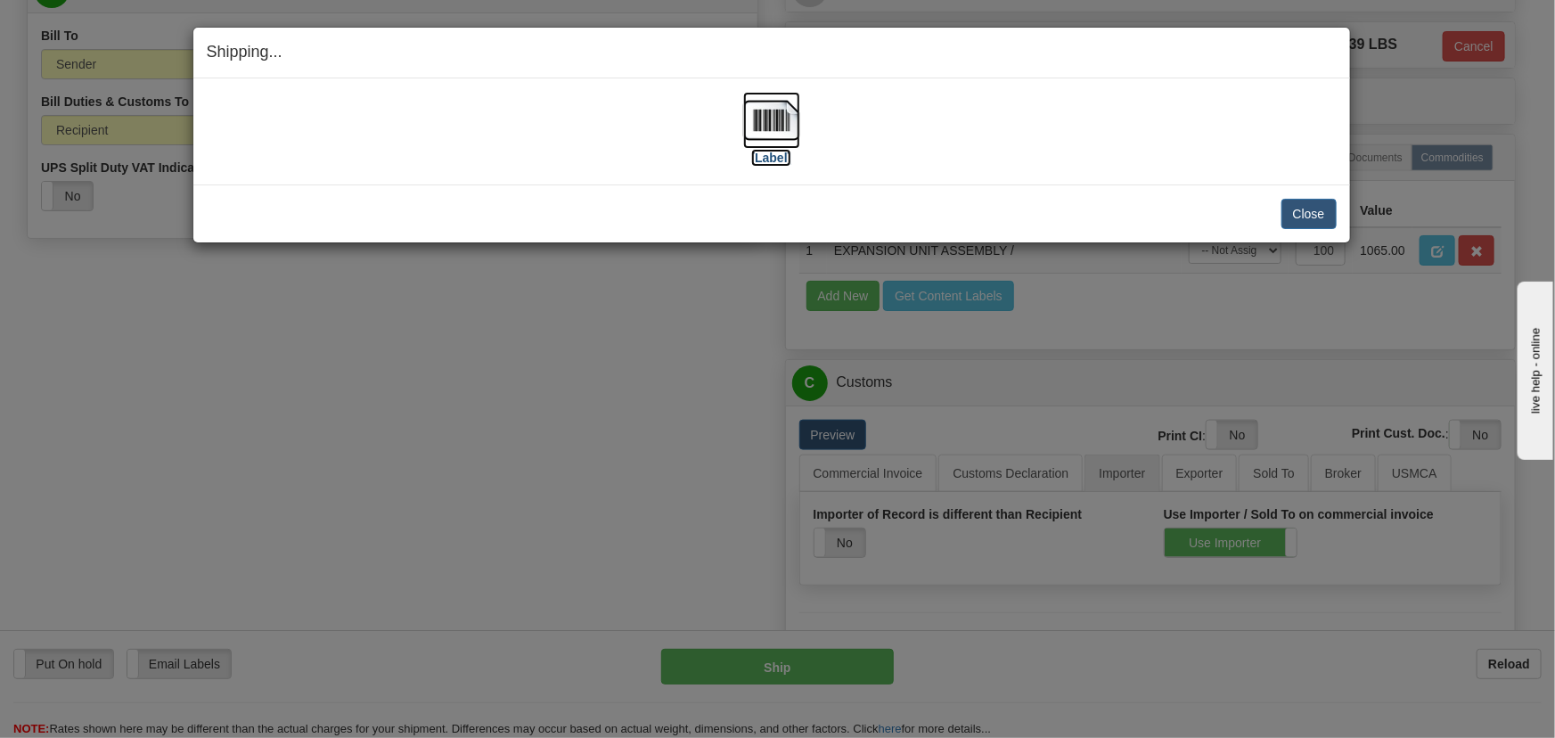
click at [768, 119] on img at bounding box center [771, 120] width 57 height 57
click at [784, 117] on img at bounding box center [771, 120] width 57 height 57
click at [1320, 202] on button "Close" at bounding box center [1309, 214] width 55 height 30
